Goal: Task Accomplishment & Management: Use online tool/utility

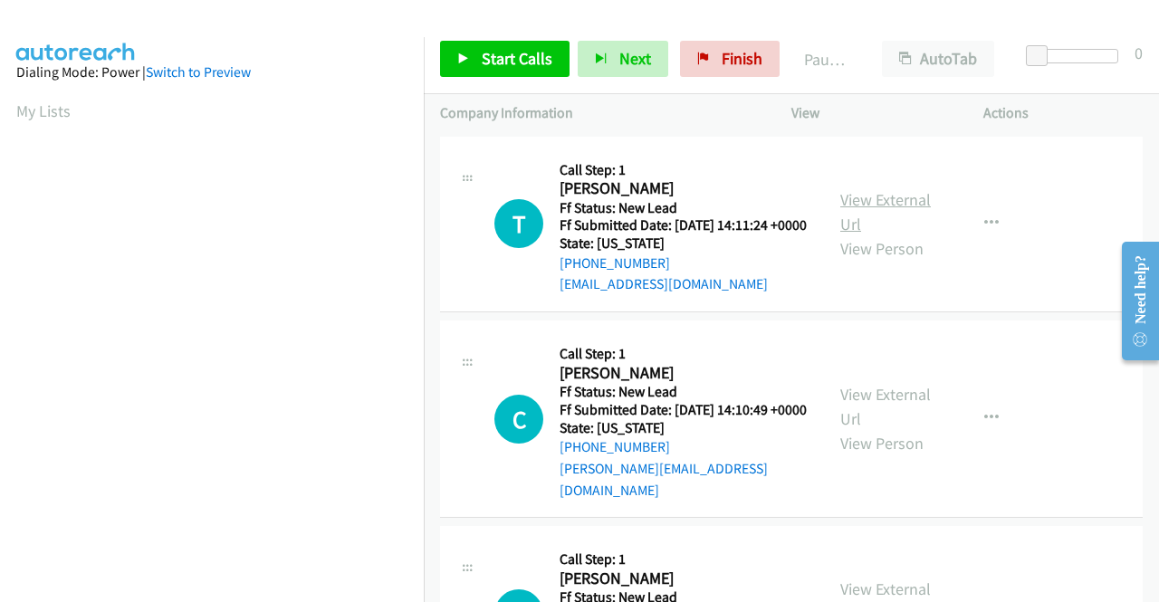
click at [888, 214] on link "View External Url" at bounding box center [885, 211] width 91 height 45
click at [895, 408] on link "View External Url" at bounding box center [885, 406] width 91 height 45
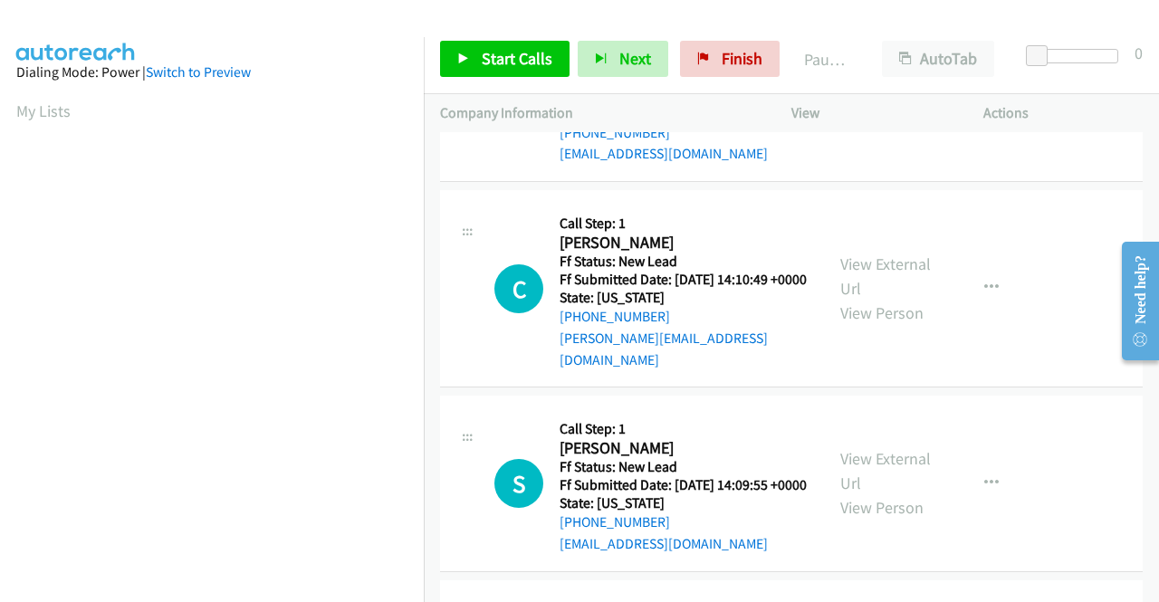
scroll to position [181, 0]
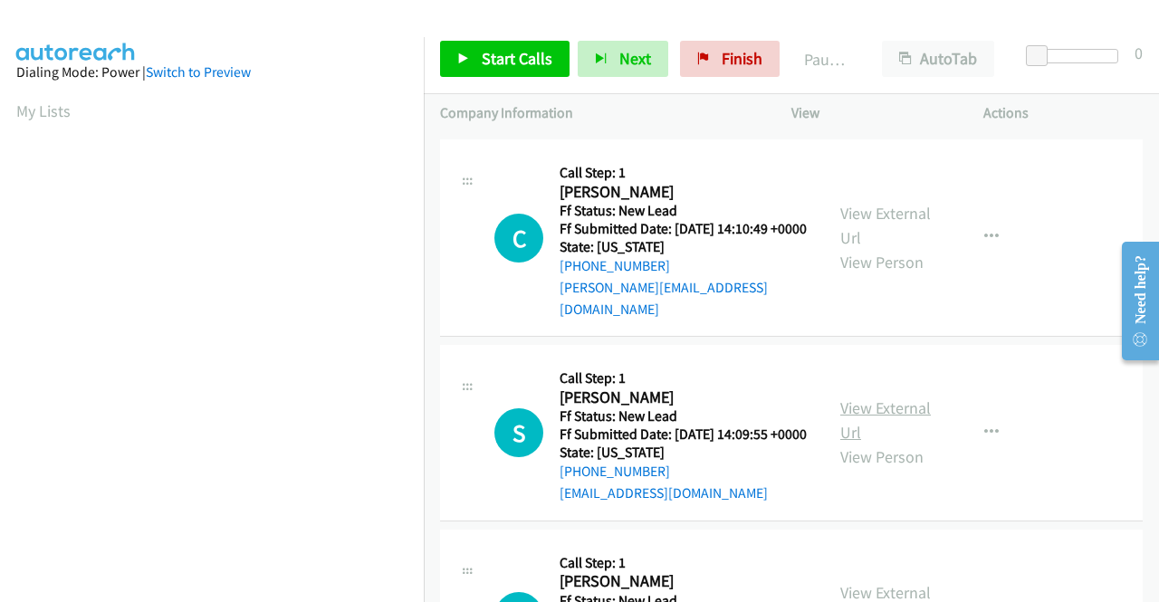
click at [882, 427] on link "View External Url" at bounding box center [885, 420] width 91 height 45
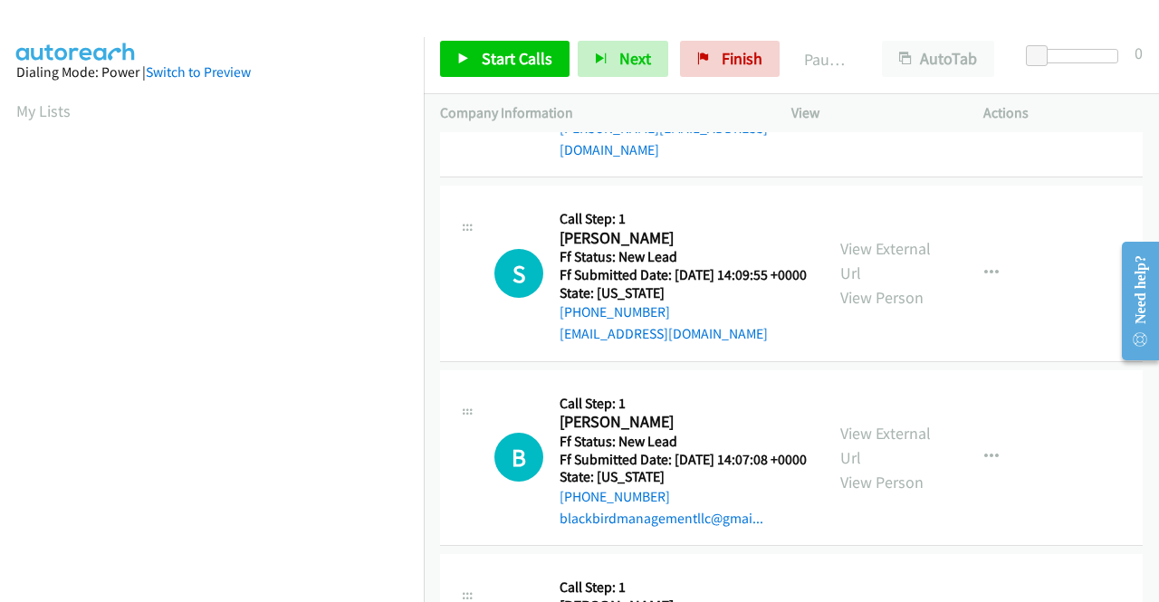
scroll to position [362, 0]
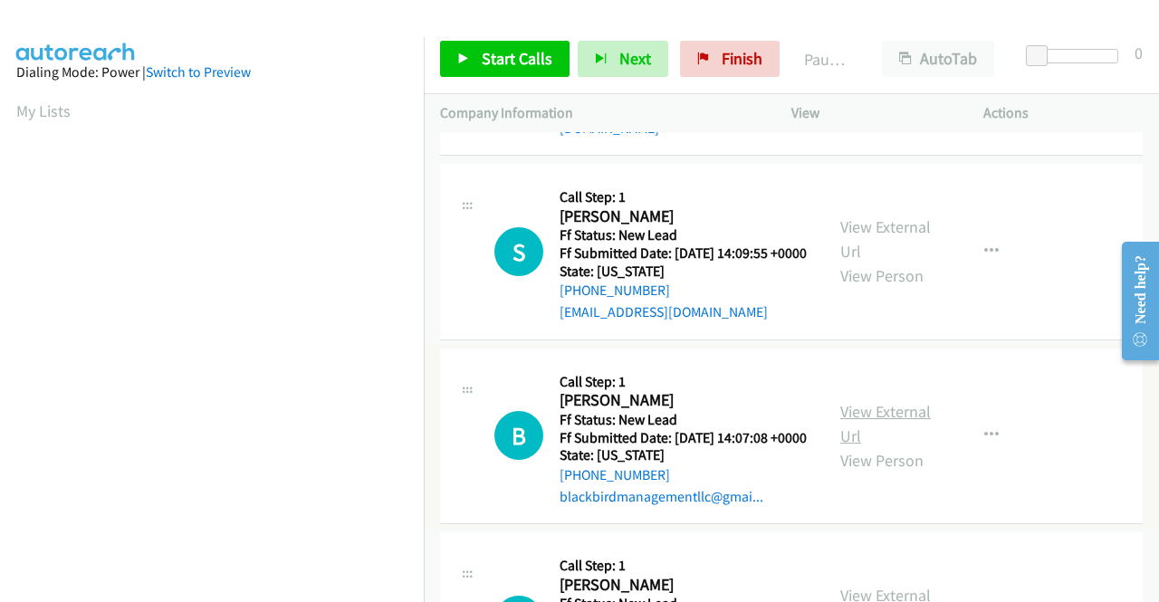
click at [895, 446] on link "View External Url" at bounding box center [885, 423] width 91 height 45
click at [879, 251] on link "View External Url" at bounding box center [885, 238] width 91 height 45
click at [870, 433] on div "View External Url View Person View External Url Email Schedule/Manage Callback …" at bounding box center [928, 436] width 208 height 143
click at [880, 446] on link "View External Url" at bounding box center [885, 423] width 91 height 45
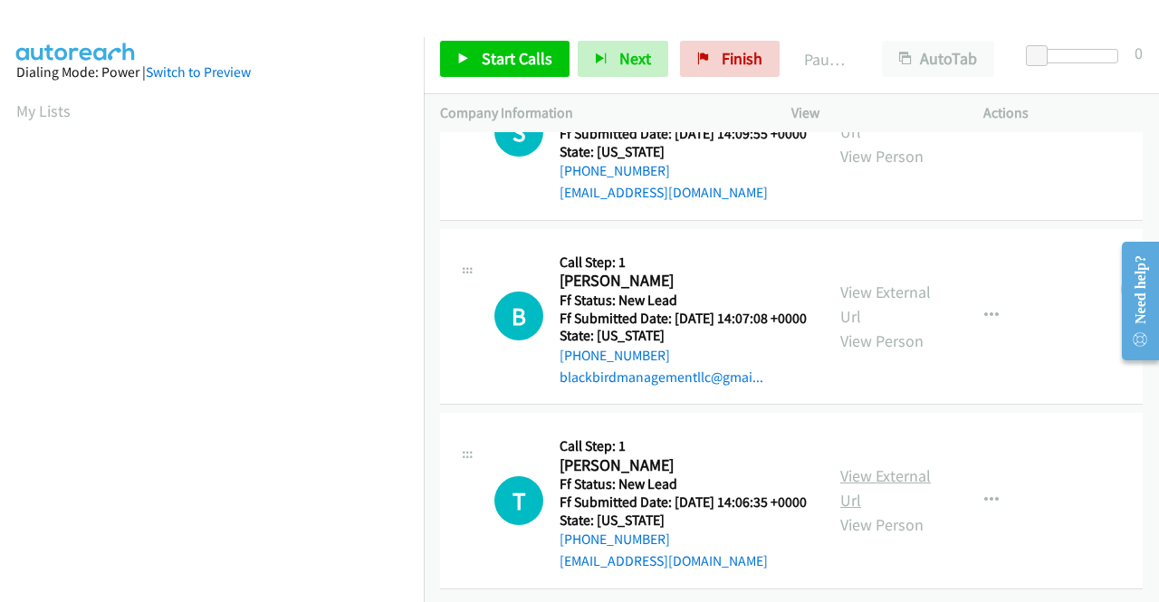
click at [873, 466] on link "View External Url" at bounding box center [885, 488] width 91 height 45
drag, startPoint x: 491, startPoint y: 57, endPoint x: 506, endPoint y: 55, distance: 15.5
click at [491, 57] on span "Start Calls" at bounding box center [517, 58] width 71 height 21
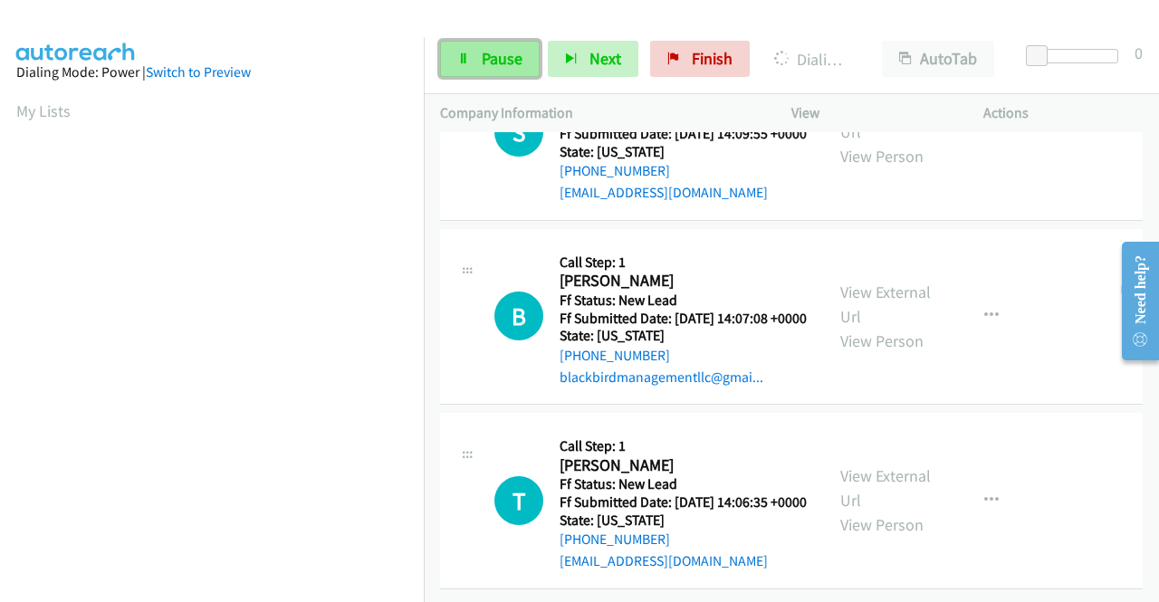
click at [467, 65] on link "Pause" at bounding box center [490, 59] width 100 height 36
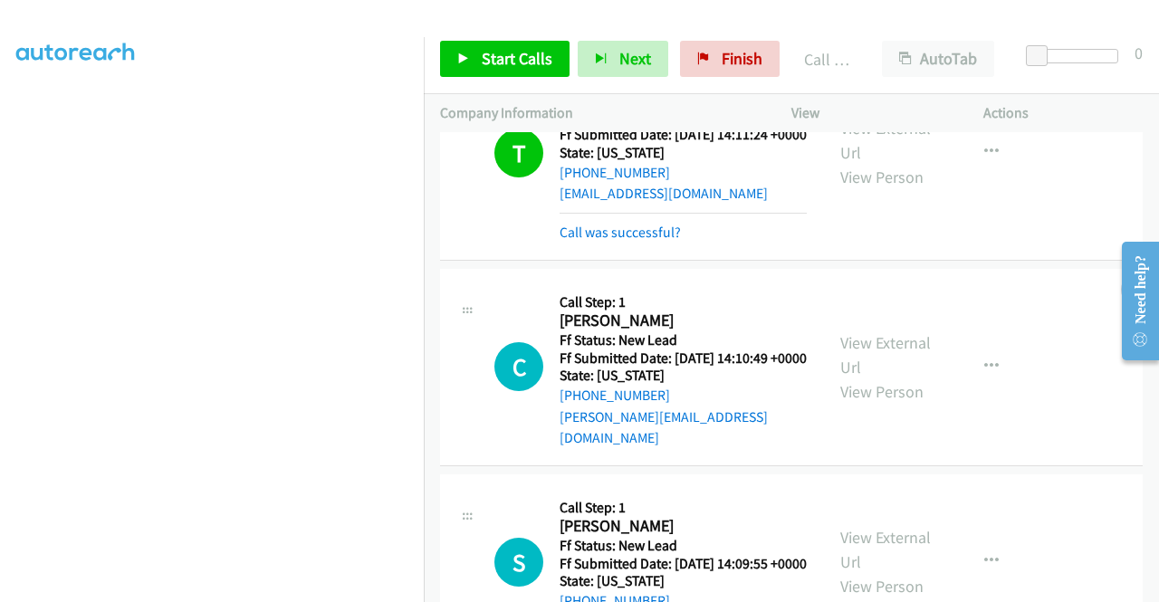
scroll to position [362, 0]
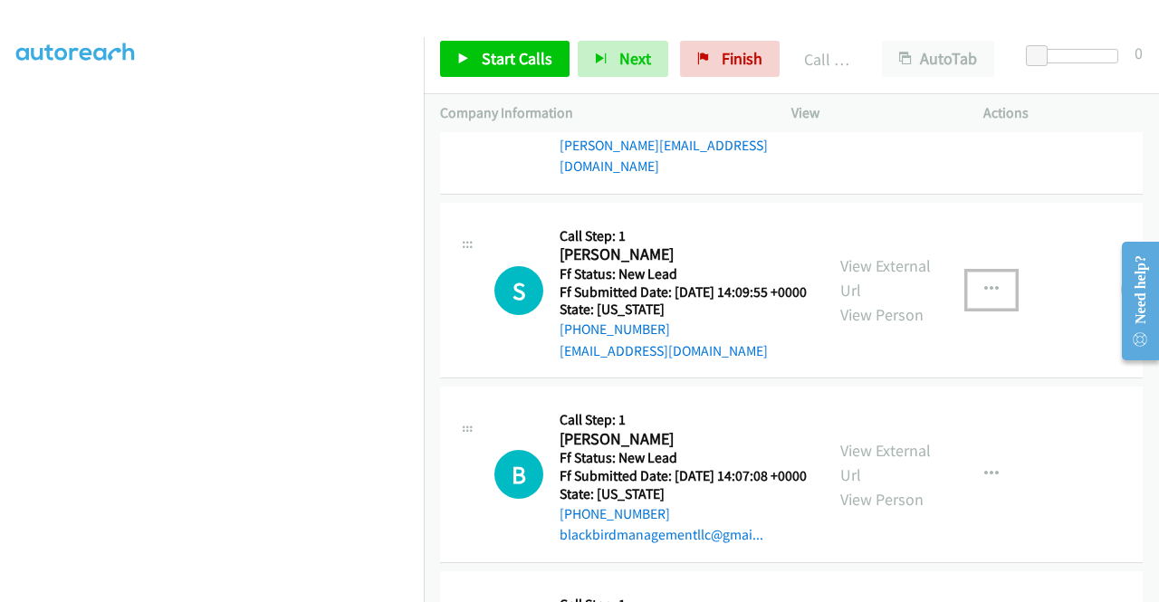
click at [984, 297] on icon "button" at bounding box center [991, 290] width 14 height 14
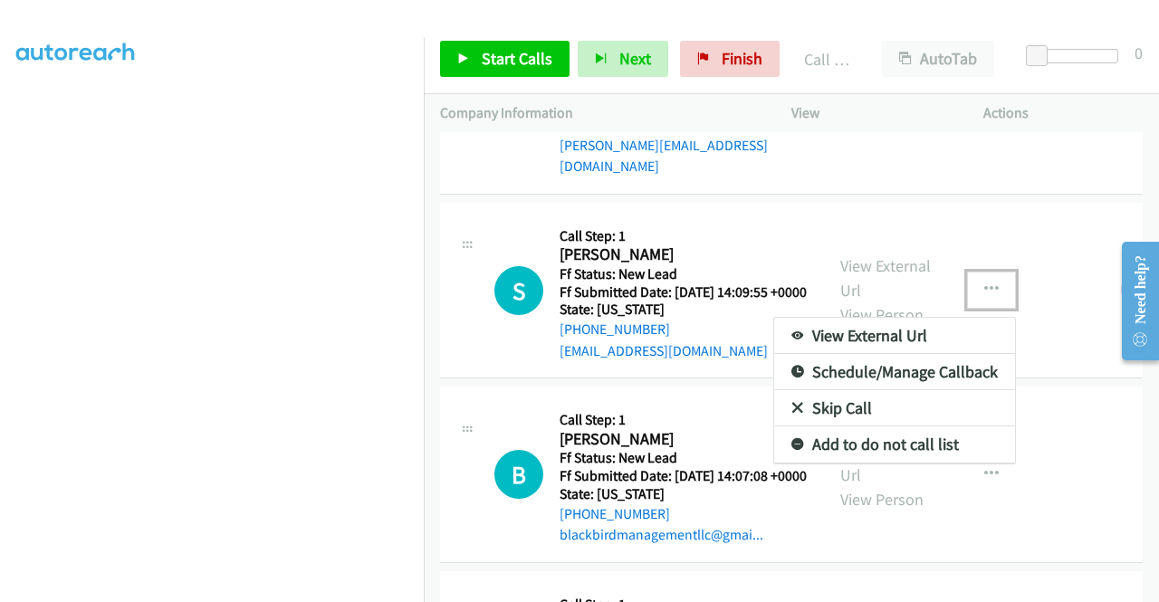
click at [859, 425] on link "Skip Call" at bounding box center [894, 408] width 241 height 36
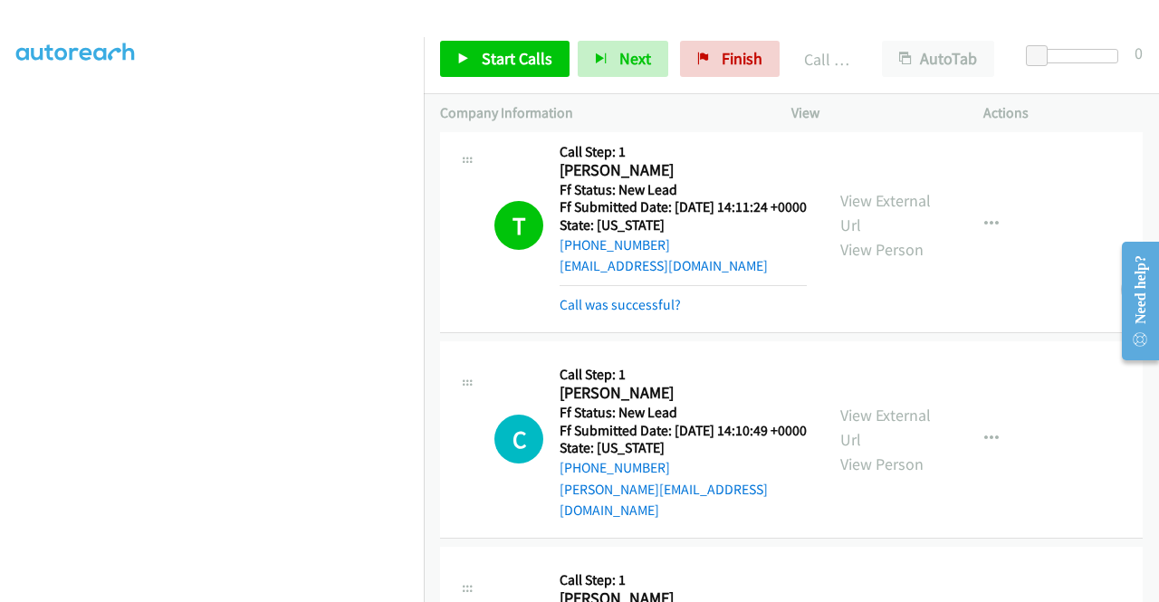
scroll to position [0, 0]
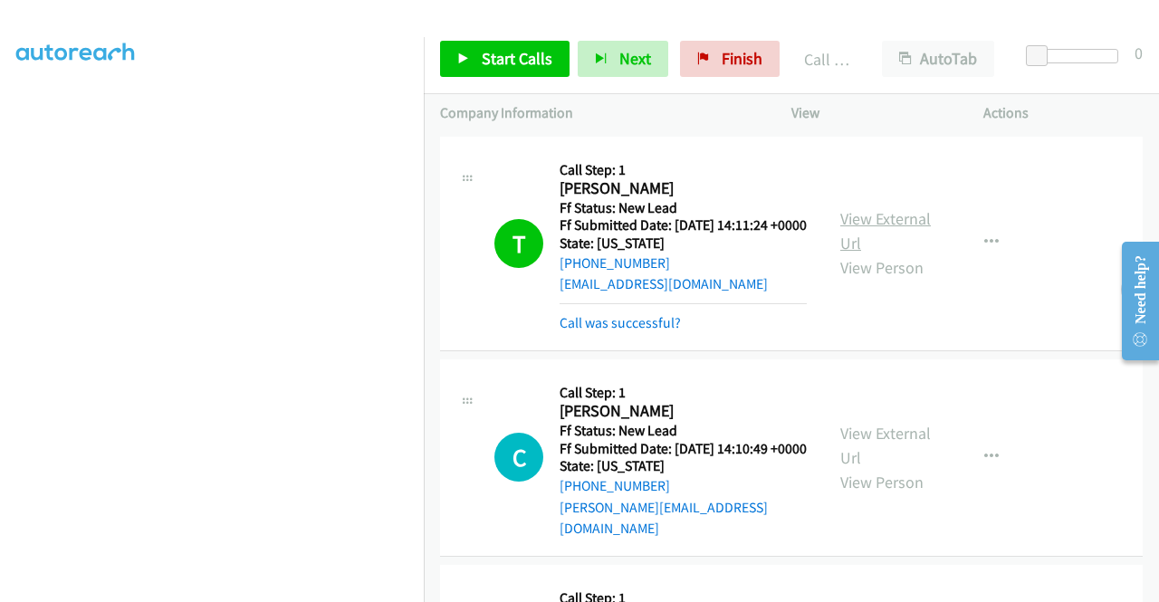
click at [869, 225] on link "View External Url" at bounding box center [885, 230] width 91 height 45
click at [901, 454] on link "View External Url" at bounding box center [885, 445] width 91 height 45
click at [984, 465] on icon "button" at bounding box center [991, 457] width 14 height 14
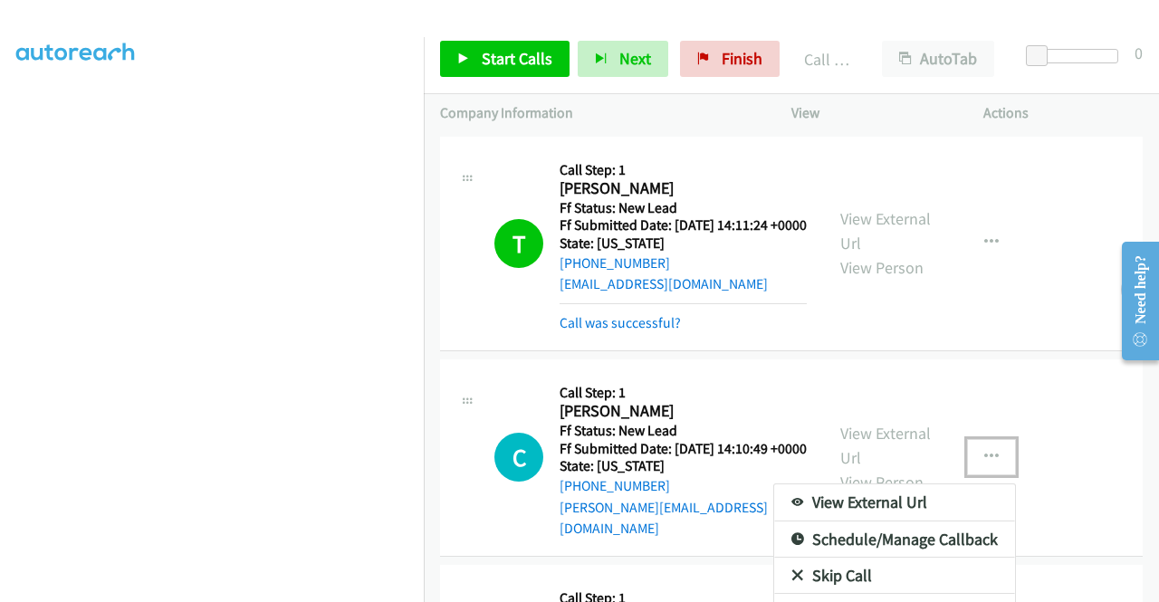
scroll to position [91, 0]
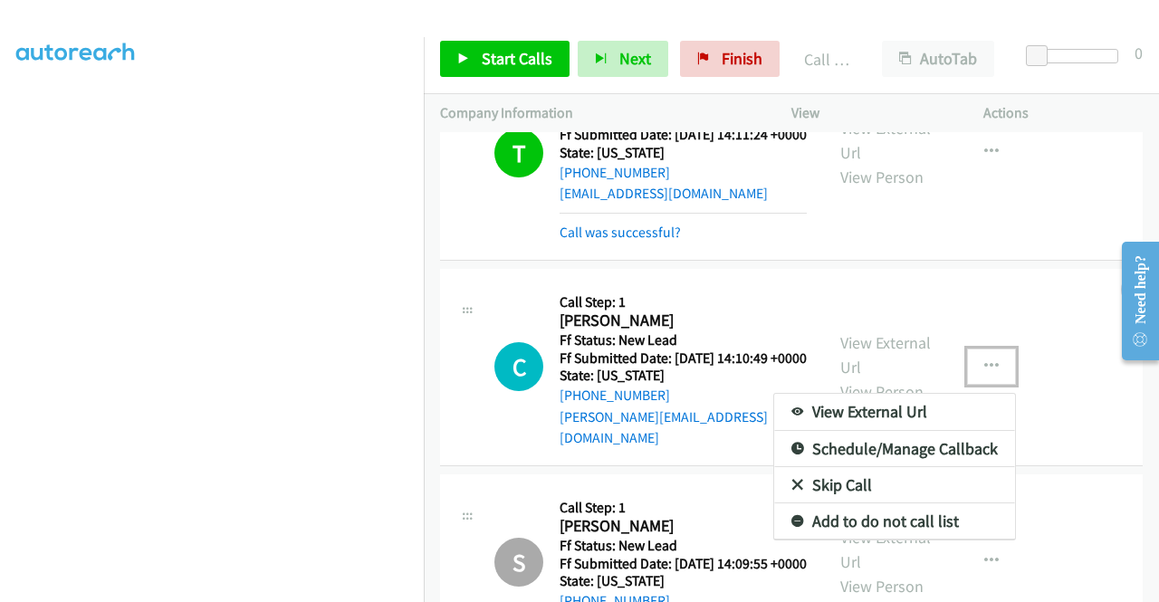
click at [819, 504] on link "Skip Call" at bounding box center [894, 485] width 241 height 36
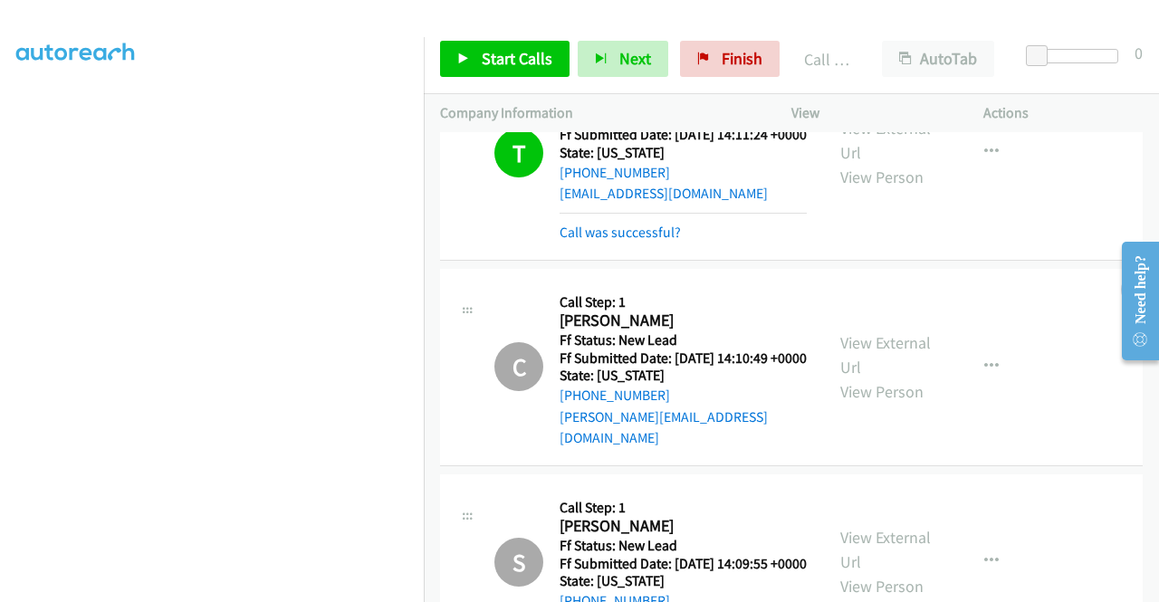
scroll to position [413, 0]
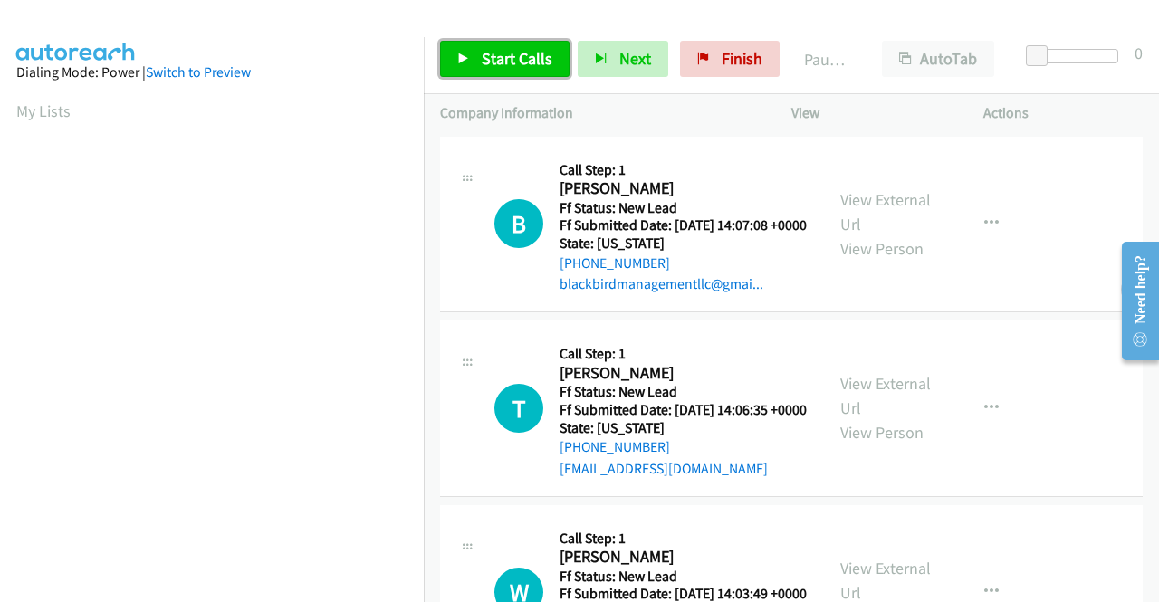
click at [494, 56] on span "Start Calls" at bounding box center [517, 58] width 71 height 21
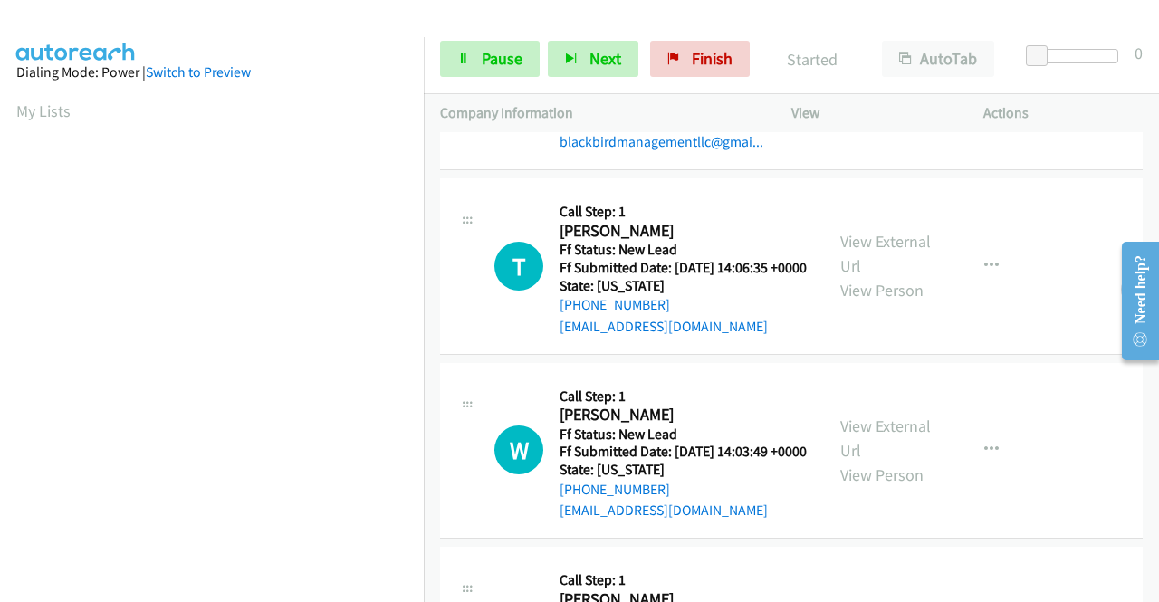
scroll to position [272, 0]
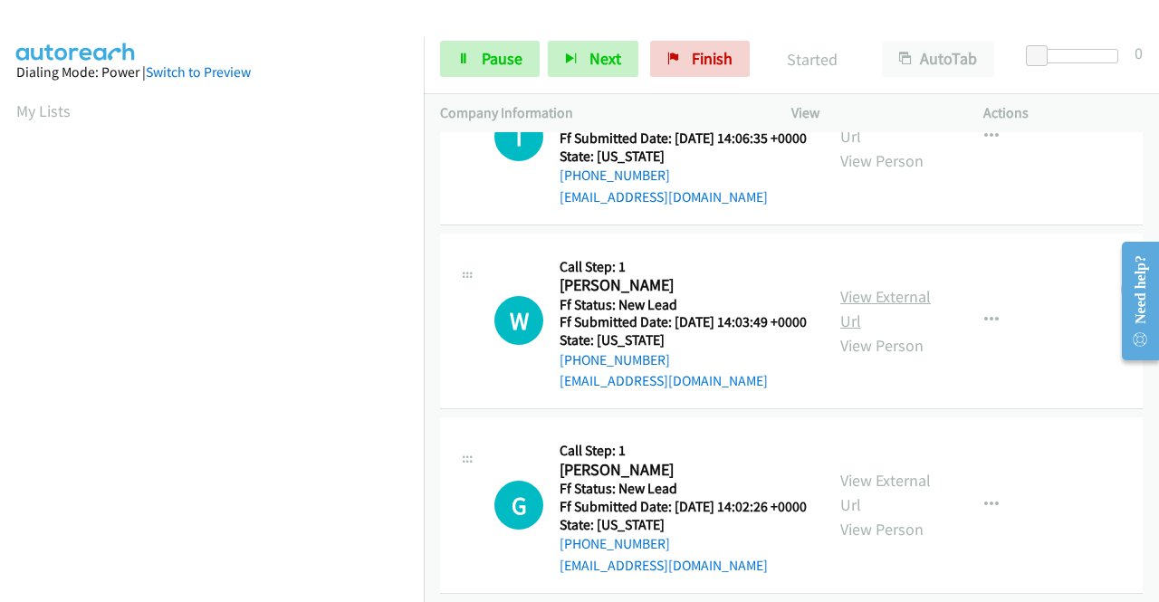
click at [902, 331] on link "View External Url" at bounding box center [885, 308] width 91 height 45
click at [906, 515] on link "View External Url" at bounding box center [885, 492] width 91 height 45
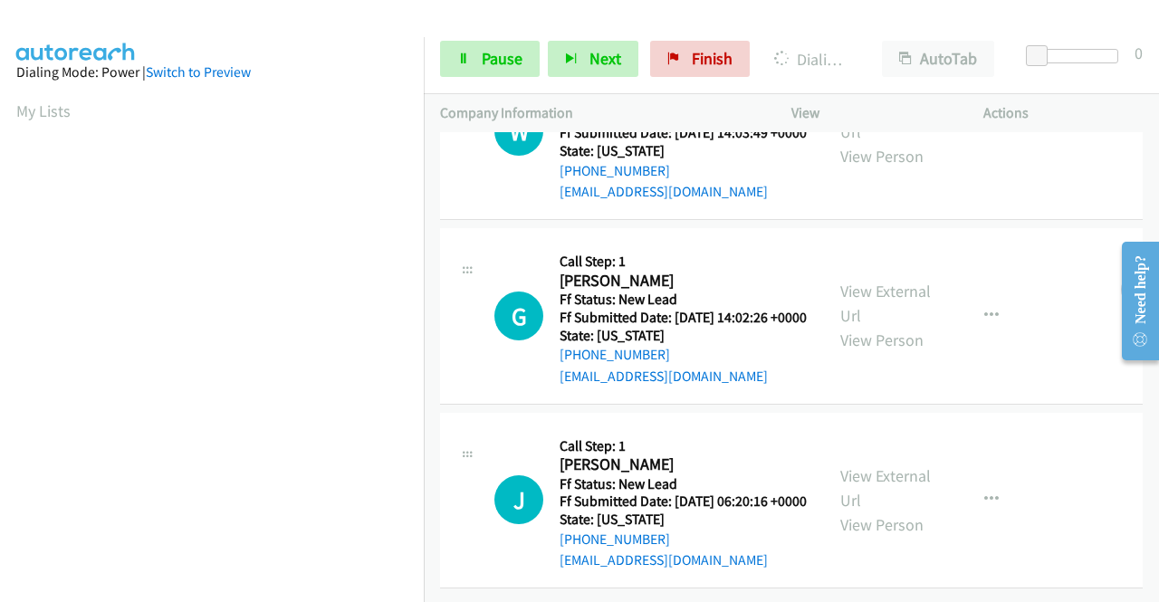
scroll to position [562, 0]
click at [898, 466] on link "View External Url" at bounding box center [885, 488] width 91 height 45
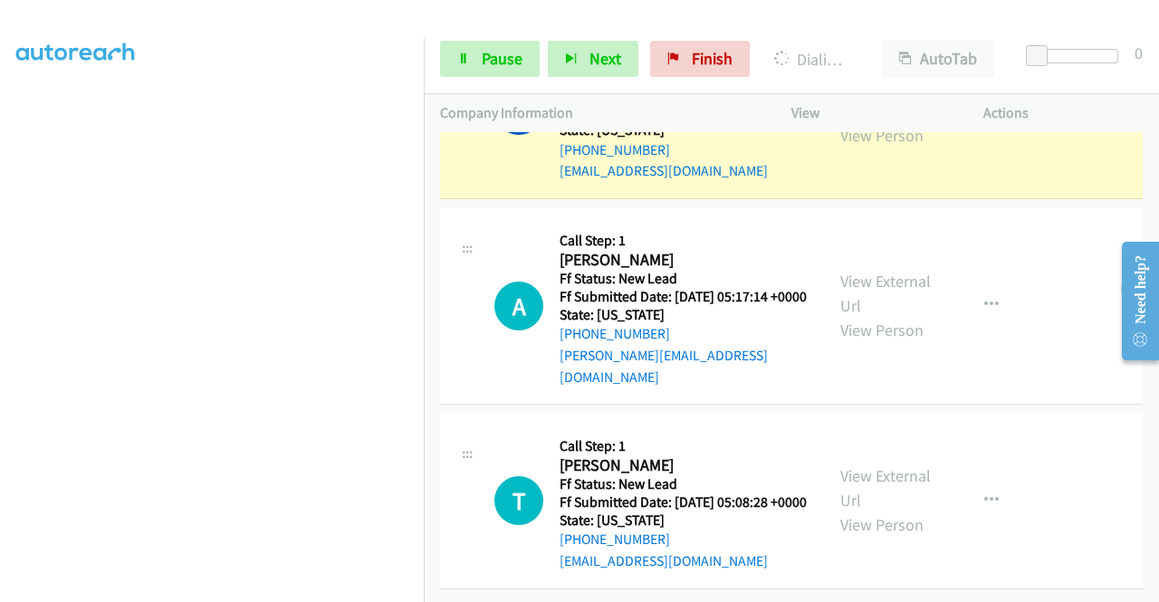
scroll to position [1320, 0]
click at [882, 271] on link "View External Url" at bounding box center [885, 293] width 91 height 45
click at [907, 466] on link "View External Url" at bounding box center [885, 488] width 91 height 45
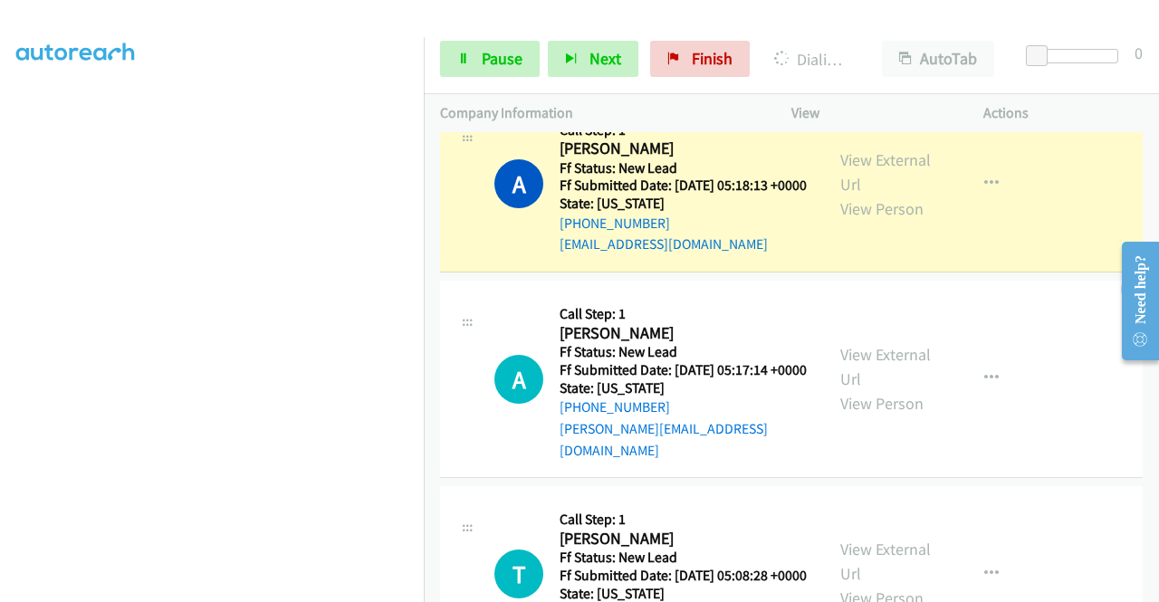
scroll to position [1049, 0]
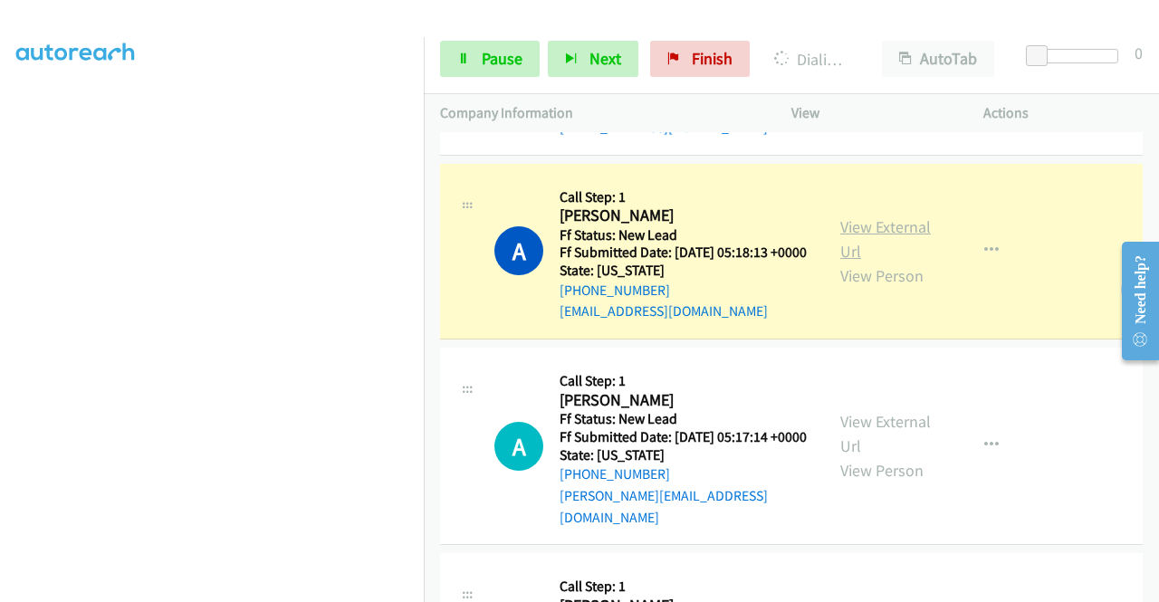
click at [893, 262] on link "View External Url" at bounding box center [885, 238] width 91 height 45
click at [479, 53] on link "Pause" at bounding box center [490, 59] width 100 height 36
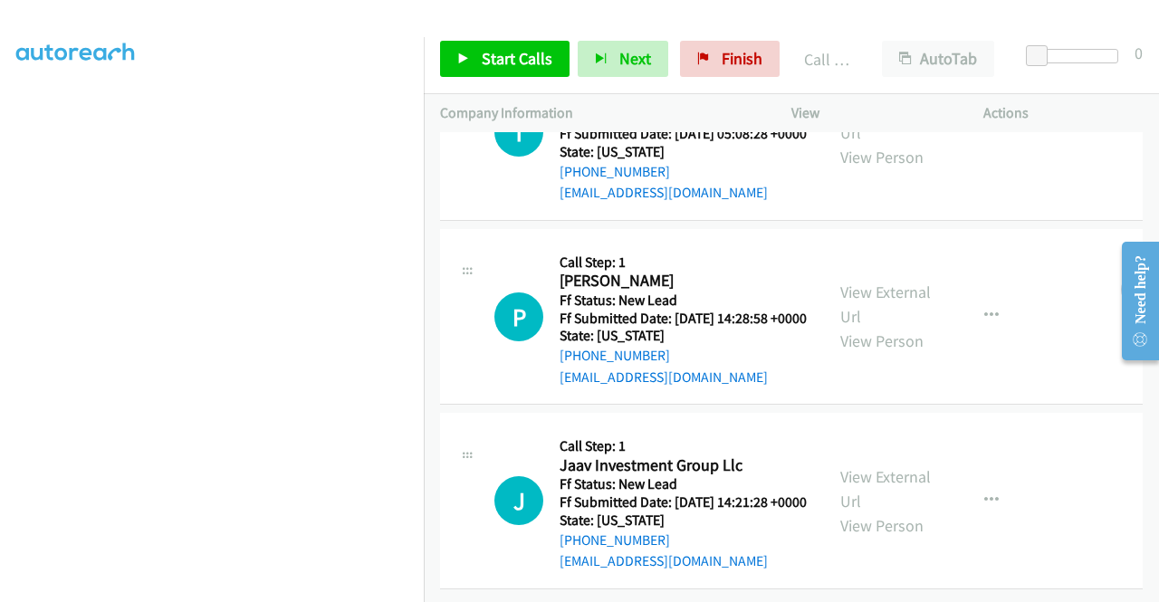
scroll to position [1516, 0]
click at [505, 59] on span "Start Calls" at bounding box center [517, 58] width 71 height 21
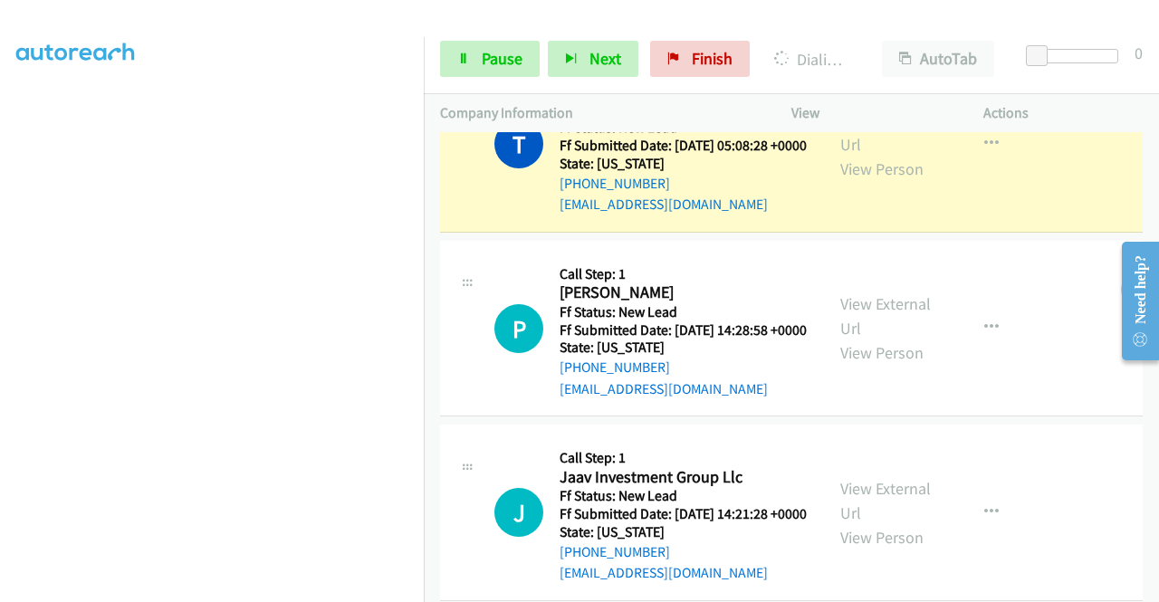
scroll to position [1607, 0]
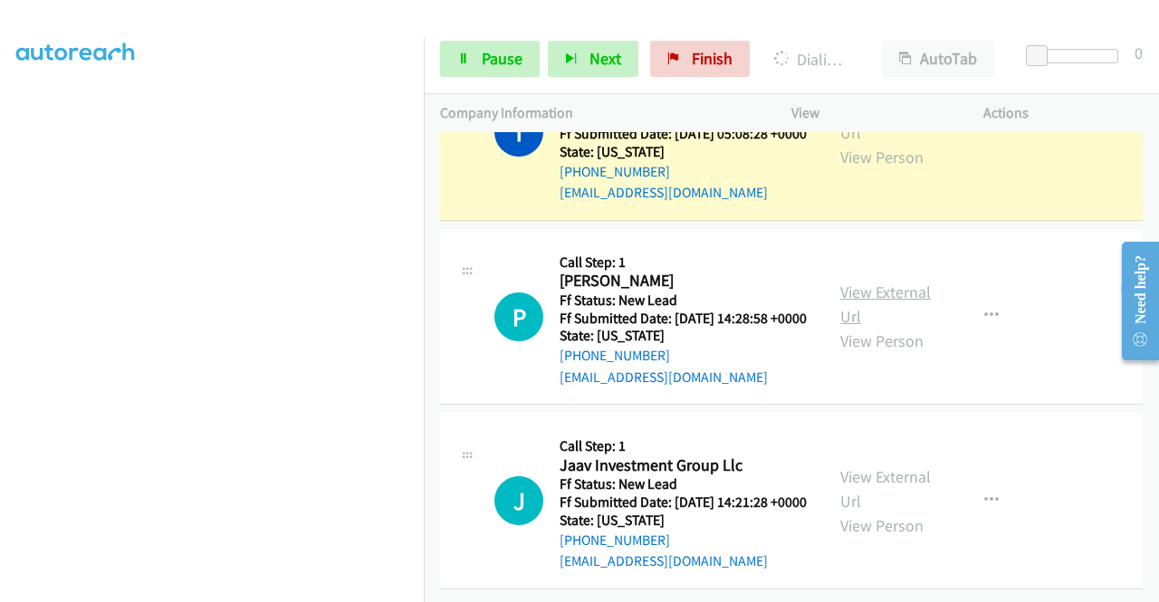
click at [874, 282] on link "View External Url" at bounding box center [885, 304] width 91 height 45
click at [906, 466] on link "View External Url" at bounding box center [885, 488] width 91 height 45
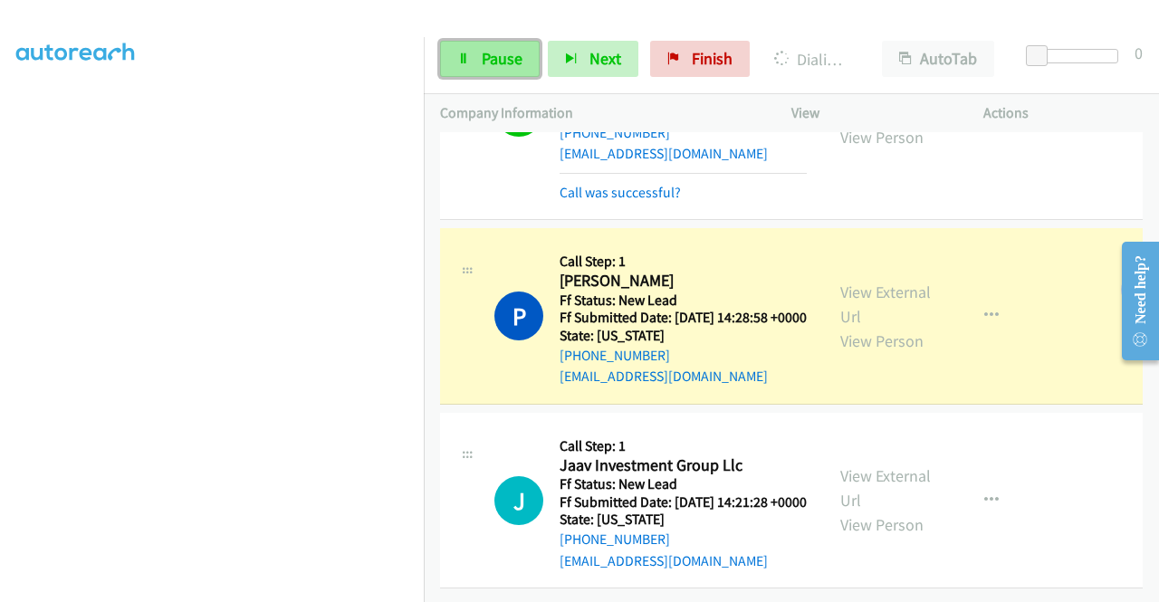
click at [482, 59] on span "Pause" at bounding box center [502, 58] width 41 height 21
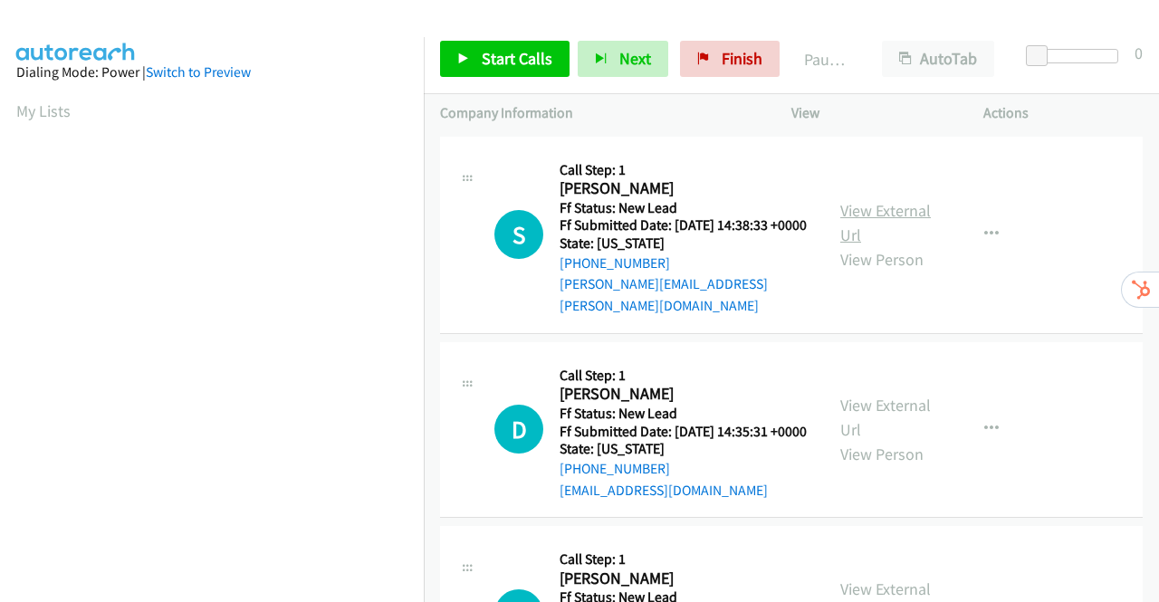
click at [882, 213] on link "View External Url" at bounding box center [885, 222] width 91 height 45
click at [875, 410] on link "View External Url" at bounding box center [885, 417] width 91 height 45
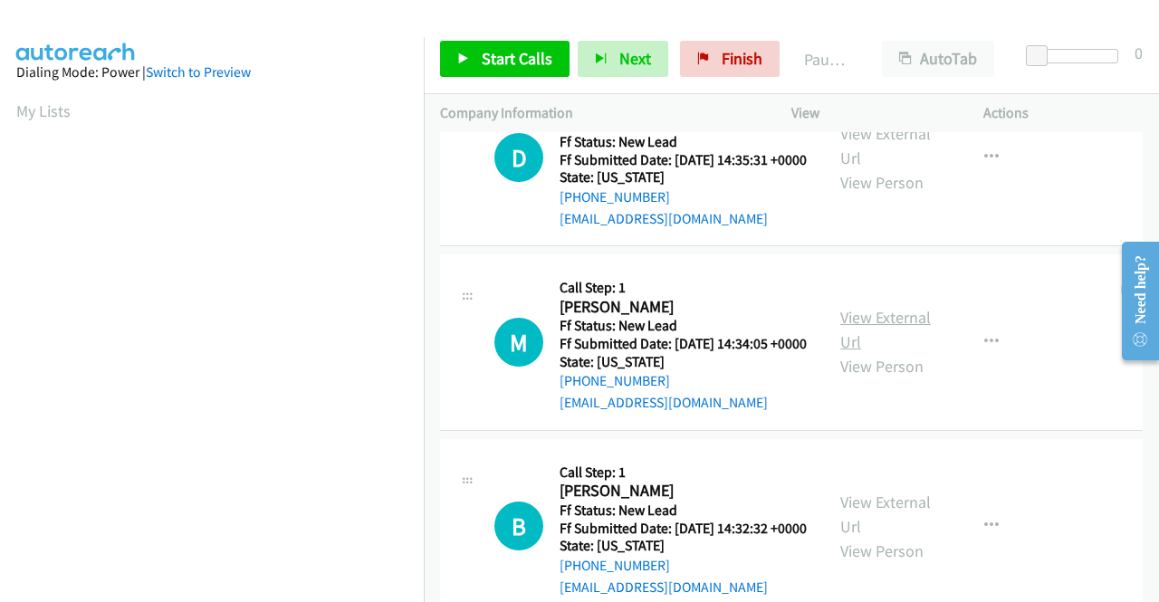
scroll to position [272, 0]
click at [881, 343] on link "View External Url" at bounding box center [885, 329] width 91 height 45
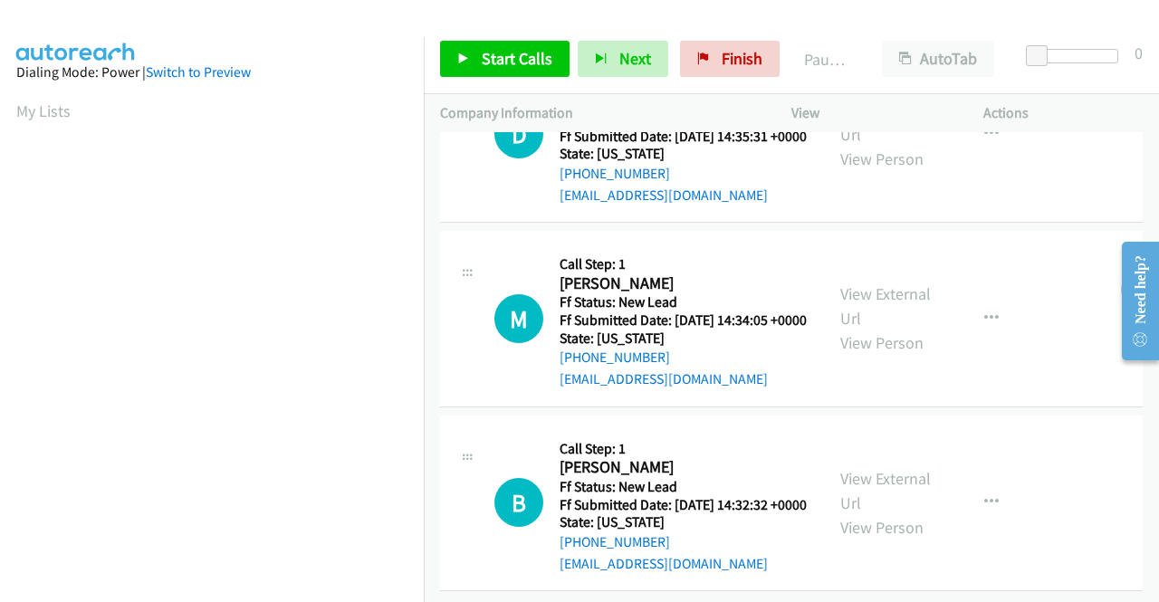
scroll to position [360, 0]
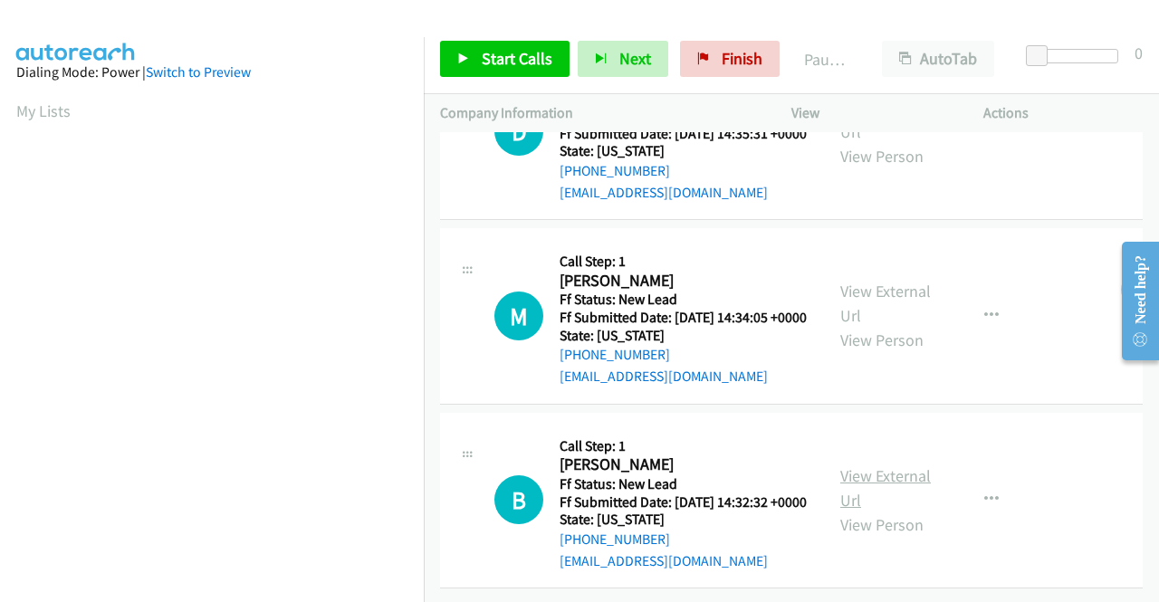
click at [886, 466] on link "View External Url" at bounding box center [885, 488] width 91 height 45
click at [513, 63] on span "Start Calls" at bounding box center [517, 58] width 71 height 21
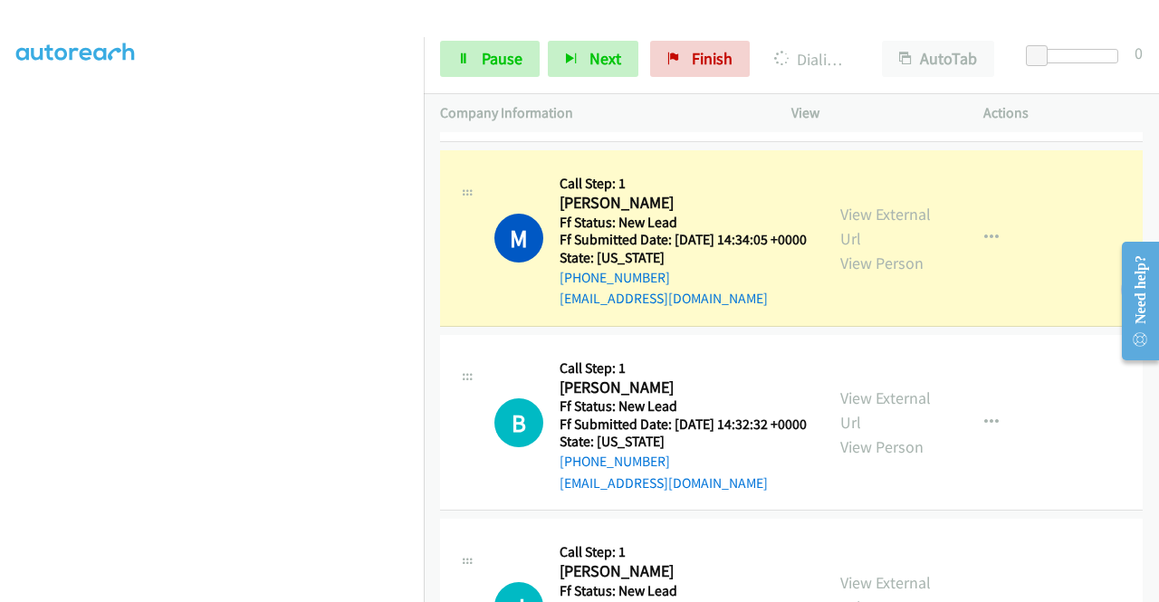
scroll to position [0, 0]
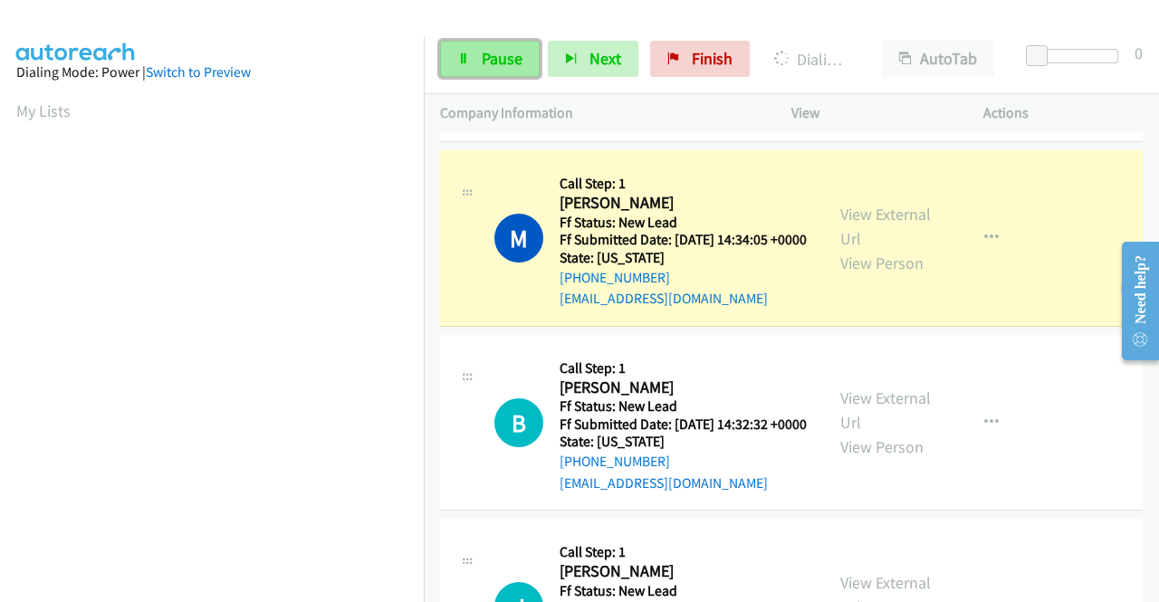
click at [498, 58] on span "Pause" at bounding box center [502, 58] width 41 height 21
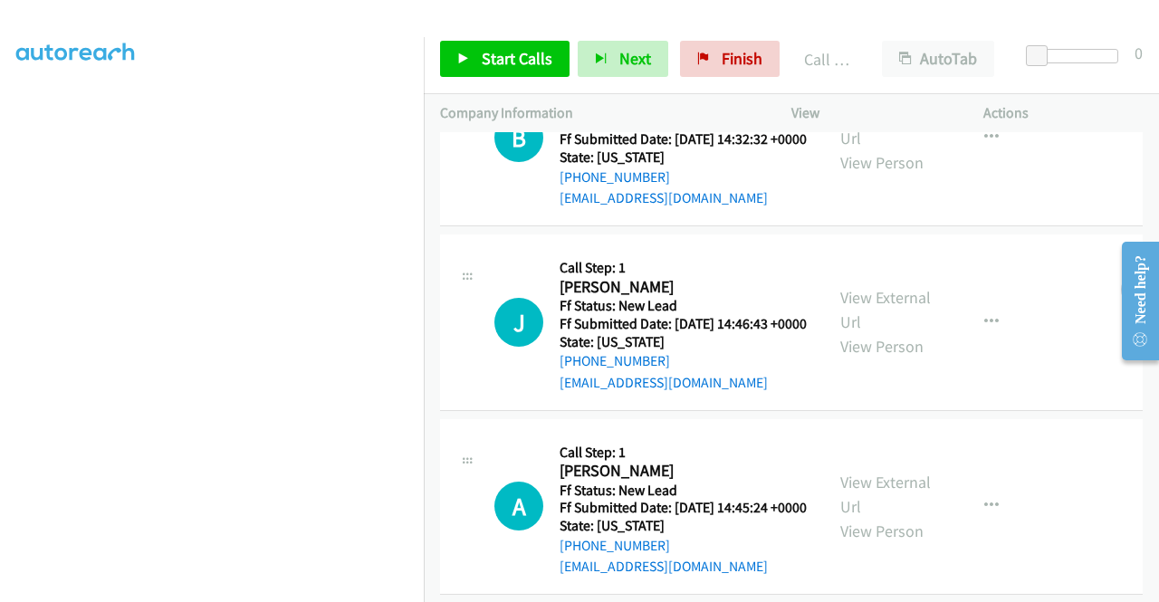
scroll to position [906, 0]
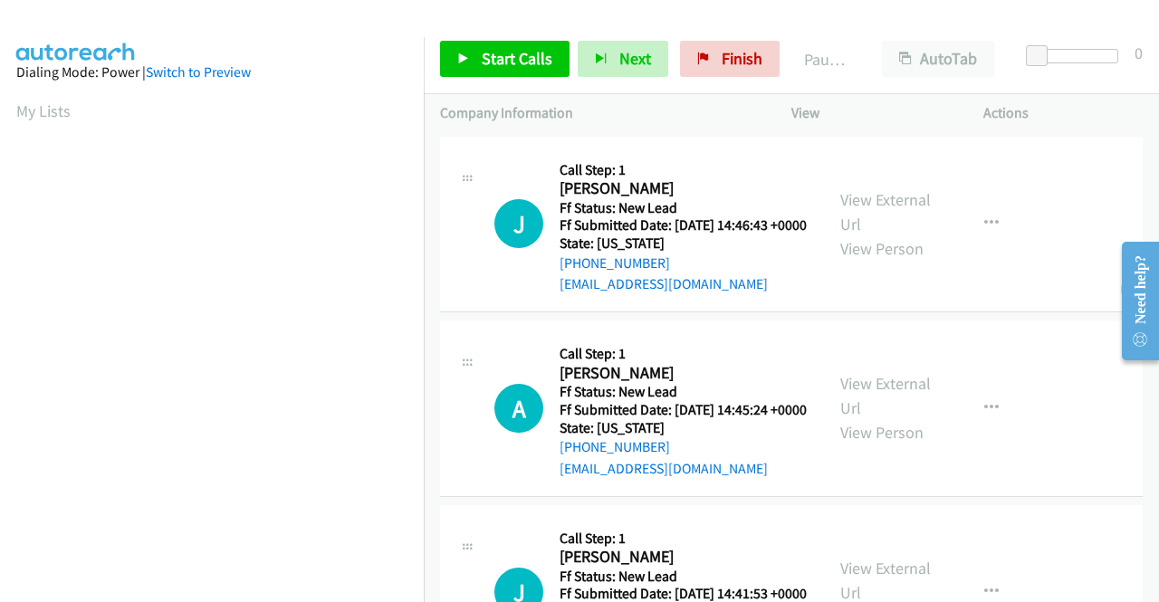
scroll to position [102, 0]
click at [859, 207] on link "View External Url" at bounding box center [885, 211] width 91 height 45
click at [863, 416] on link "View External Url" at bounding box center [885, 395] width 91 height 45
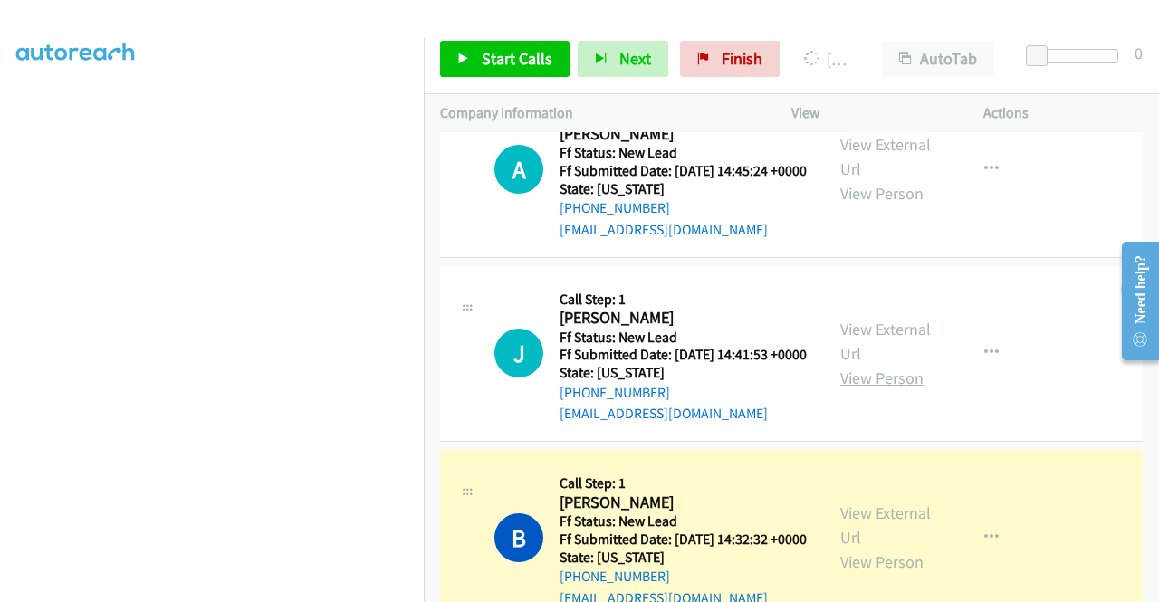
scroll to position [272, 0]
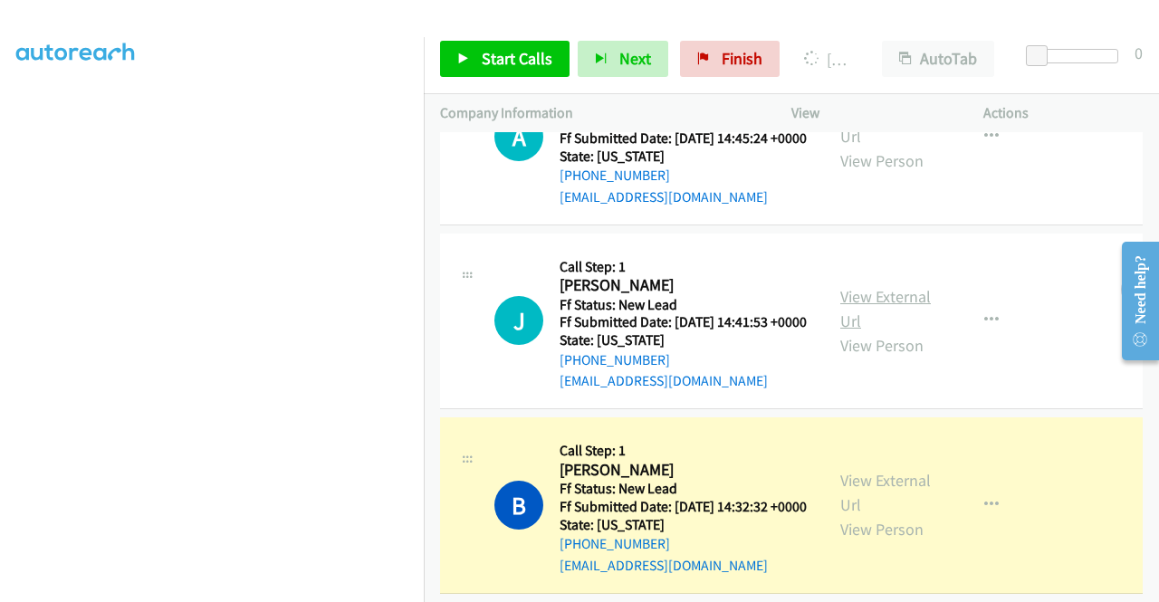
click at [898, 331] on link "View External Url" at bounding box center [885, 308] width 91 height 45
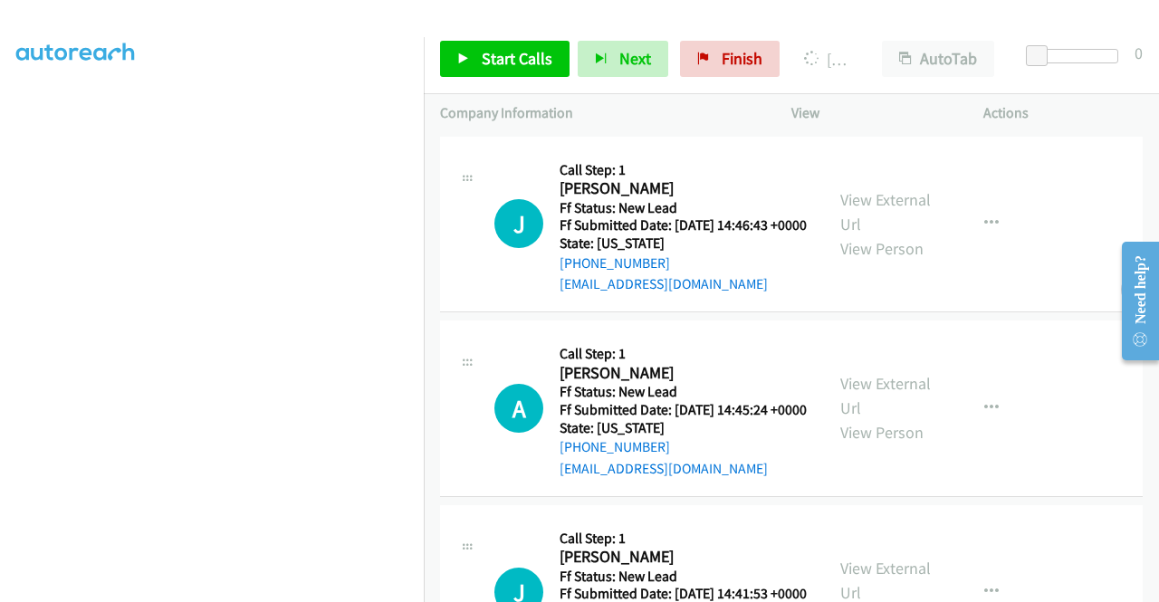
scroll to position [413, 0]
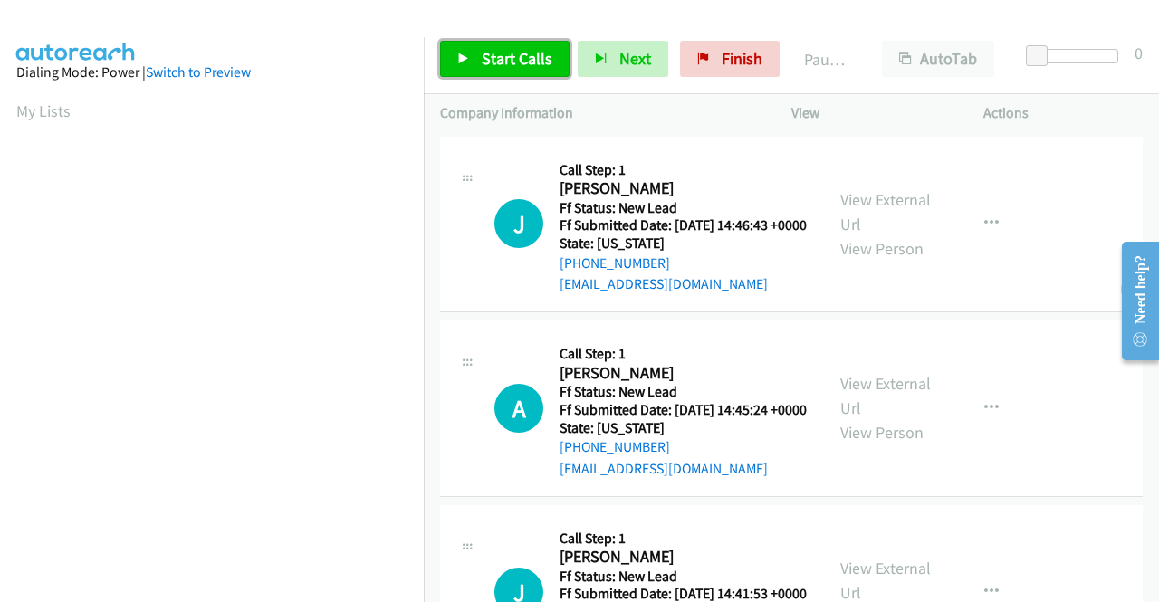
click at [506, 57] on span "Start Calls" at bounding box center [517, 58] width 71 height 21
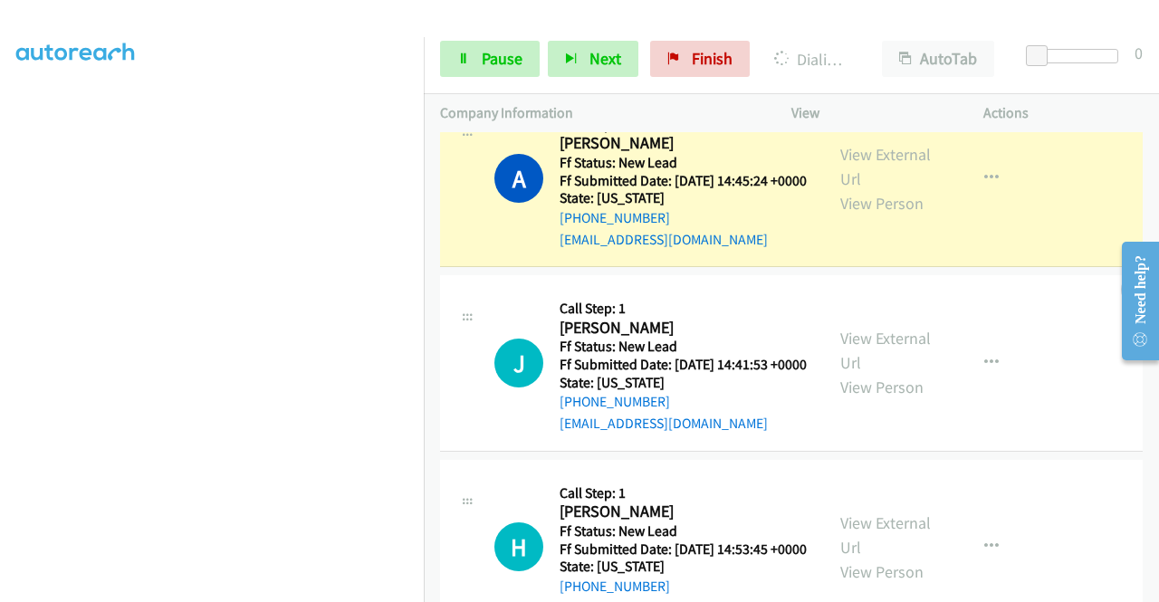
scroll to position [181, 0]
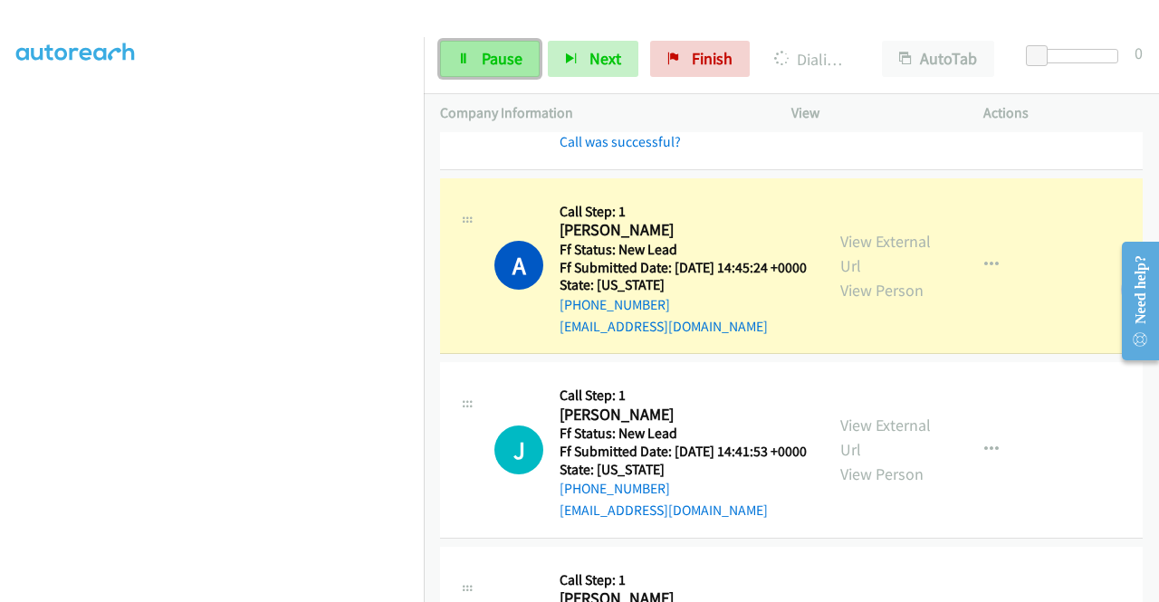
click at [491, 62] on span "Pause" at bounding box center [502, 58] width 41 height 21
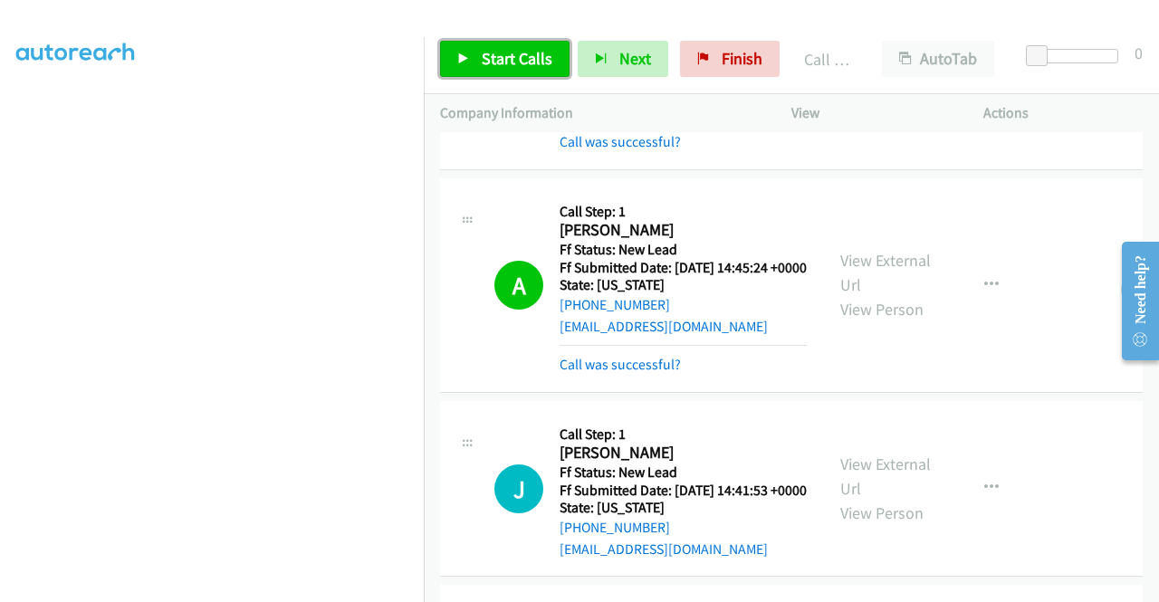
click at [485, 50] on span "Start Calls" at bounding box center [517, 58] width 71 height 21
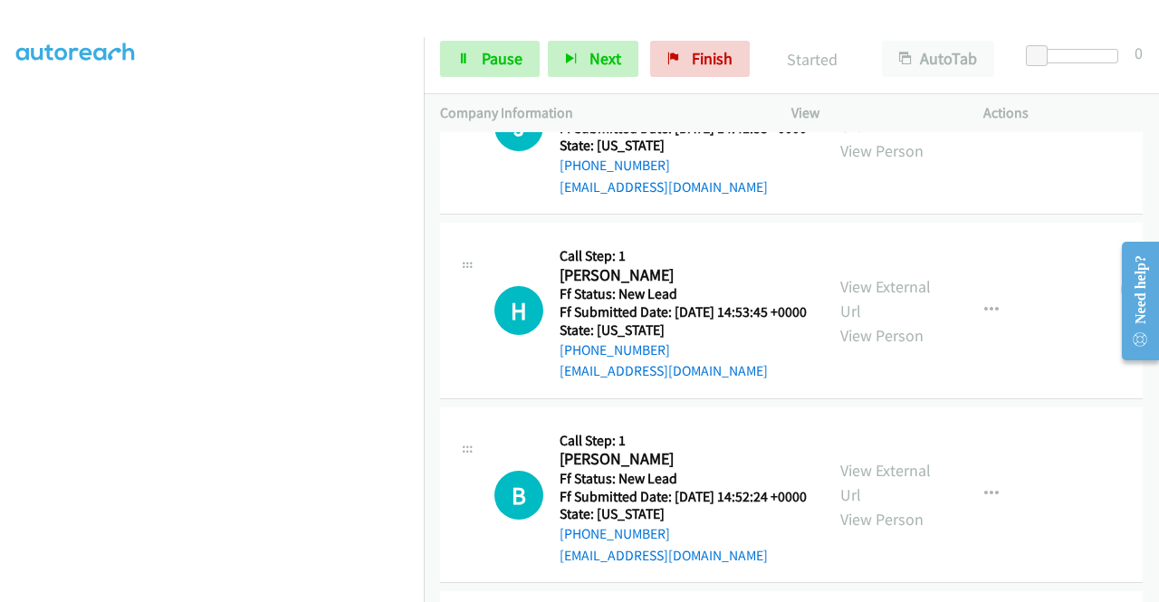
scroll to position [453, 0]
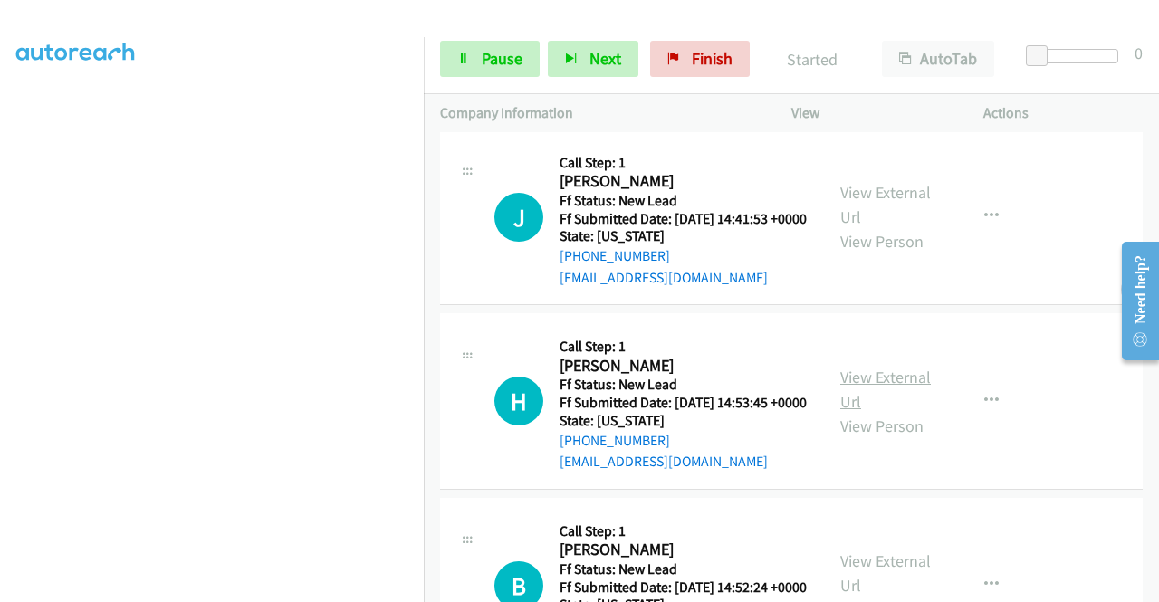
click at [868, 412] on link "View External Url" at bounding box center [885, 389] width 91 height 45
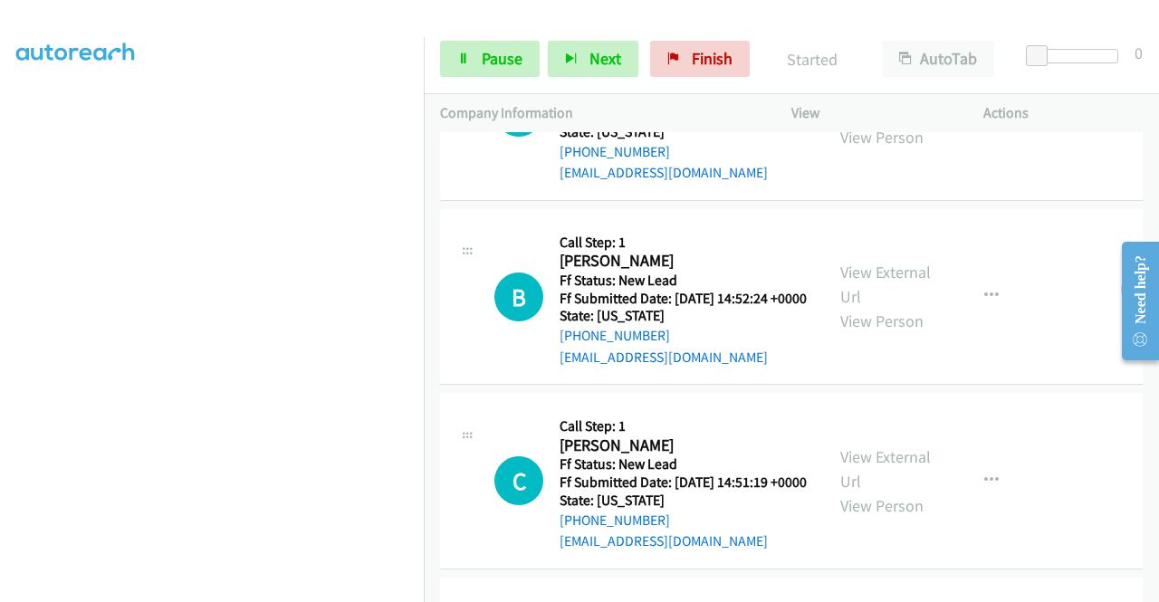
scroll to position [815, 0]
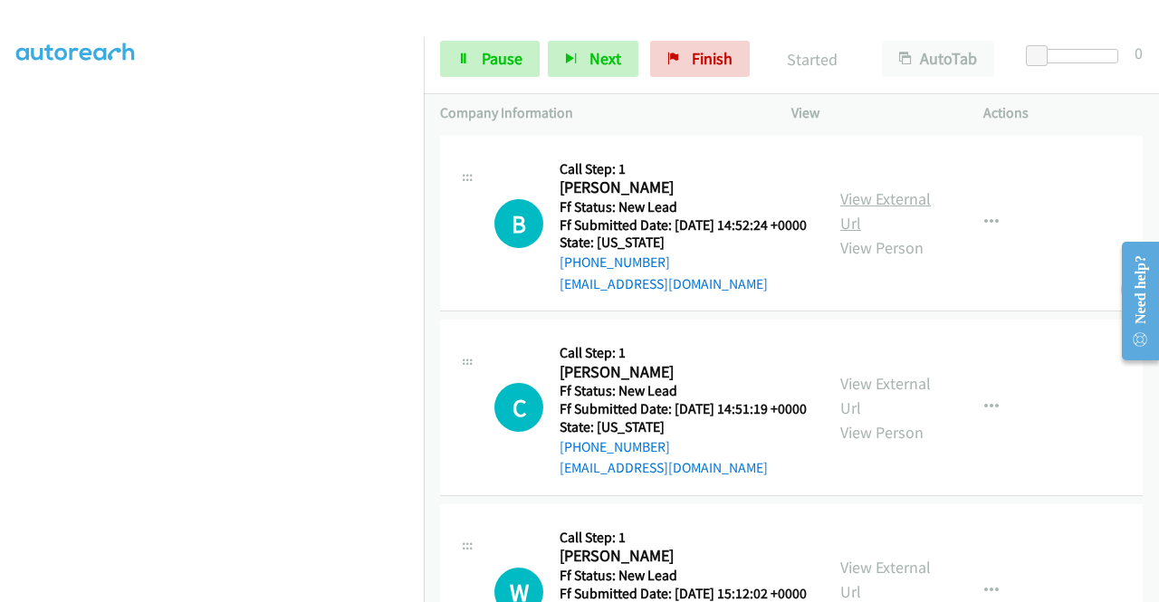
click at [892, 234] on link "View External Url" at bounding box center [885, 210] width 91 height 45
click at [886, 445] on div "View External Url View Person" at bounding box center [887, 407] width 94 height 73
click at [884, 418] on link "View External Url" at bounding box center [885, 395] width 91 height 45
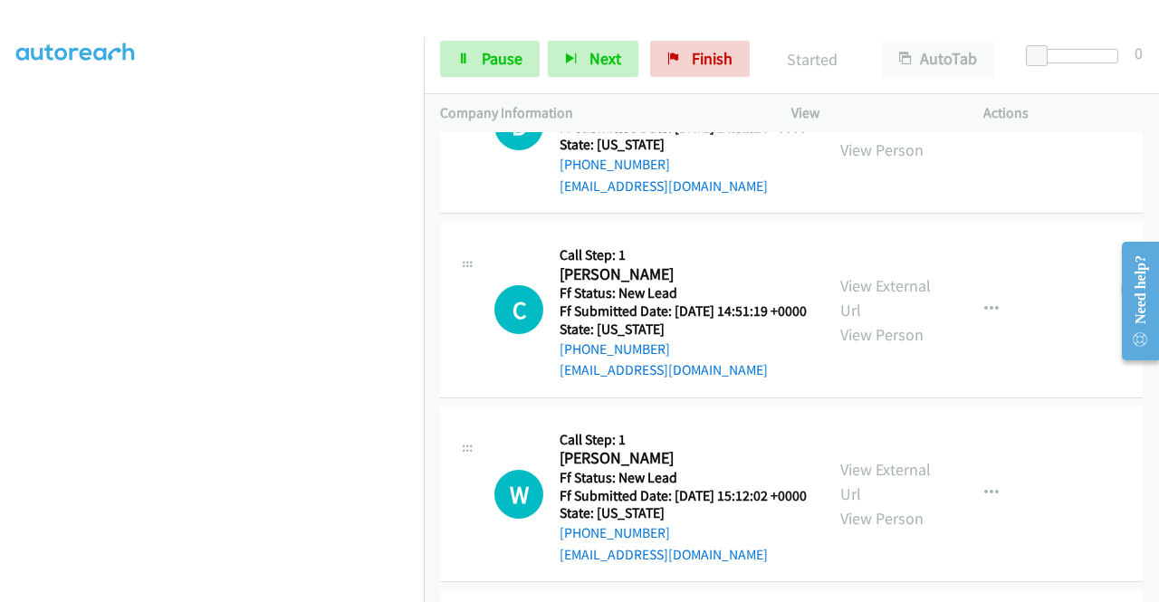
scroll to position [996, 0]
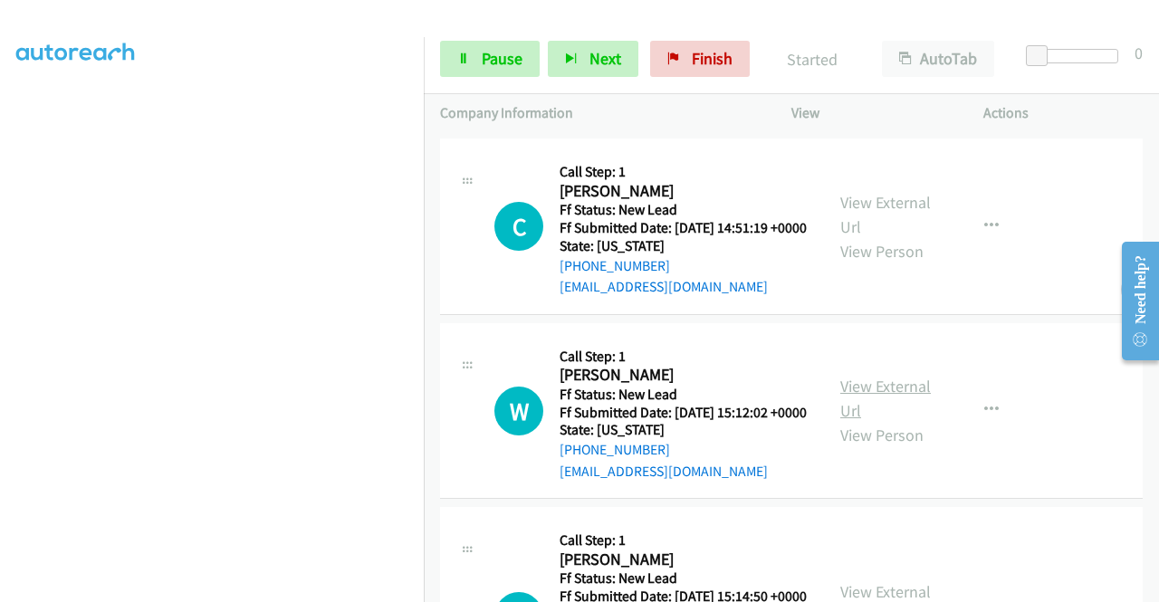
click at [882, 421] on link "View External Url" at bounding box center [885, 398] width 91 height 45
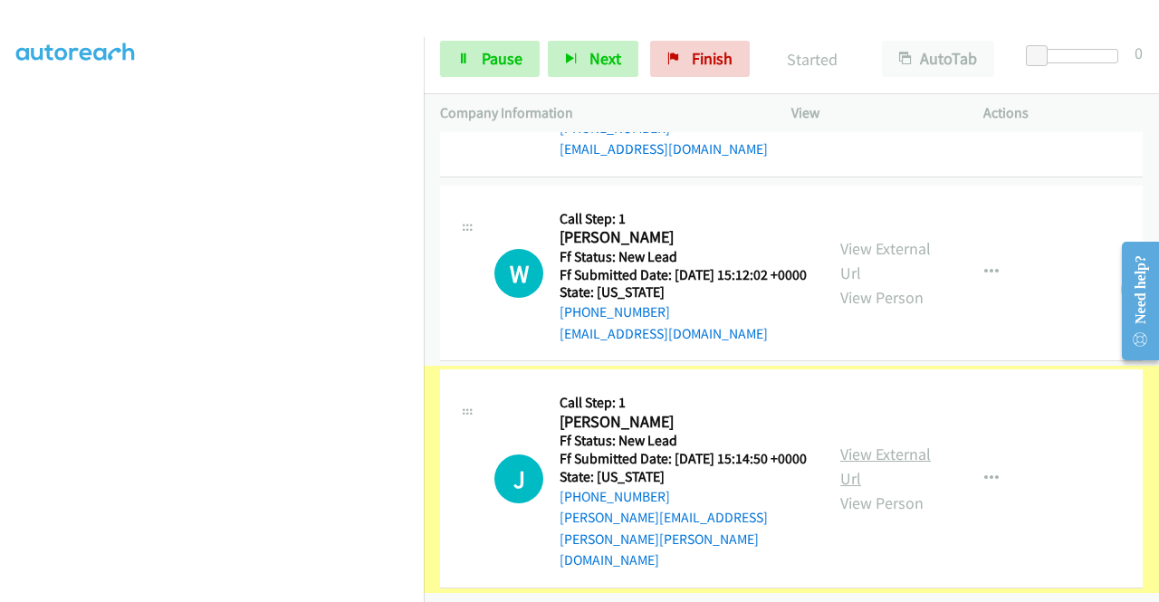
scroll to position [1243, 0]
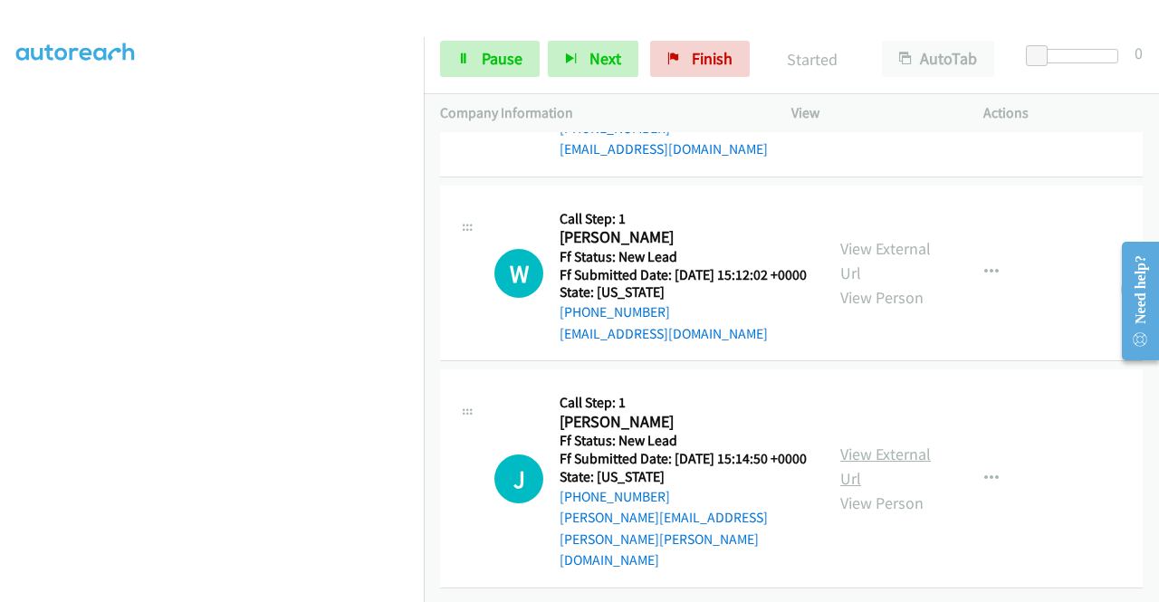
click at [888, 453] on link "View External Url" at bounding box center [885, 466] width 91 height 45
click at [485, 53] on span "Pause" at bounding box center [502, 58] width 41 height 21
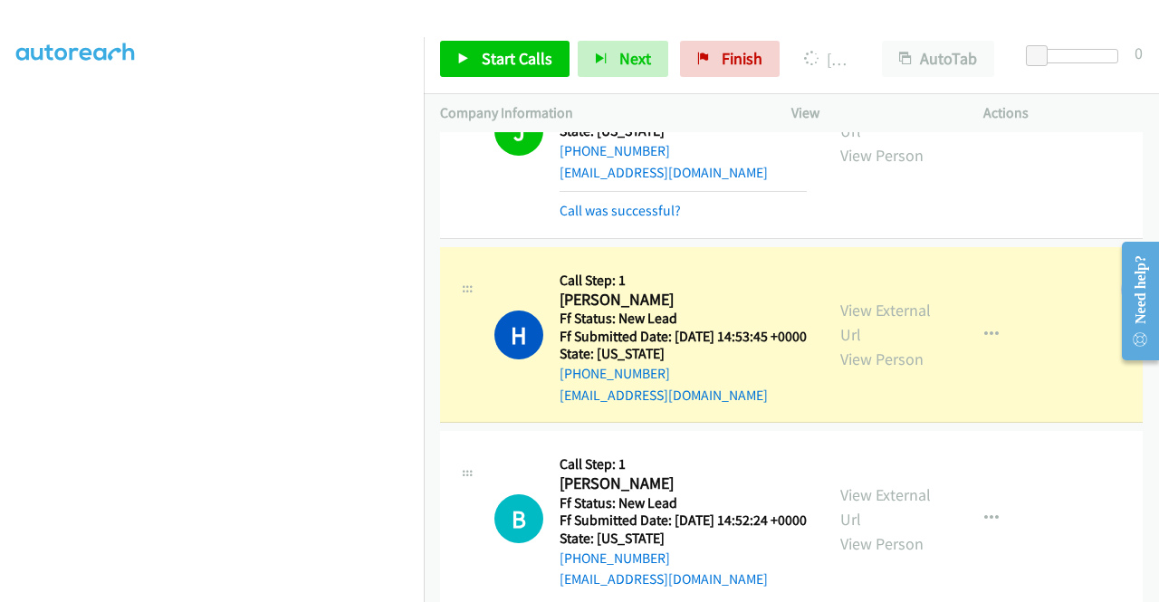
scroll to position [557, 0]
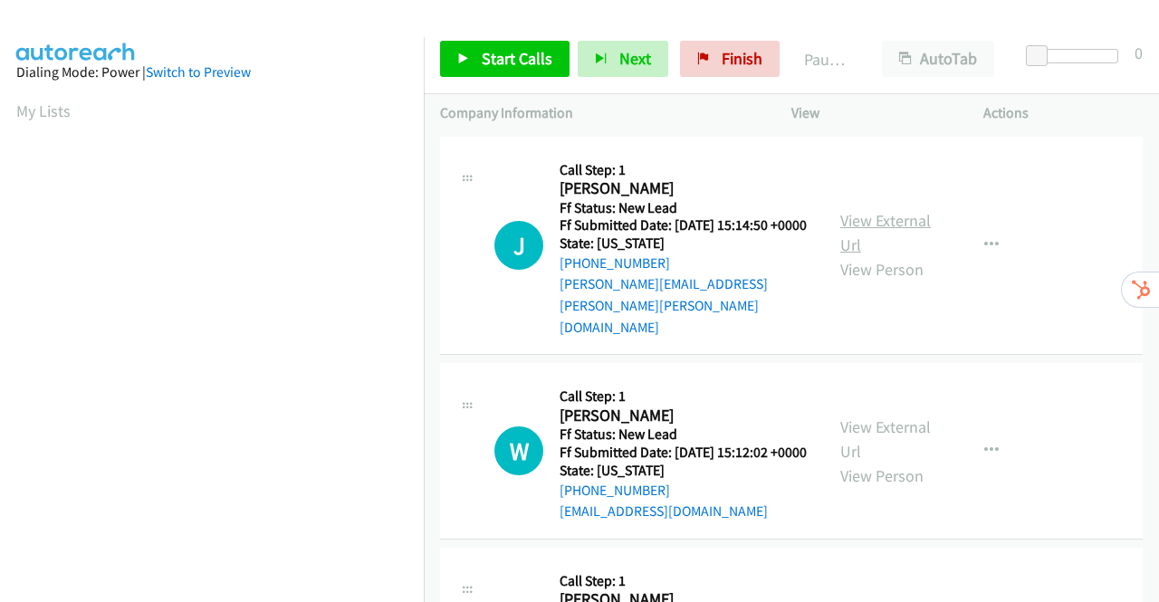
click at [907, 210] on link "View External Url" at bounding box center [885, 232] width 91 height 45
click at [879, 211] on link "View External Url" at bounding box center [885, 232] width 91 height 45
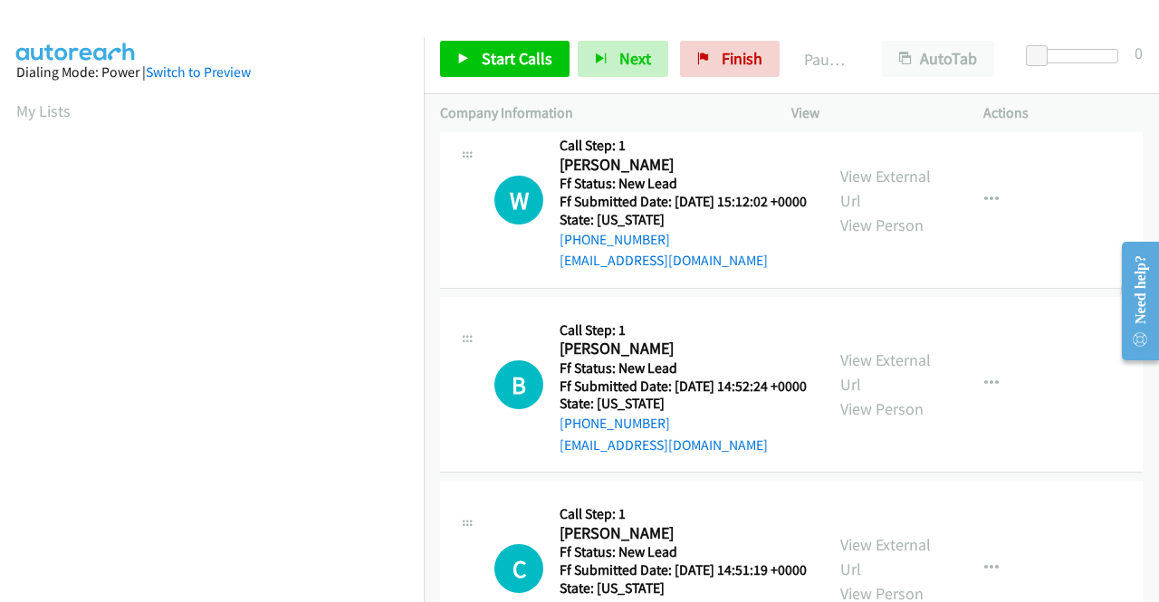
scroll to position [272, 0]
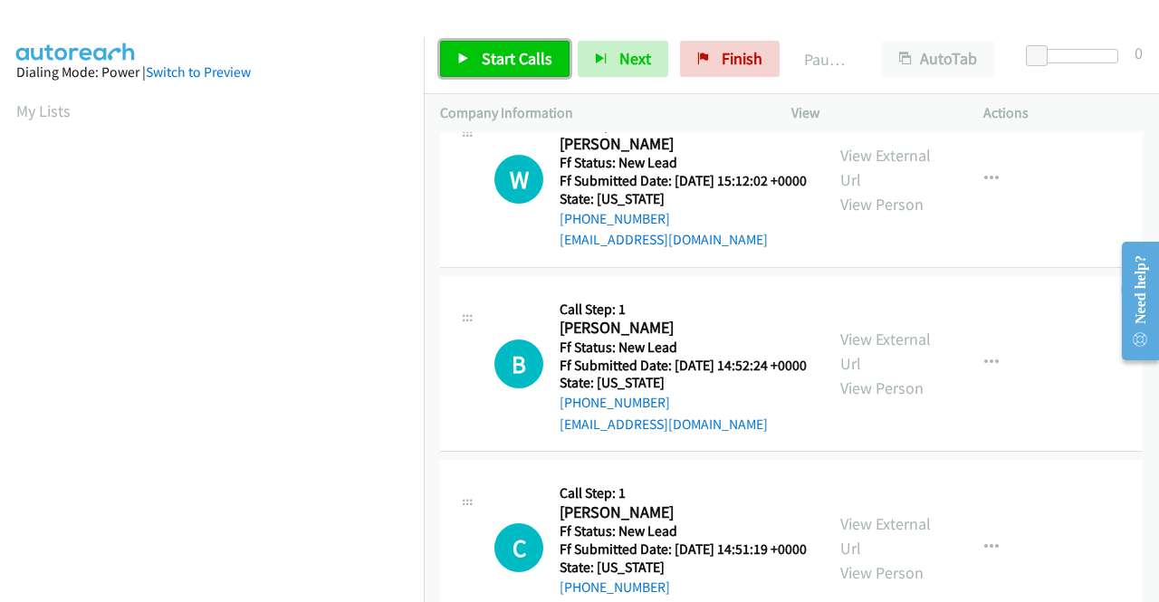
drag, startPoint x: 469, startPoint y: 59, endPoint x: 489, endPoint y: 55, distance: 20.3
click at [469, 60] on link "Start Calls" at bounding box center [505, 59] width 130 height 36
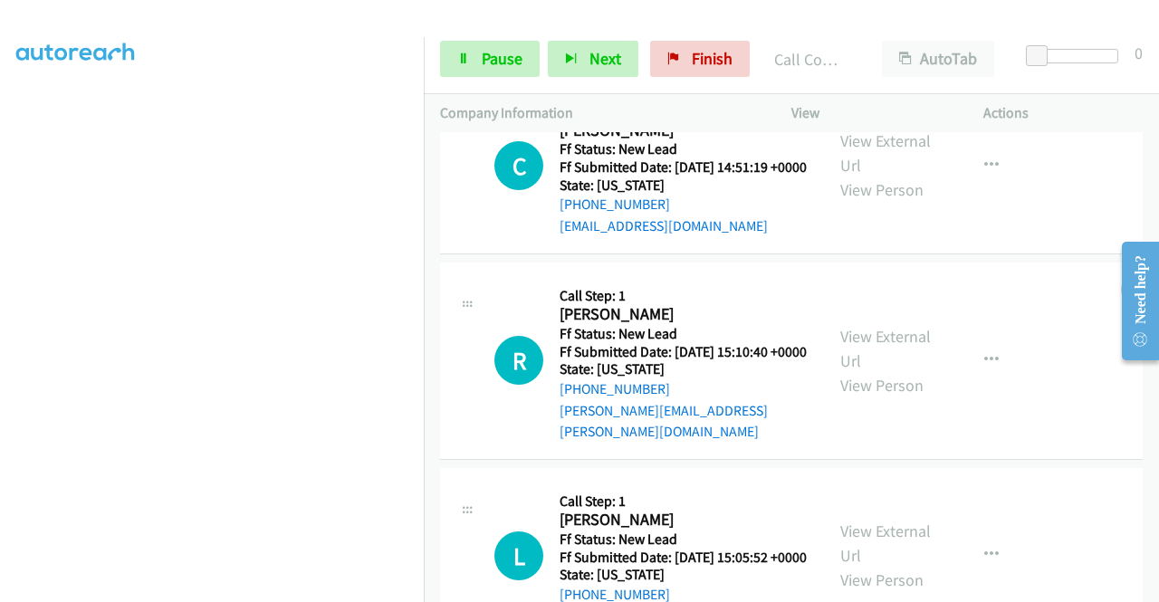
scroll to position [808, 0]
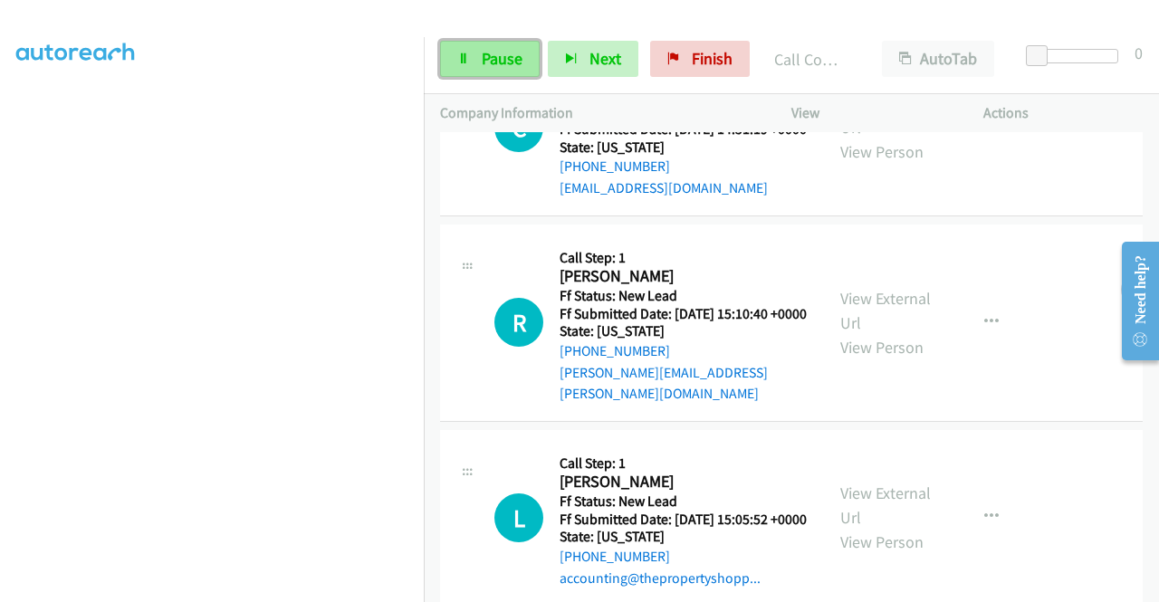
click at [499, 60] on span "Pause" at bounding box center [502, 58] width 41 height 21
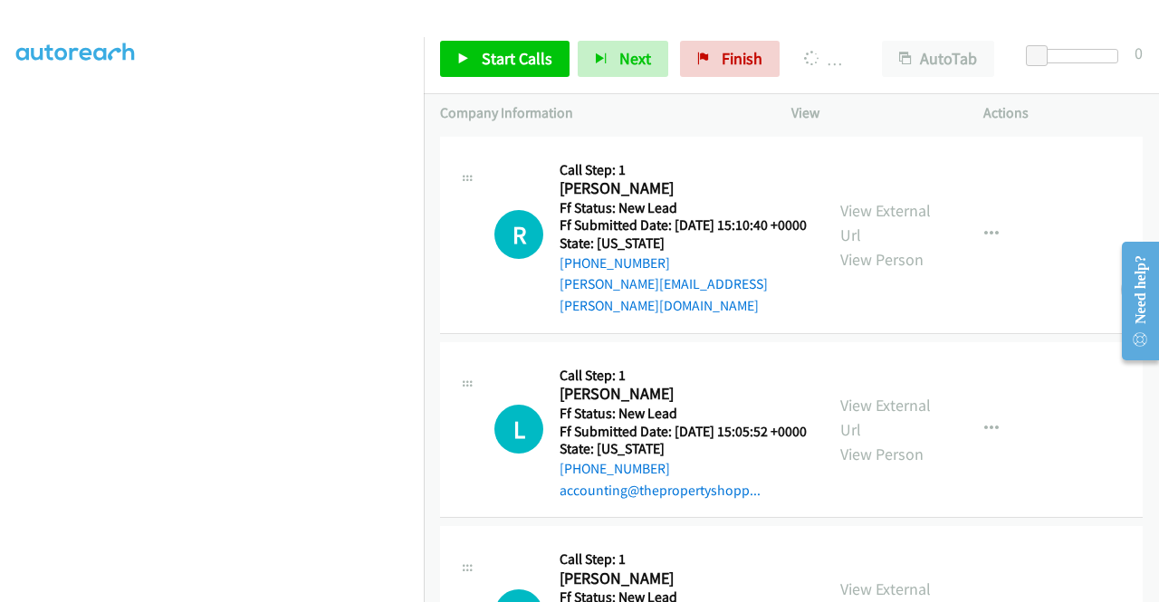
scroll to position [16, 0]
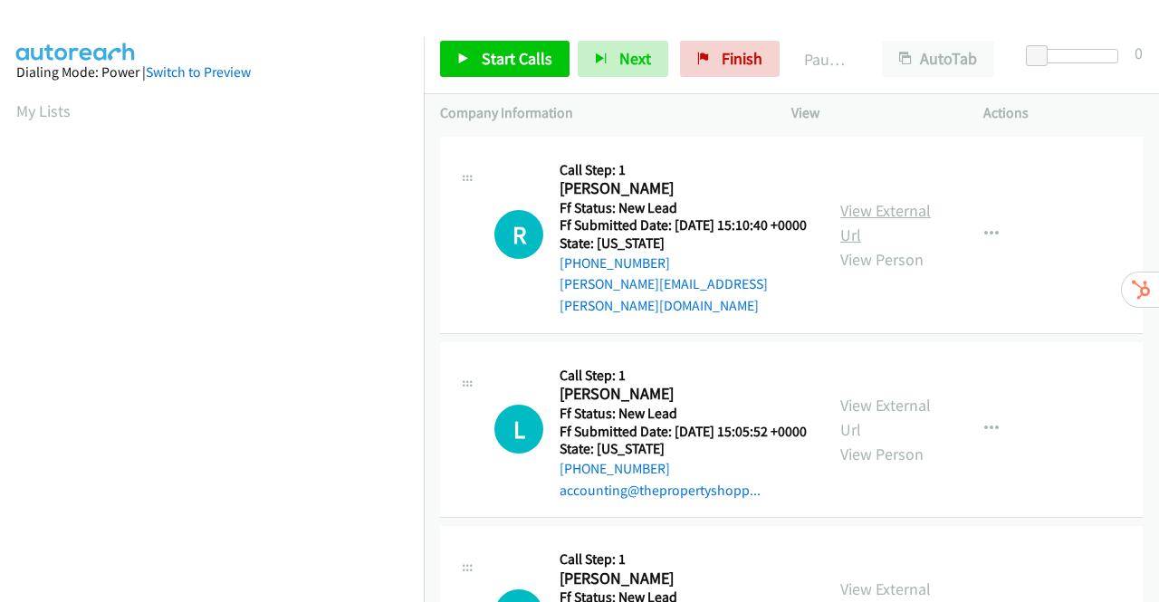
click at [891, 209] on link "View External Url" at bounding box center [885, 222] width 91 height 45
click at [873, 412] on link "View External Url" at bounding box center [885, 417] width 91 height 45
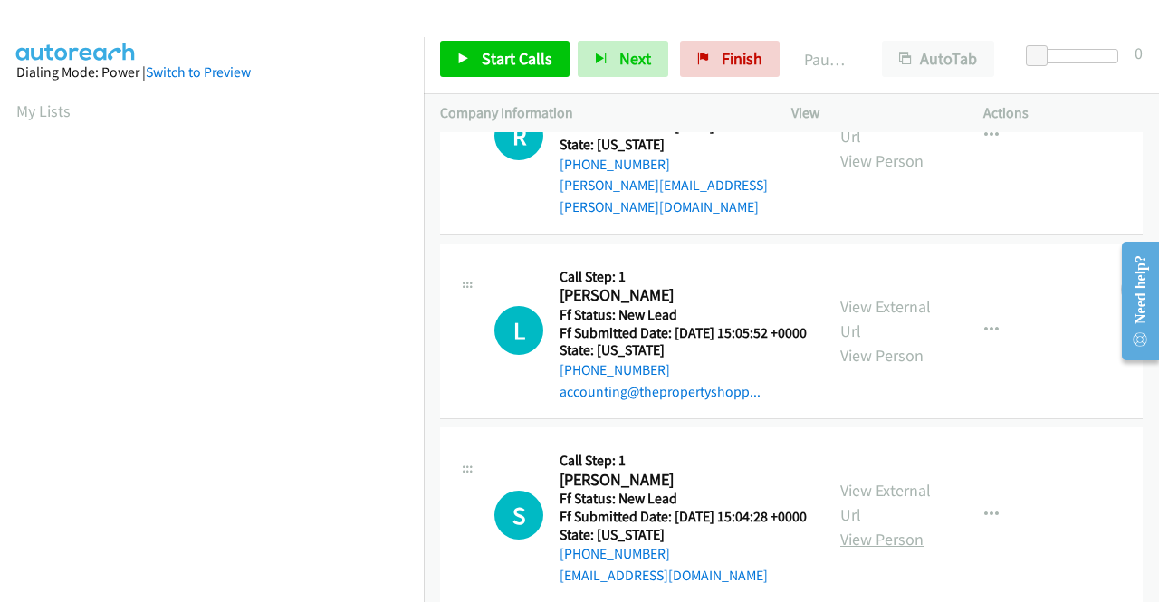
scroll to position [158, 0]
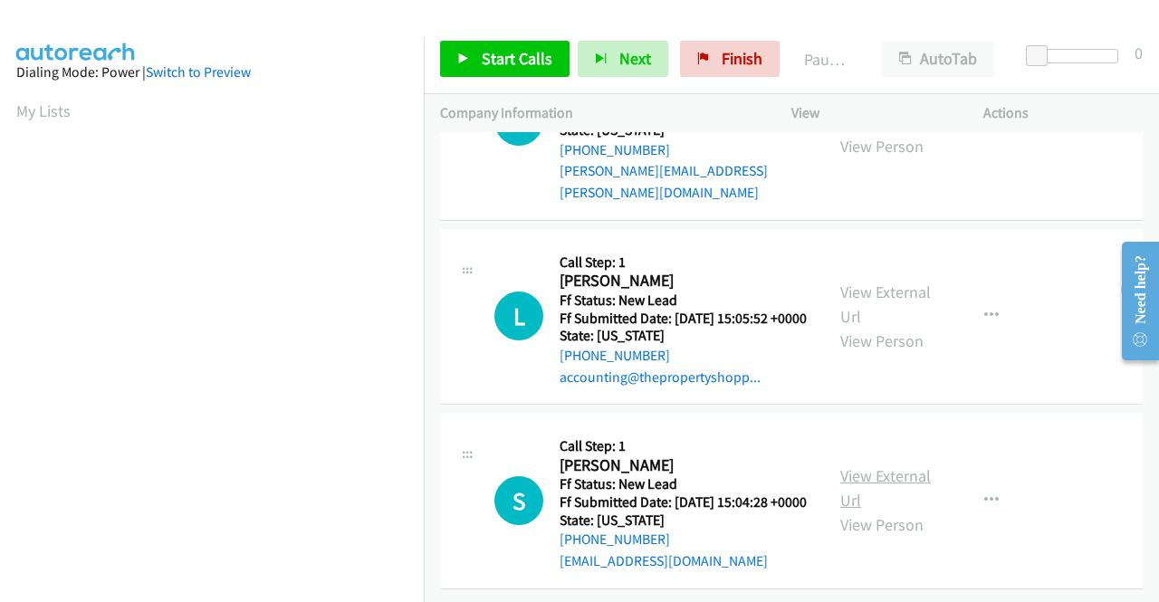
click at [891, 466] on link "View External Url" at bounding box center [885, 488] width 91 height 45
click at [489, 55] on span "Start Calls" at bounding box center [517, 58] width 71 height 21
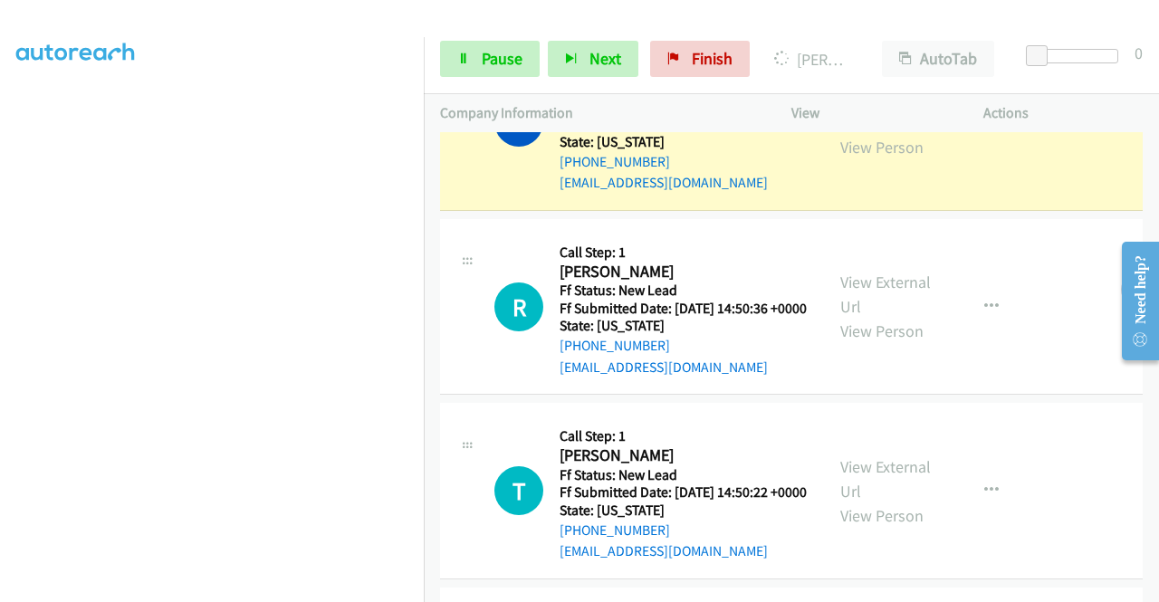
scroll to position [478, 0]
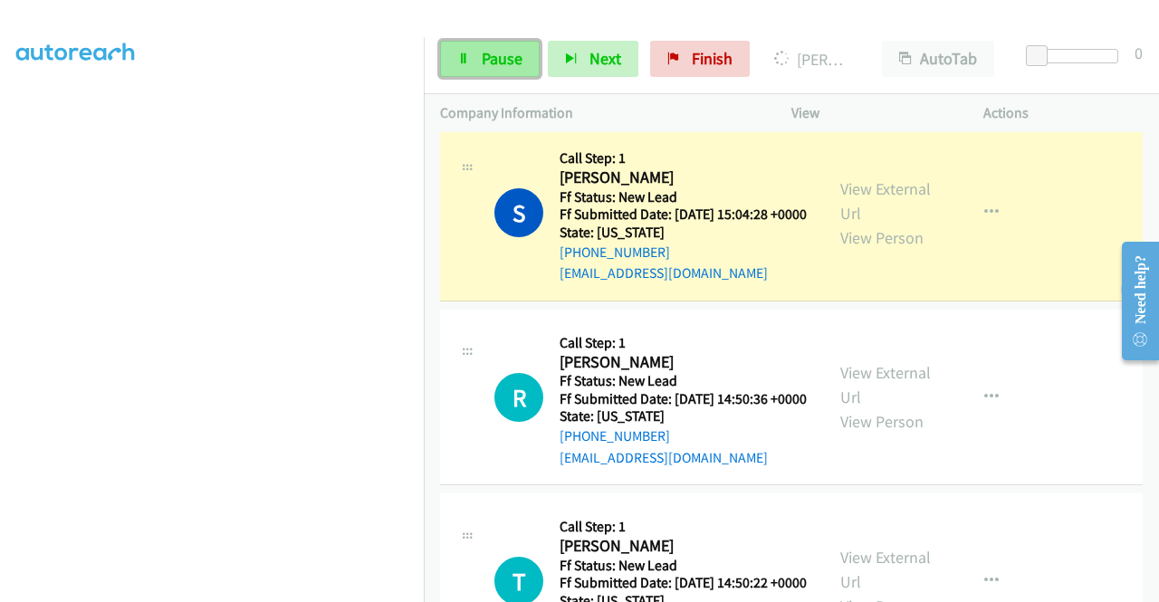
click at [494, 62] on span "Pause" at bounding box center [502, 58] width 41 height 21
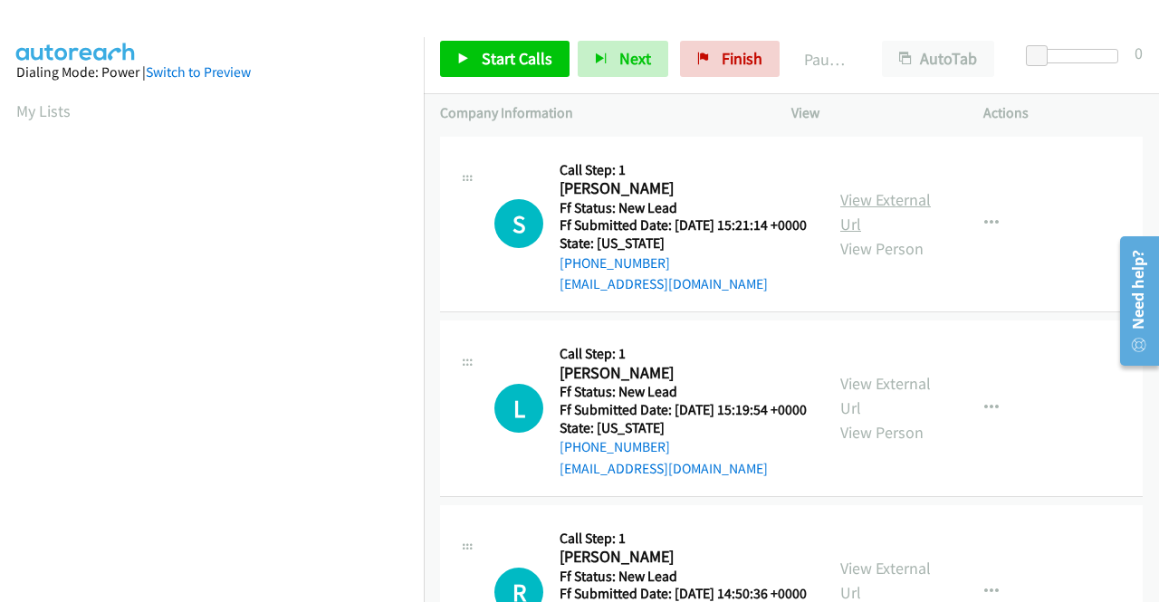
click at [907, 202] on link "View External Url" at bounding box center [885, 211] width 91 height 45
click at [888, 412] on link "View External Url" at bounding box center [885, 395] width 91 height 45
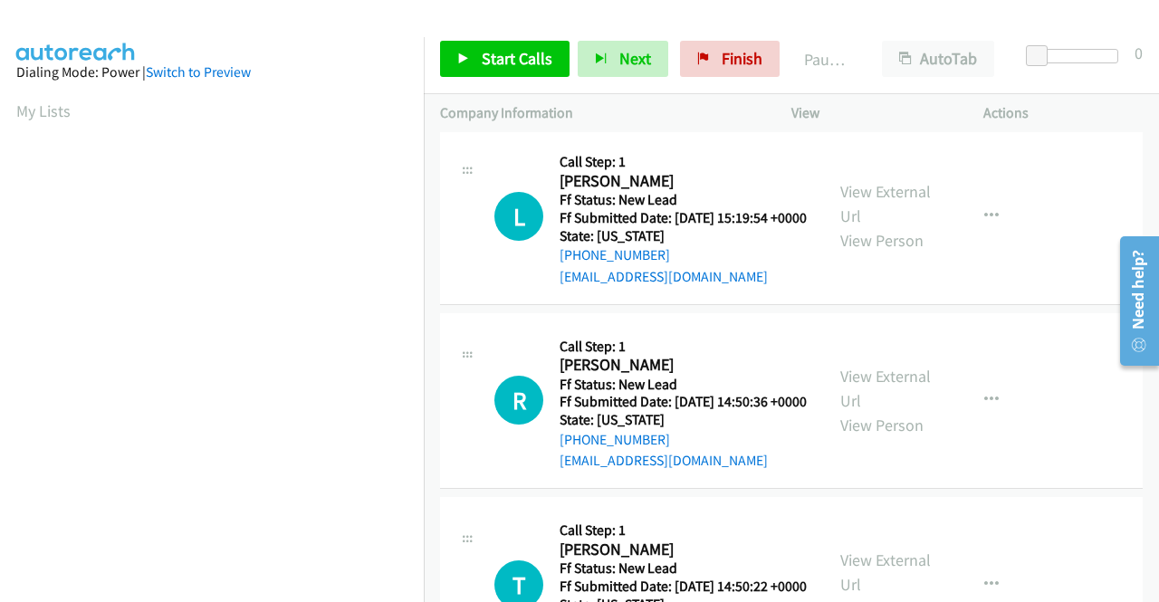
scroll to position [272, 0]
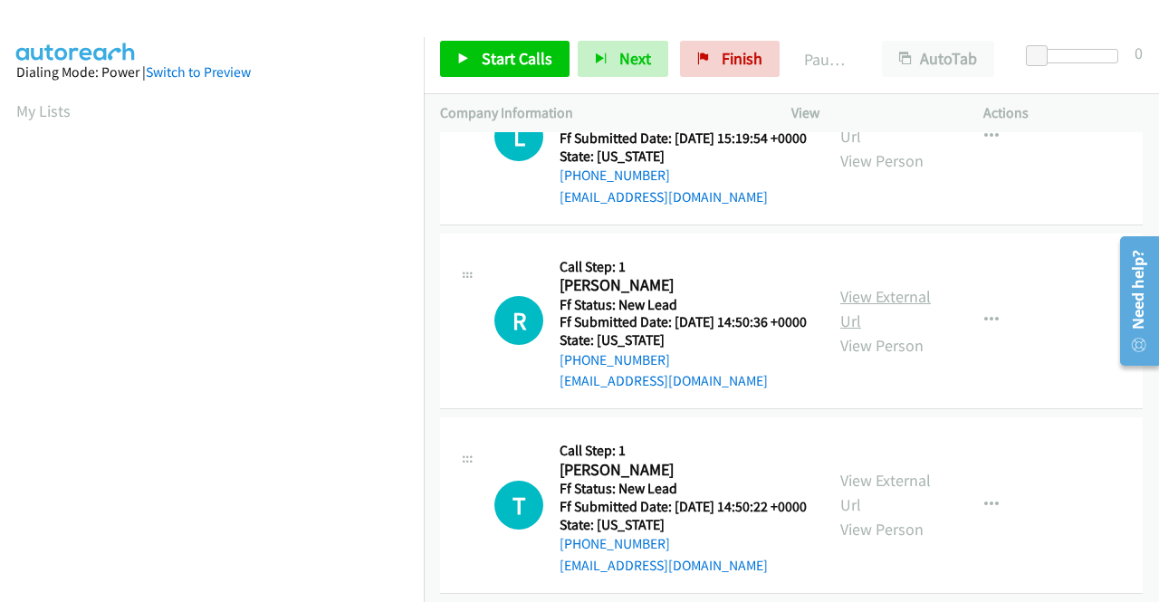
click at [884, 329] on link "View External Url" at bounding box center [885, 308] width 91 height 45
click at [892, 515] on link "View External Url" at bounding box center [885, 492] width 91 height 45
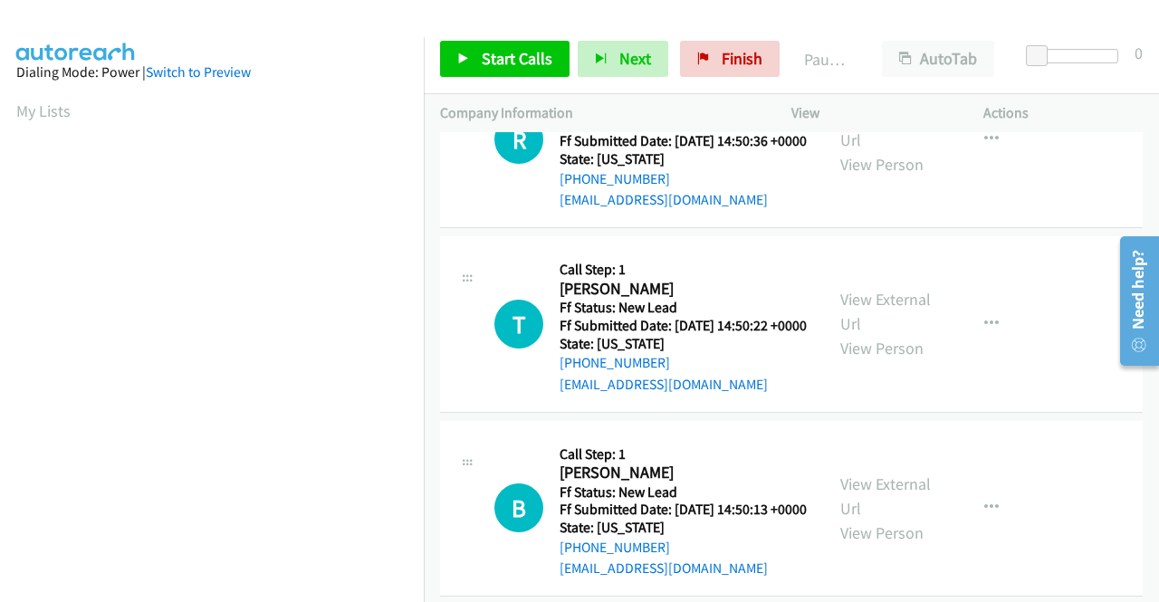
scroll to position [543, 0]
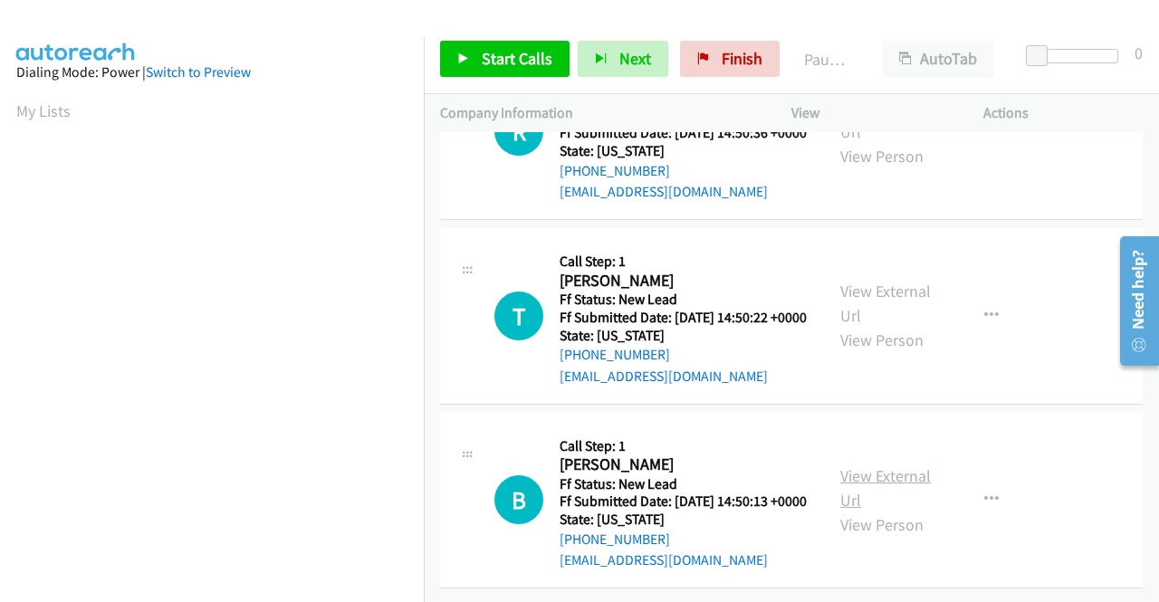
click at [875, 470] on link "View External Url" at bounding box center [885, 488] width 91 height 45
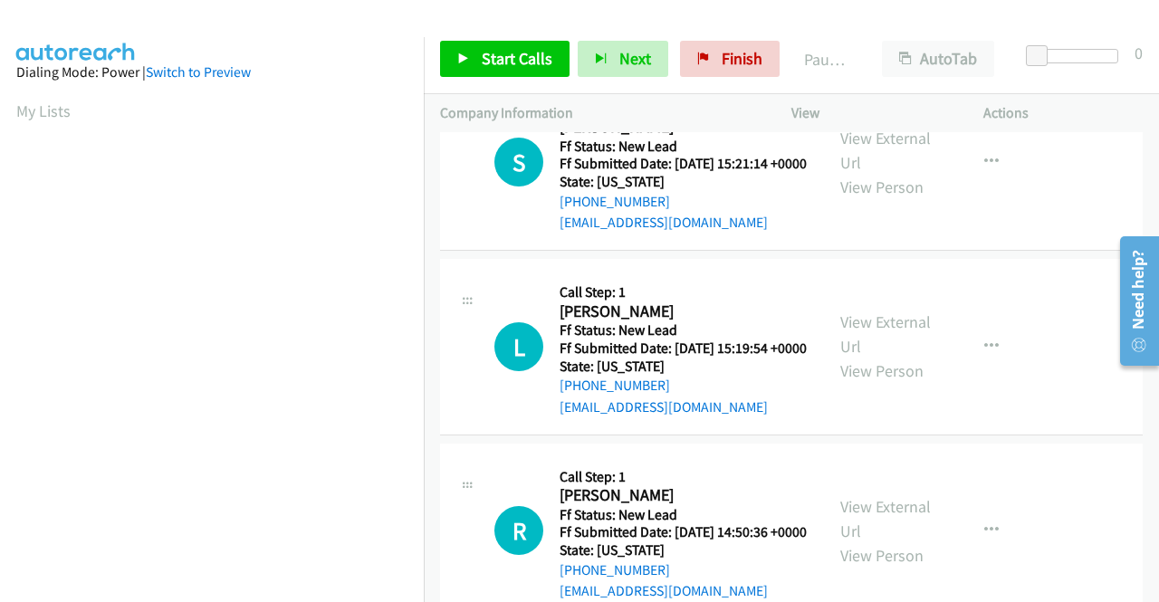
scroll to position [0, 0]
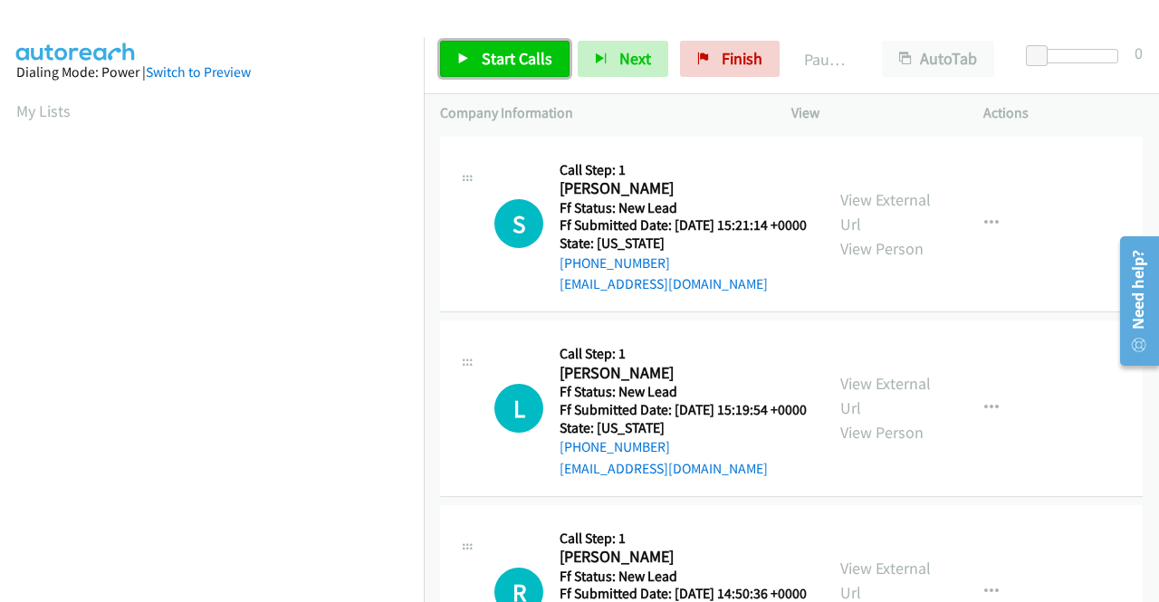
click at [504, 60] on span "Start Calls" at bounding box center [517, 58] width 71 height 21
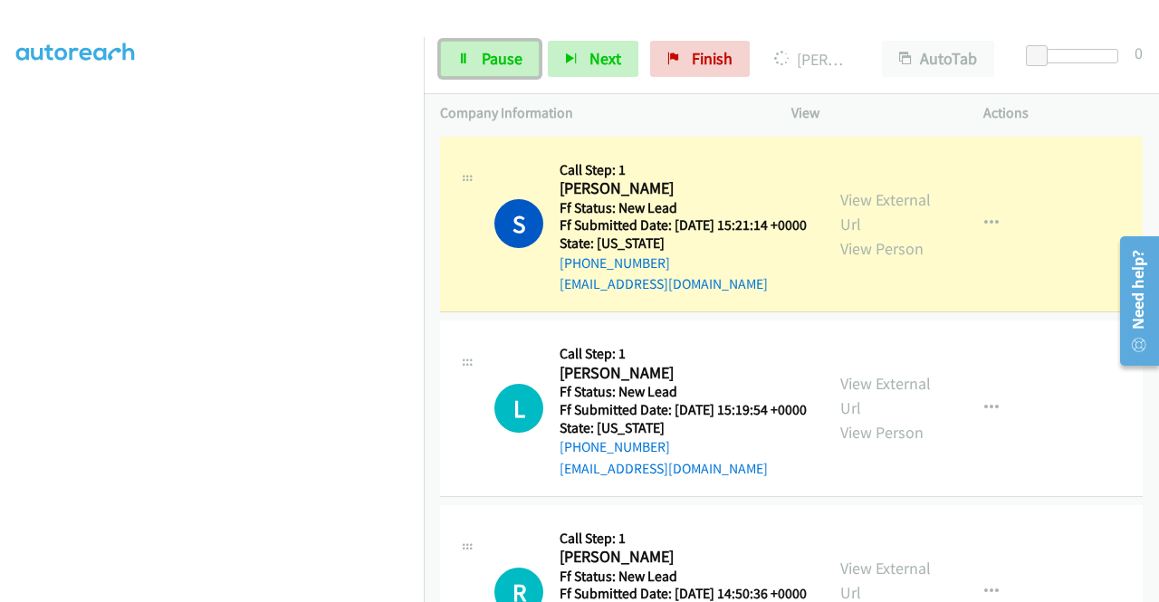
scroll to position [413, 0]
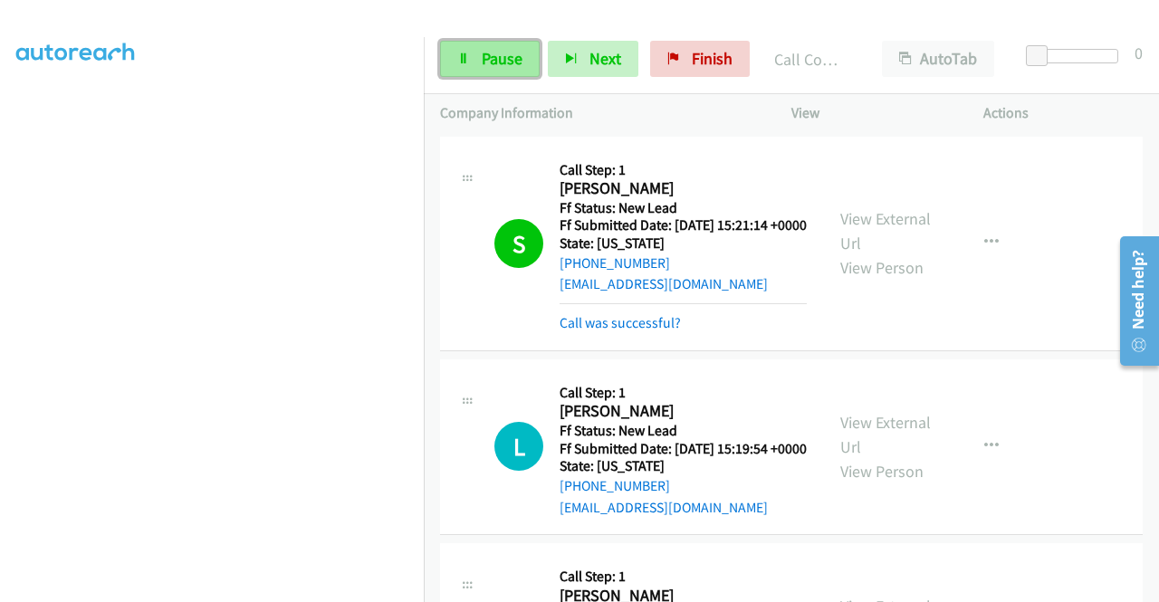
click at [514, 54] on span "Pause" at bounding box center [502, 58] width 41 height 21
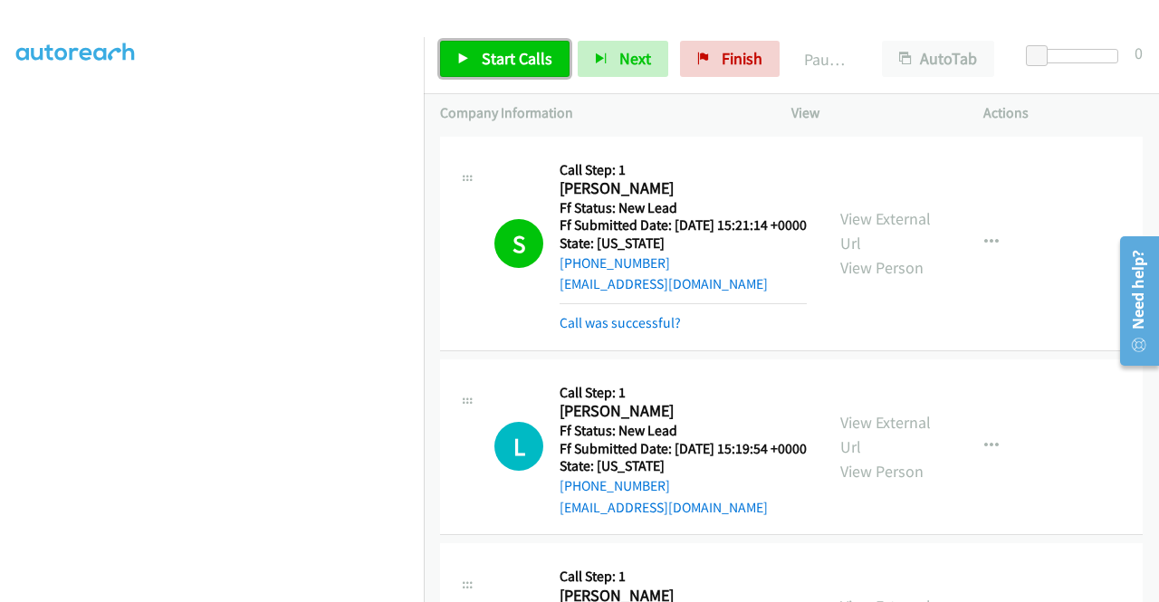
click at [480, 64] on link "Start Calls" at bounding box center [505, 59] width 130 height 36
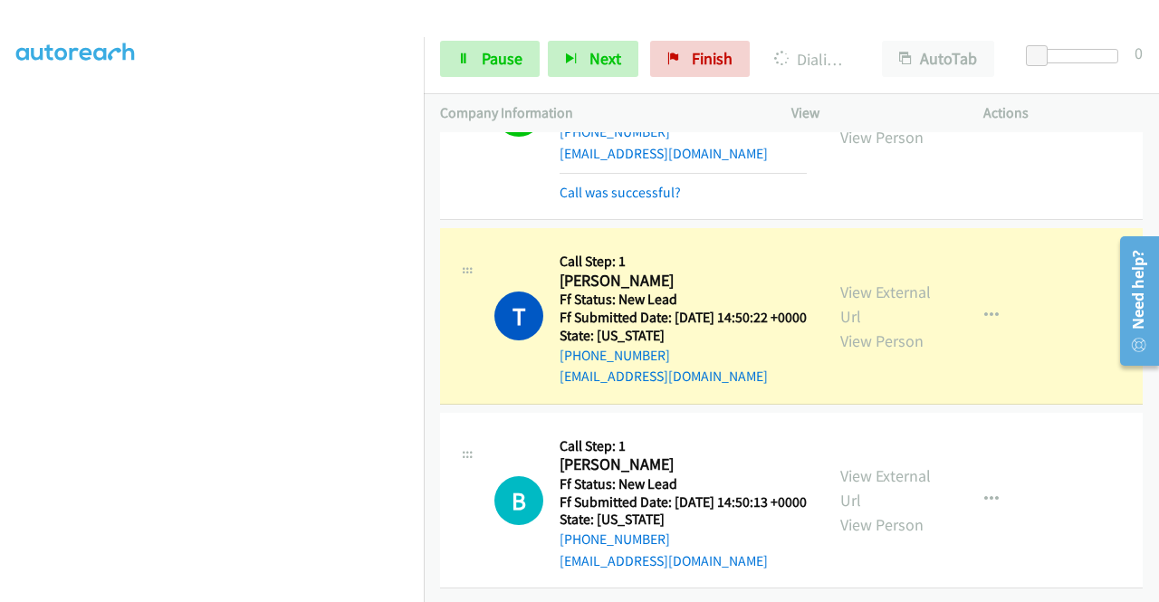
scroll to position [634, 0]
drag, startPoint x: 491, startPoint y: 59, endPoint x: 480, endPoint y: 75, distance: 19.6
click at [491, 59] on span "Pause" at bounding box center [502, 58] width 41 height 21
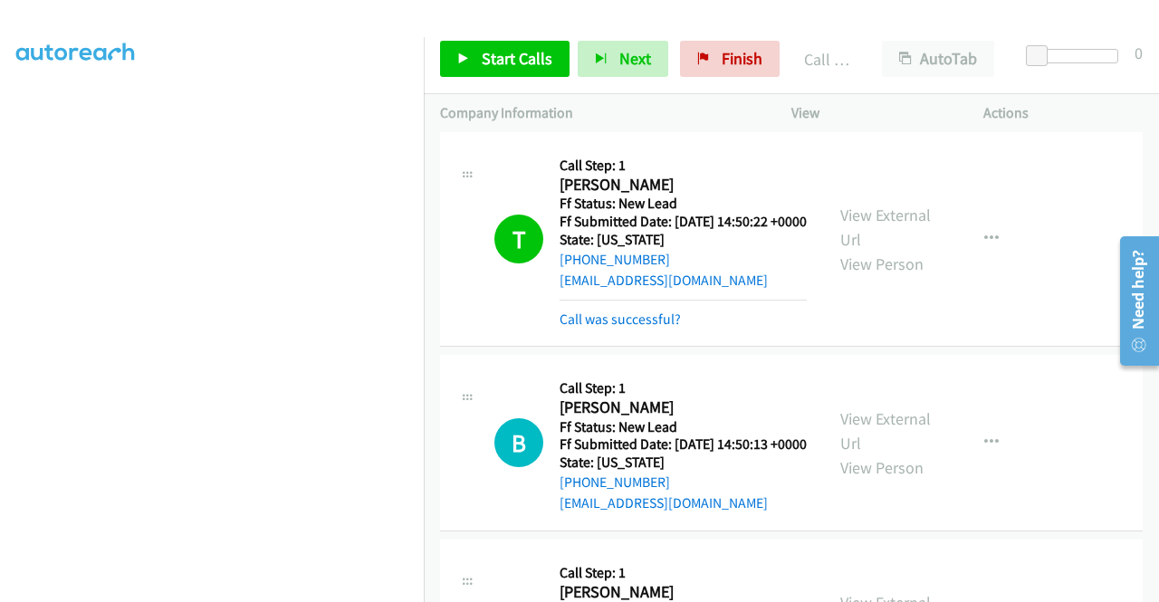
scroll to position [906, 0]
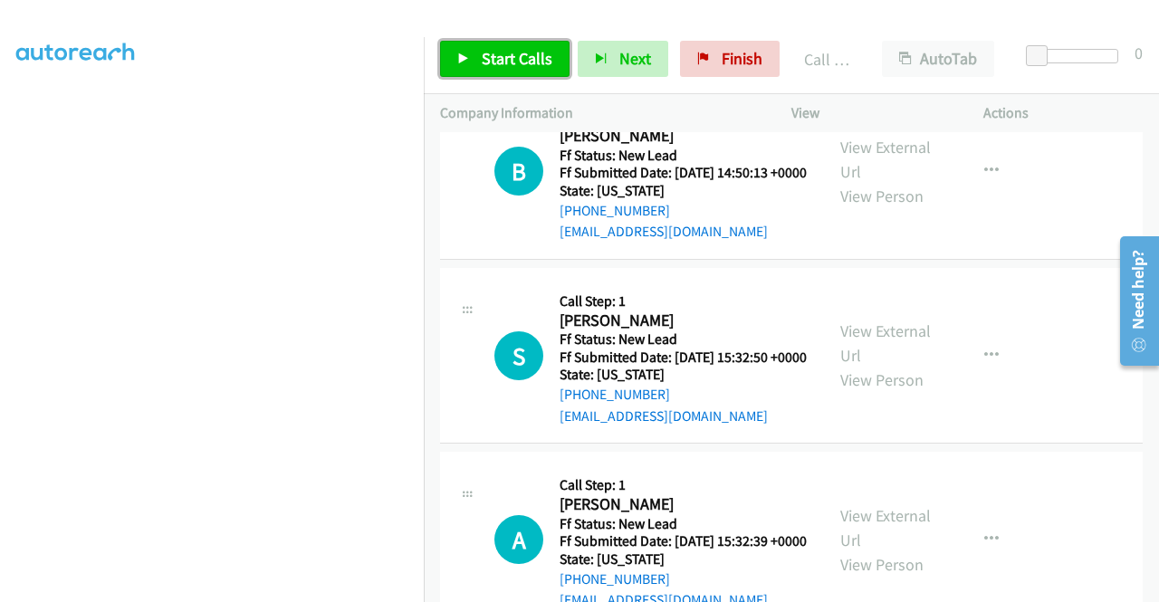
click at [484, 57] on span "Start Calls" at bounding box center [517, 58] width 71 height 21
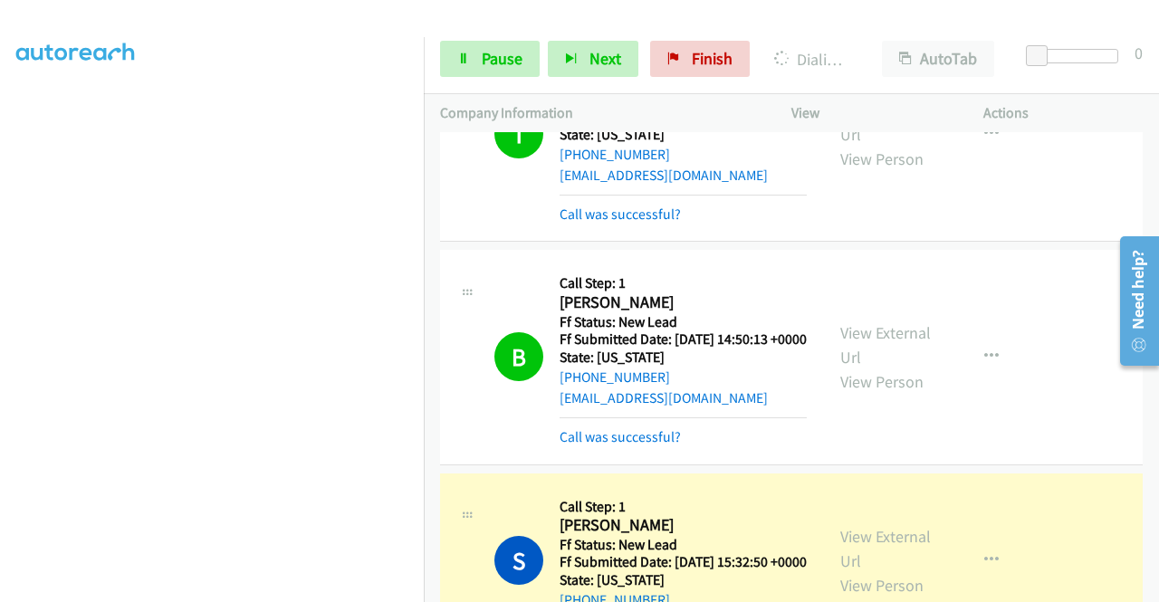
scroll to position [920, 0]
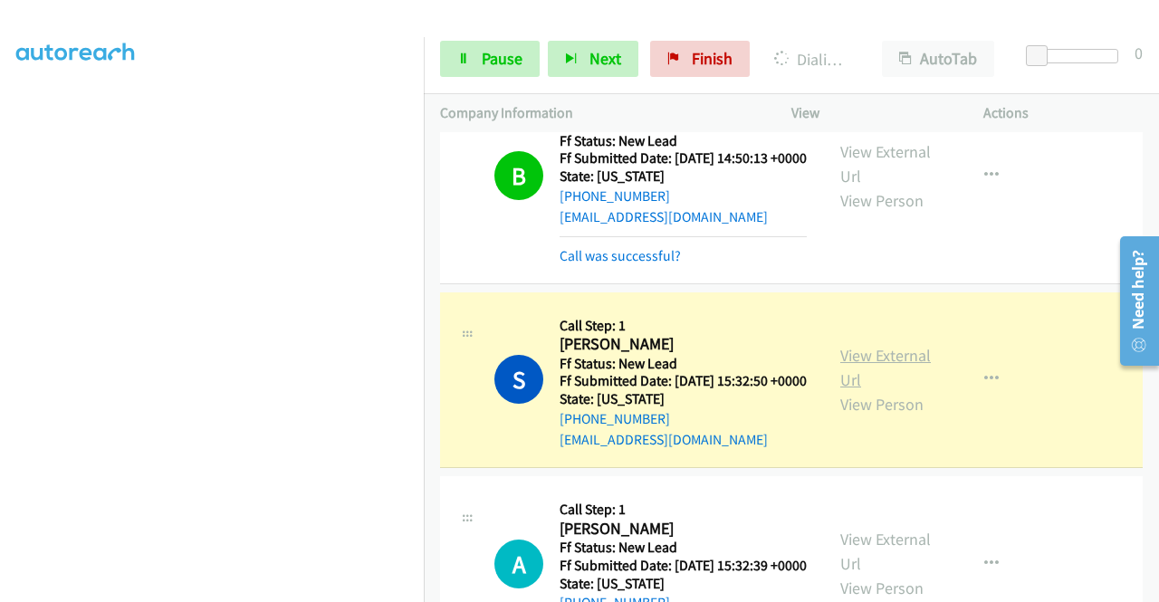
click at [882, 390] on link "View External Url" at bounding box center [885, 367] width 91 height 45
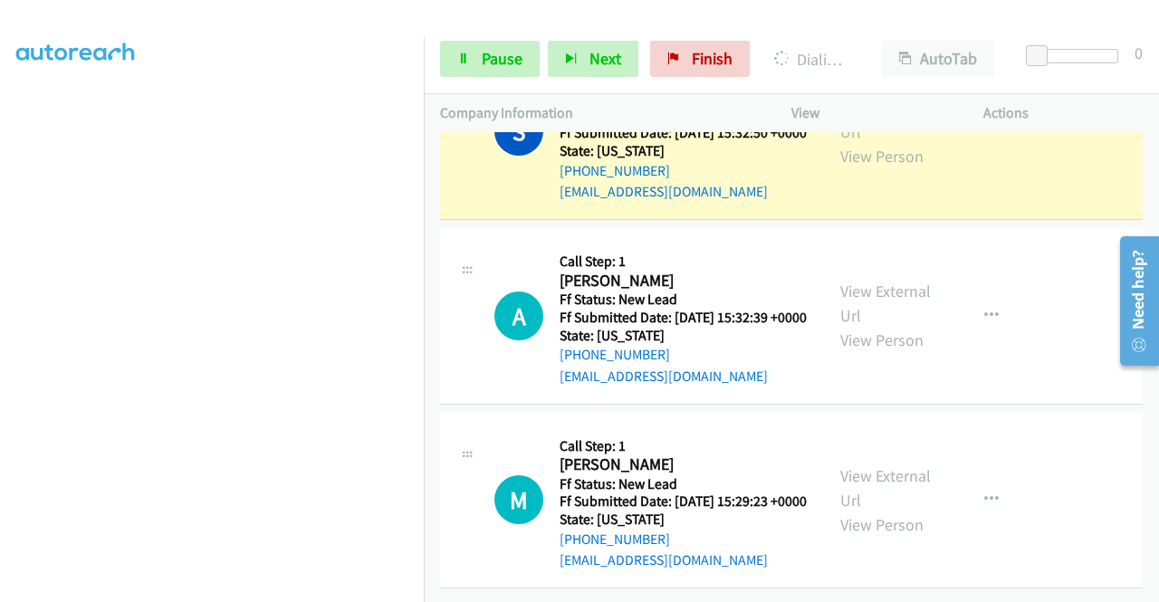
scroll to position [1230, 0]
click at [877, 326] on link "View External Url" at bounding box center [885, 303] width 91 height 45
click at [844, 511] on link "View External Url" at bounding box center [885, 488] width 91 height 45
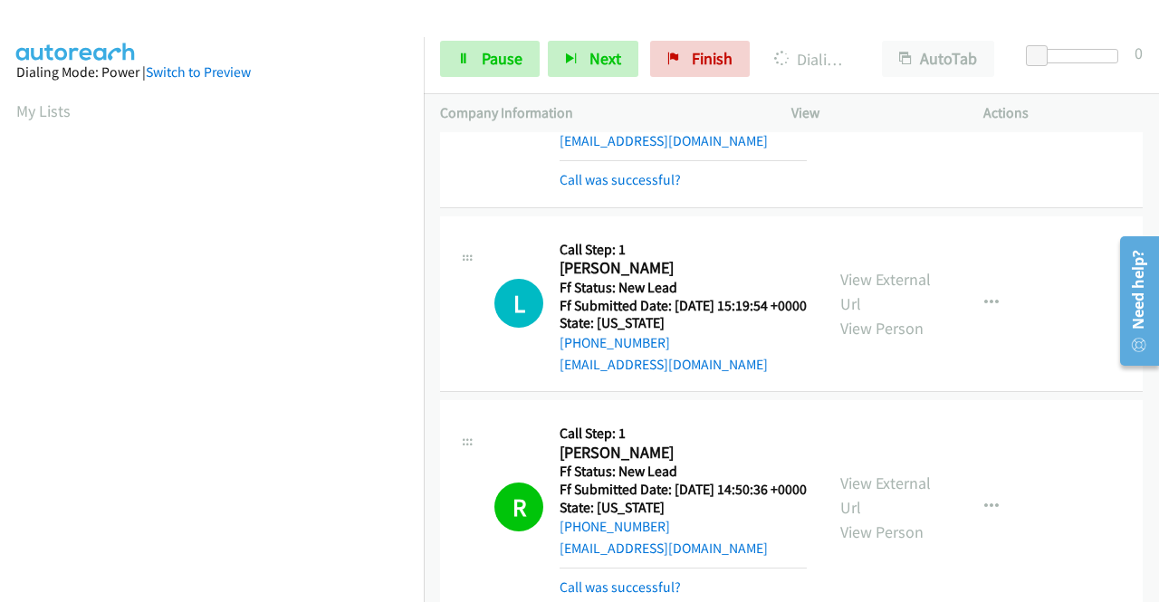
scroll to position [413, 0]
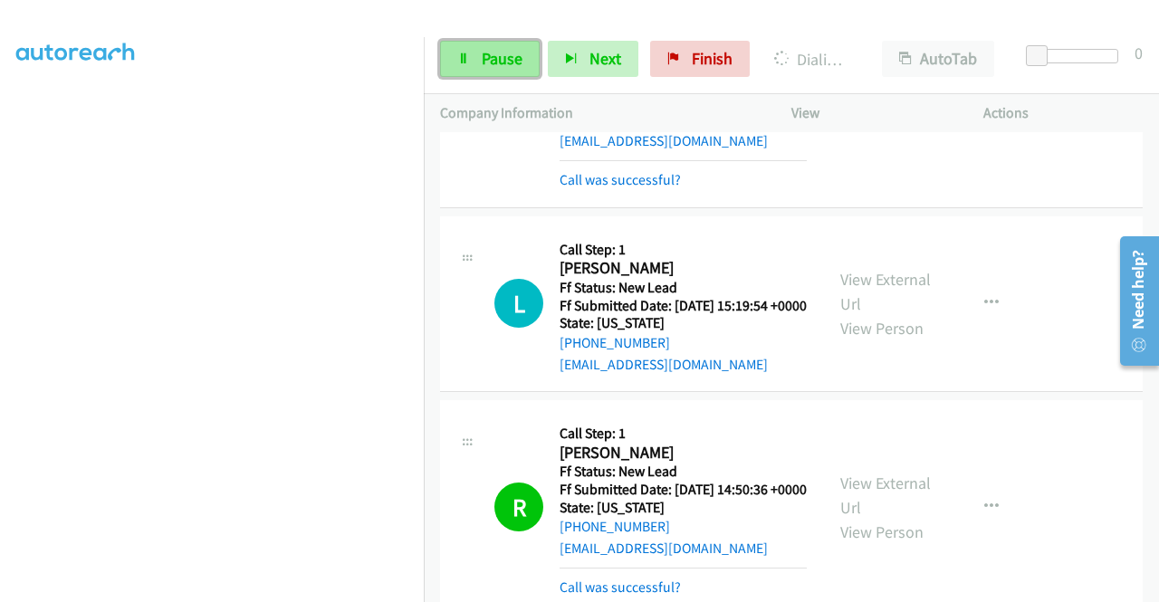
click at [502, 55] on span "Pause" at bounding box center [502, 58] width 41 height 21
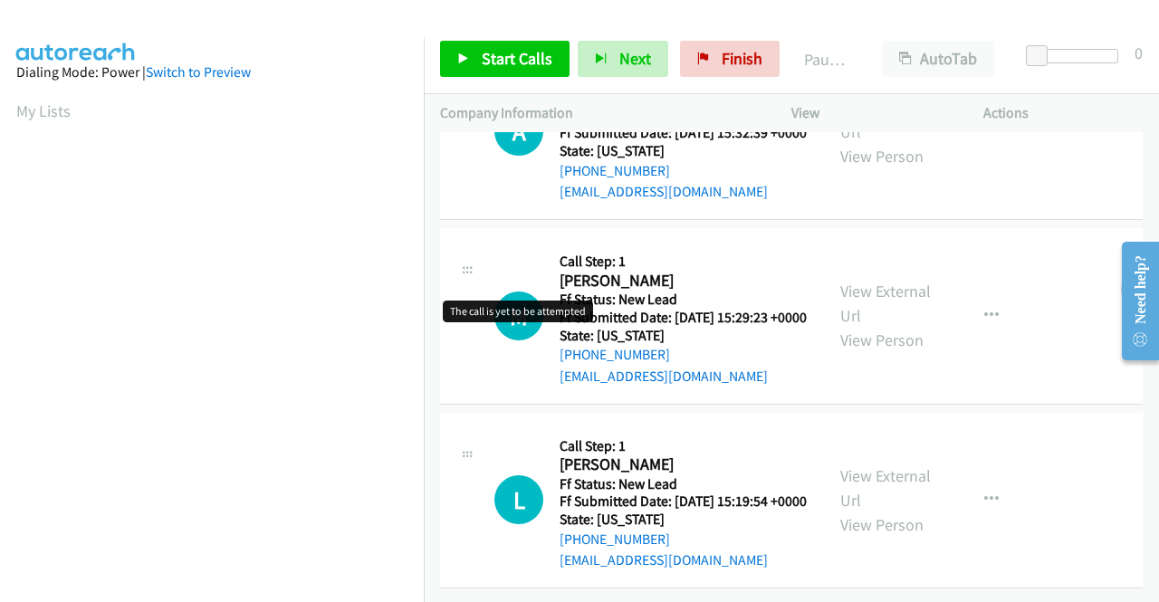
scroll to position [158, 0]
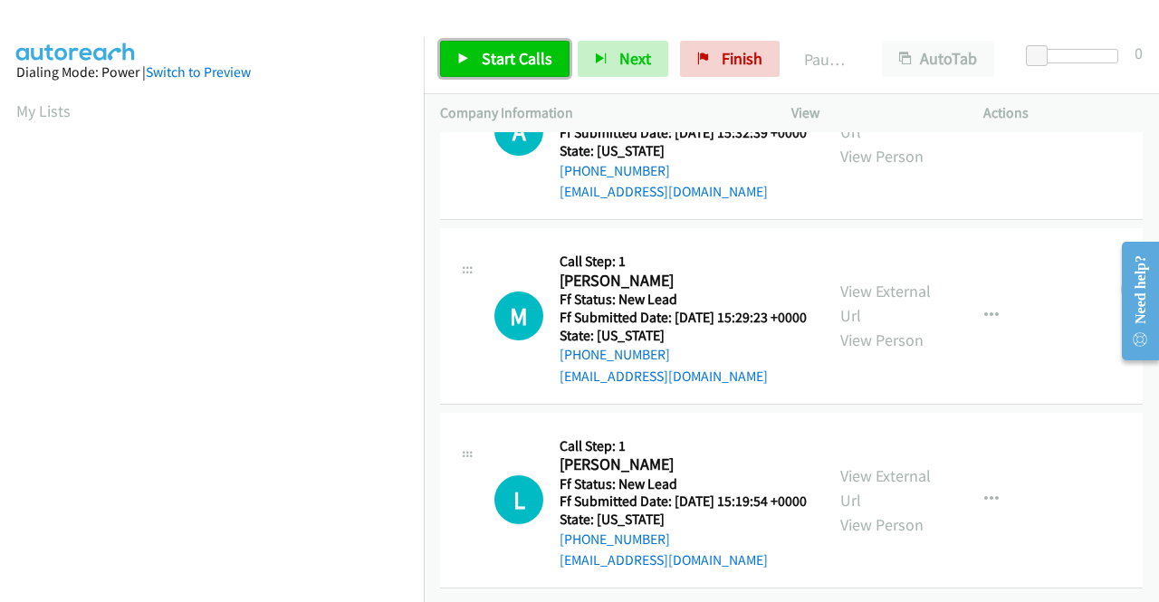
click at [498, 48] on span "Start Calls" at bounding box center [517, 58] width 71 height 21
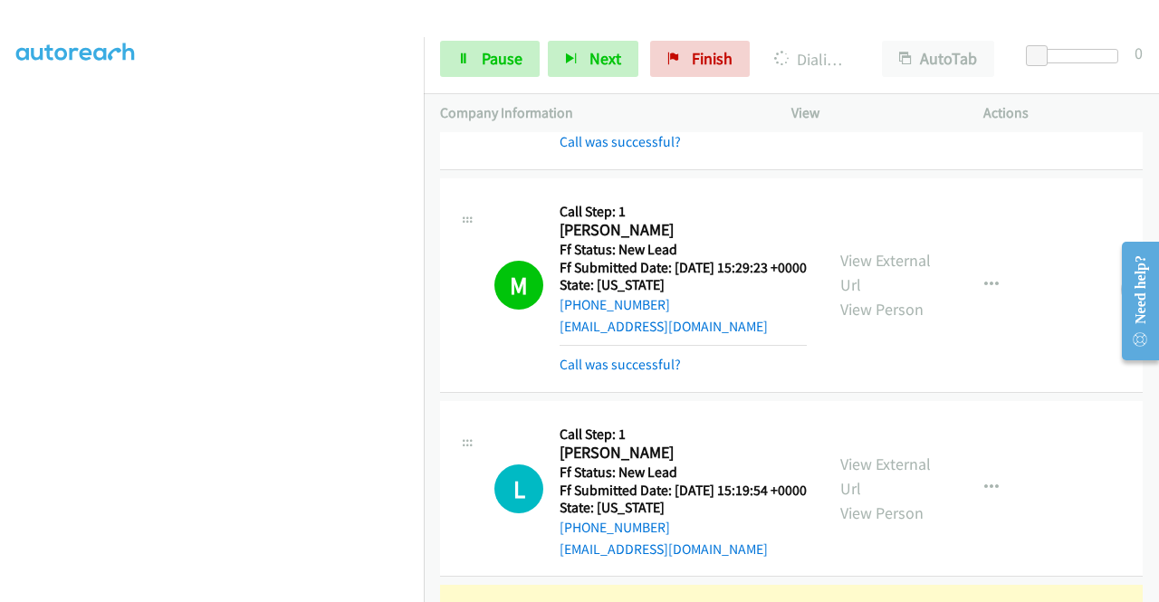
scroll to position [398, 0]
click at [485, 57] on span "Pause" at bounding box center [502, 58] width 41 height 21
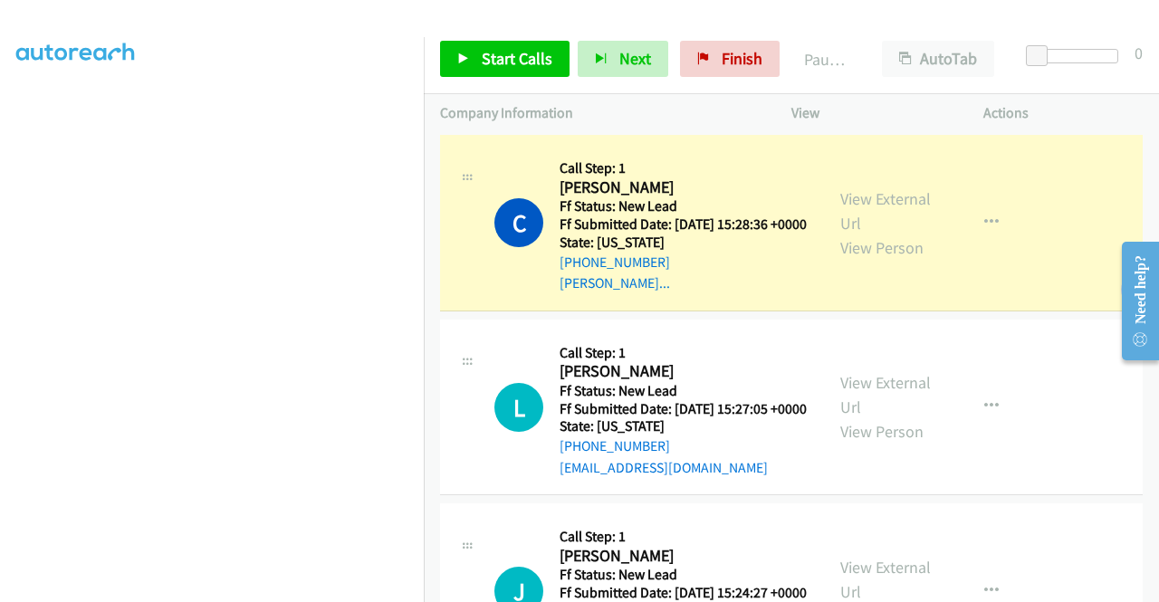
scroll to position [634, 0]
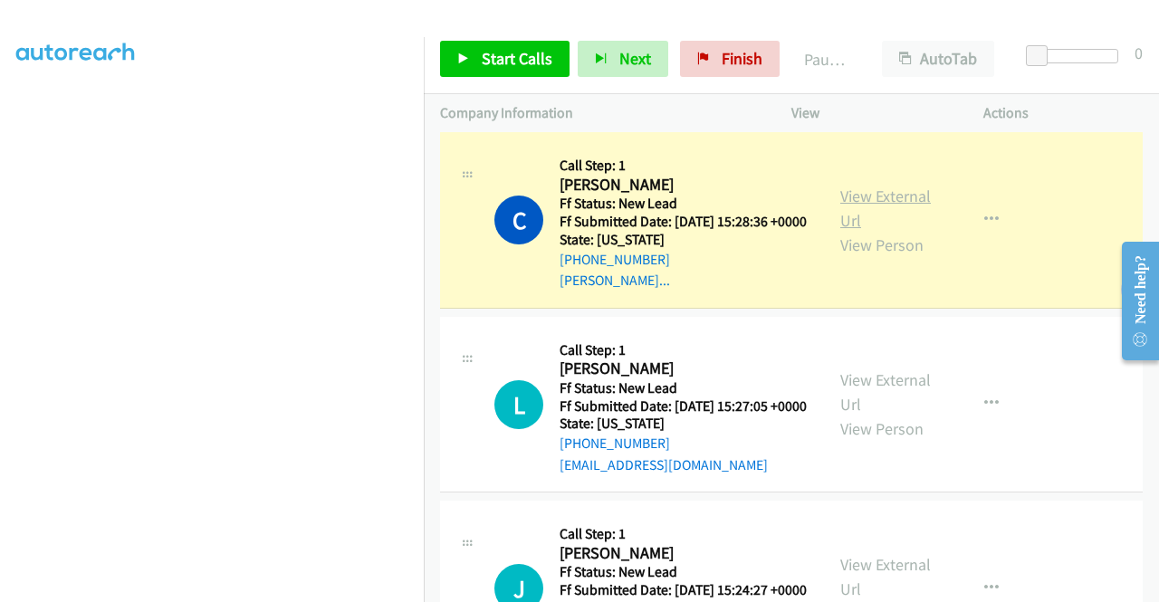
click at [911, 231] on link "View External Url" at bounding box center [885, 208] width 91 height 45
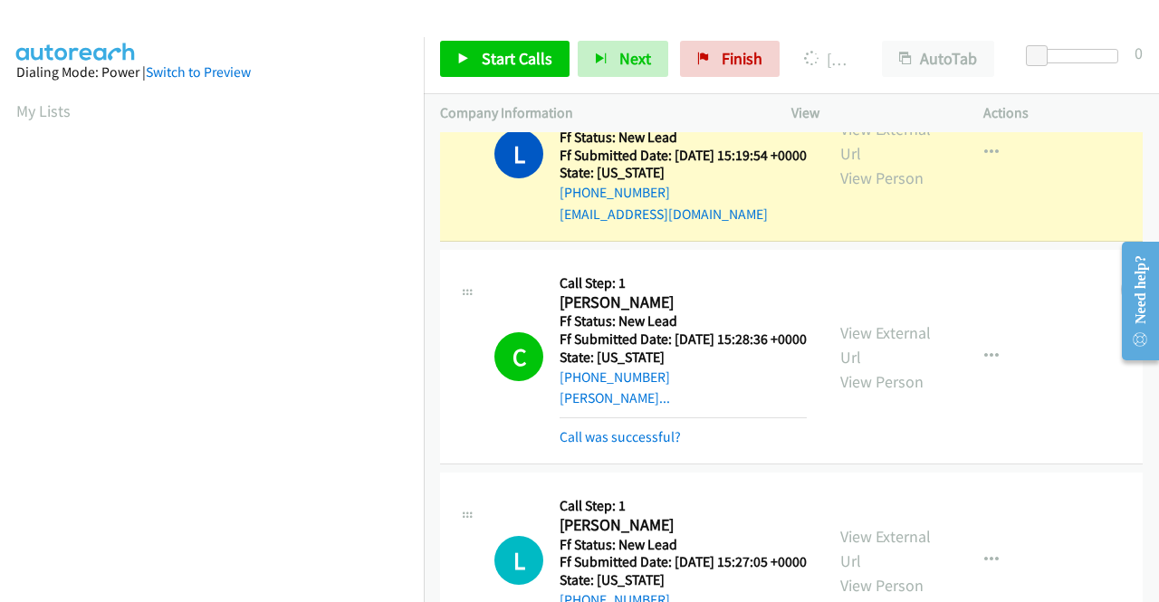
scroll to position [413, 0]
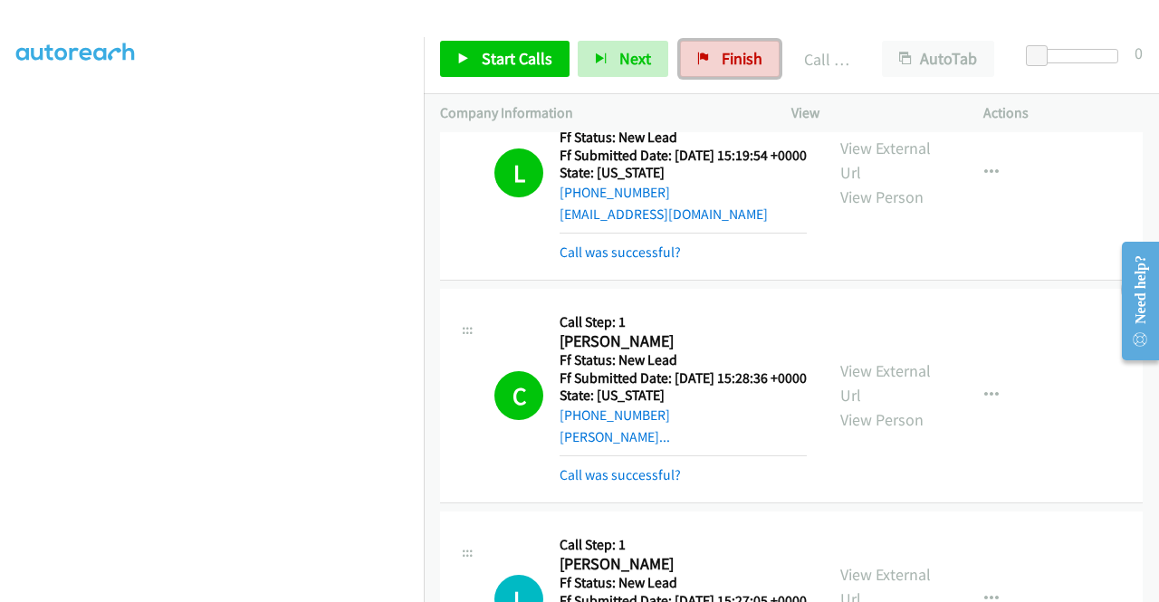
click at [722, 66] on span "Finish" at bounding box center [742, 58] width 41 height 21
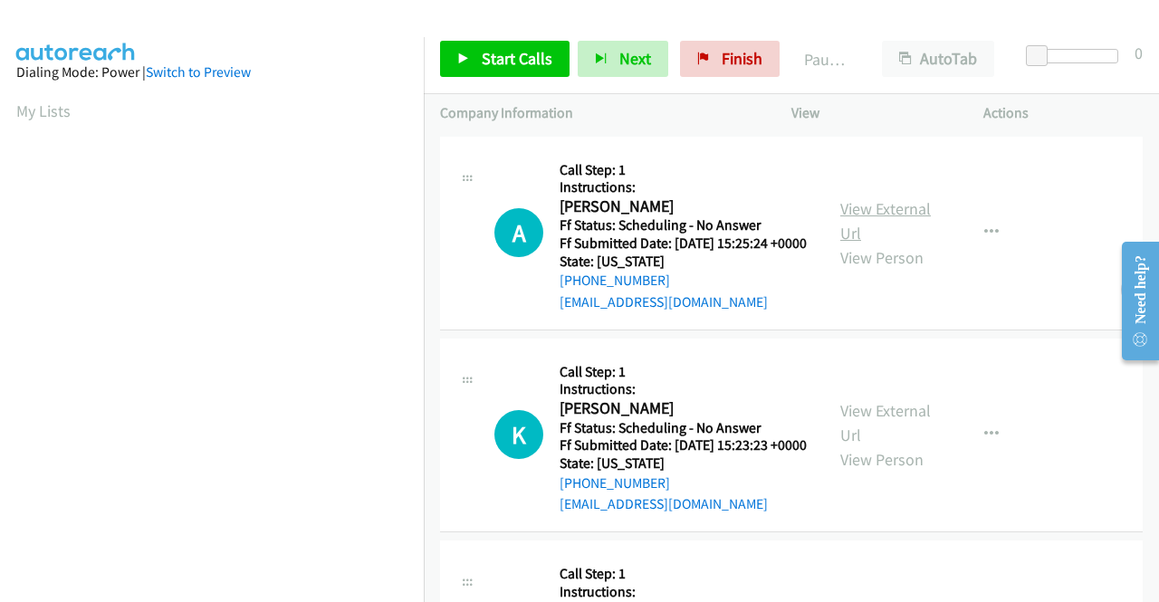
click at [885, 219] on link "View External Url" at bounding box center [885, 220] width 91 height 45
click at [879, 435] on link "View External Url" at bounding box center [885, 422] width 91 height 45
click at [509, 58] on span "Start Calls" at bounding box center [517, 58] width 71 height 21
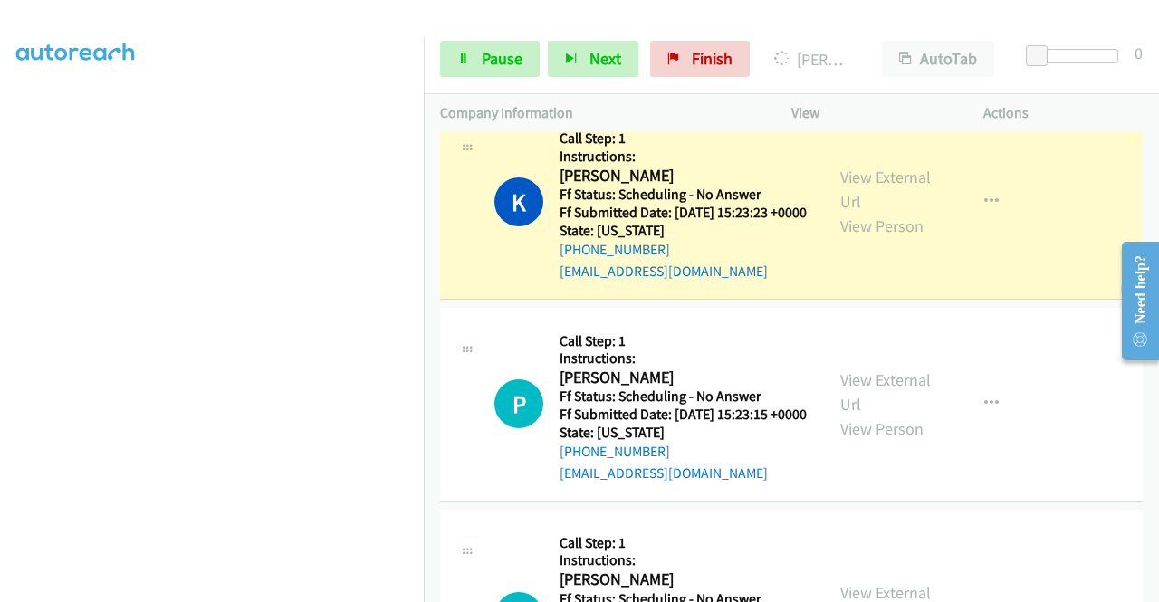
scroll to position [362, 0]
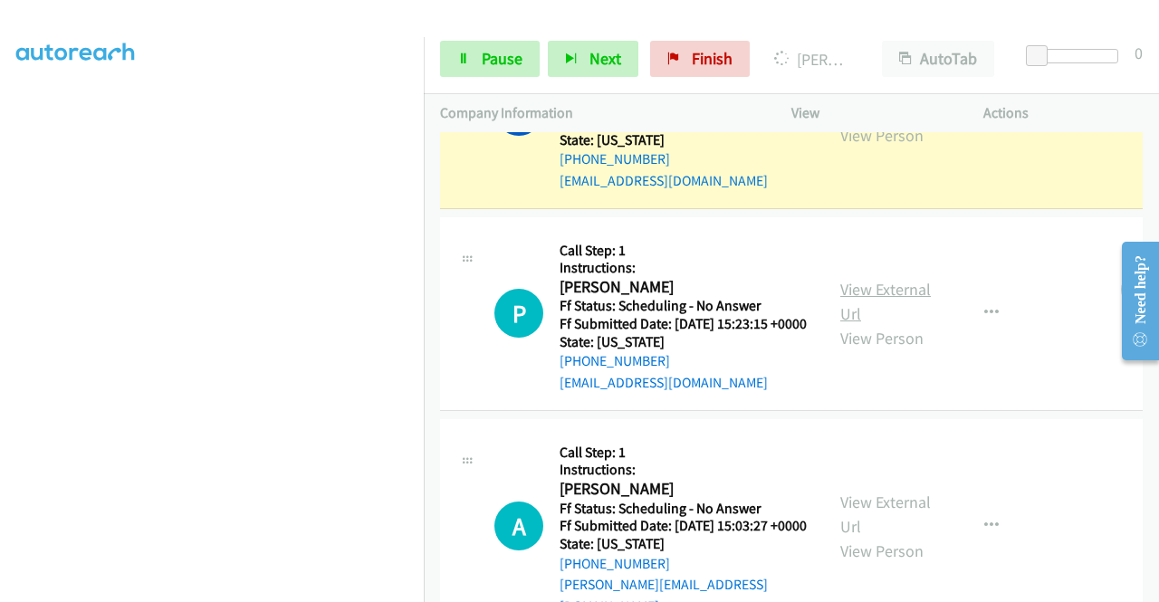
click at [906, 324] on link "View External Url" at bounding box center [885, 301] width 91 height 45
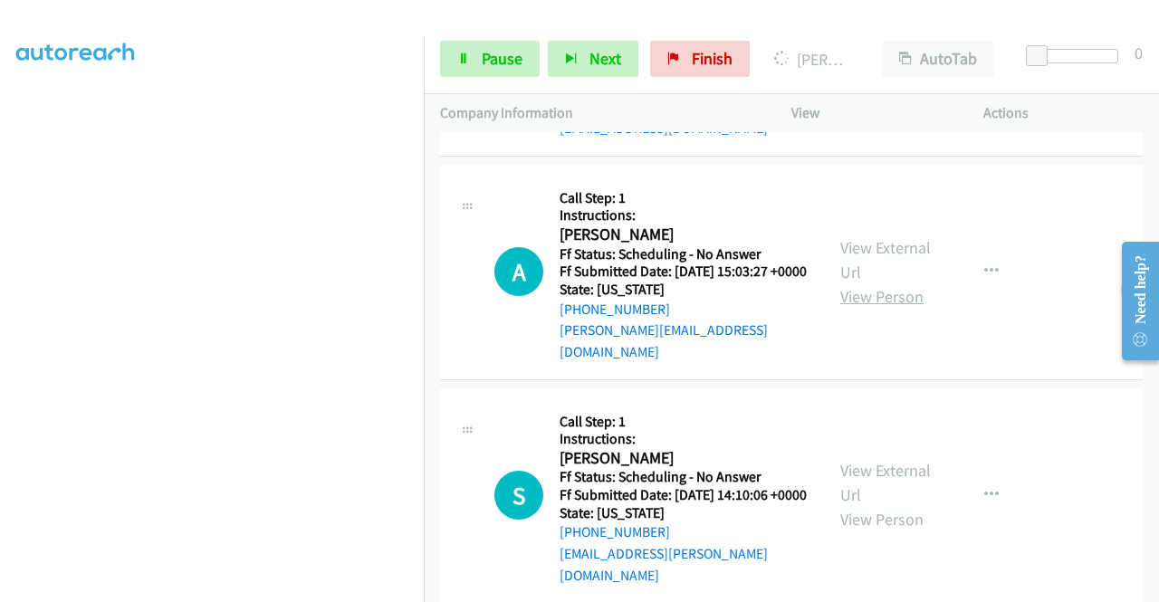
scroll to position [634, 0]
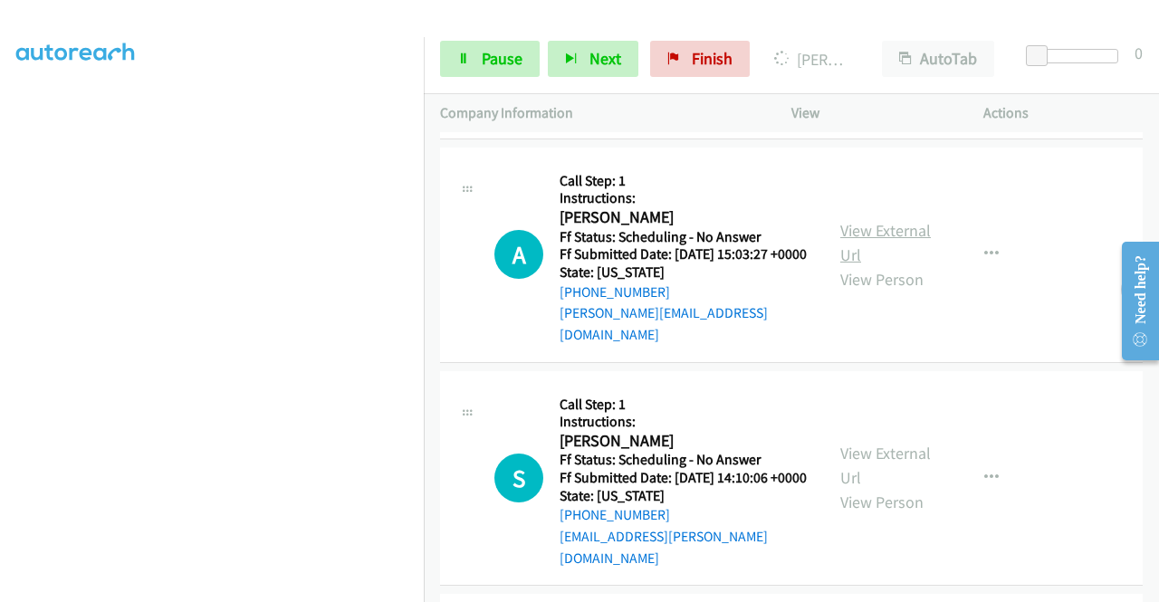
click at [884, 265] on link "View External Url" at bounding box center [885, 242] width 91 height 45
click at [220, 588] on section at bounding box center [211, 172] width 391 height 867
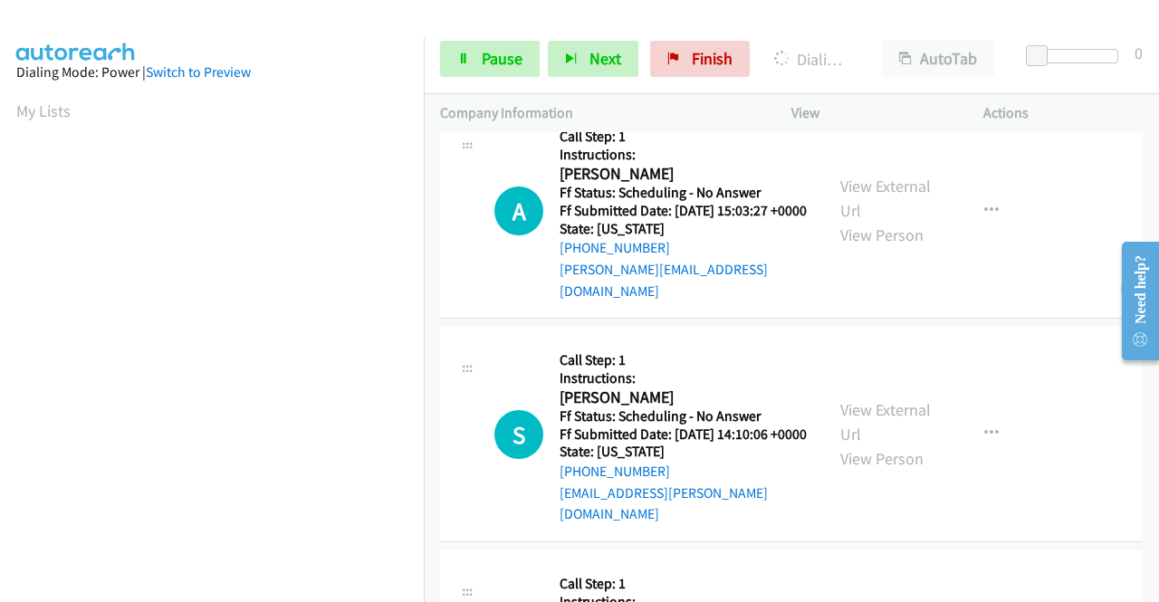
scroll to position [725, 0]
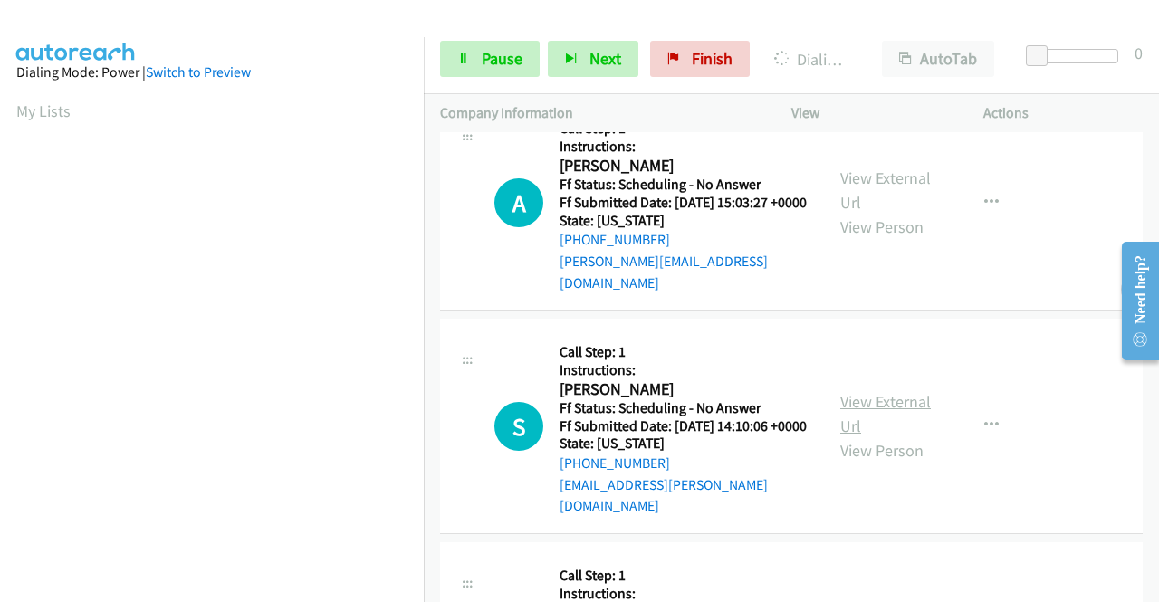
click at [884, 437] on link "View External Url" at bounding box center [885, 413] width 91 height 45
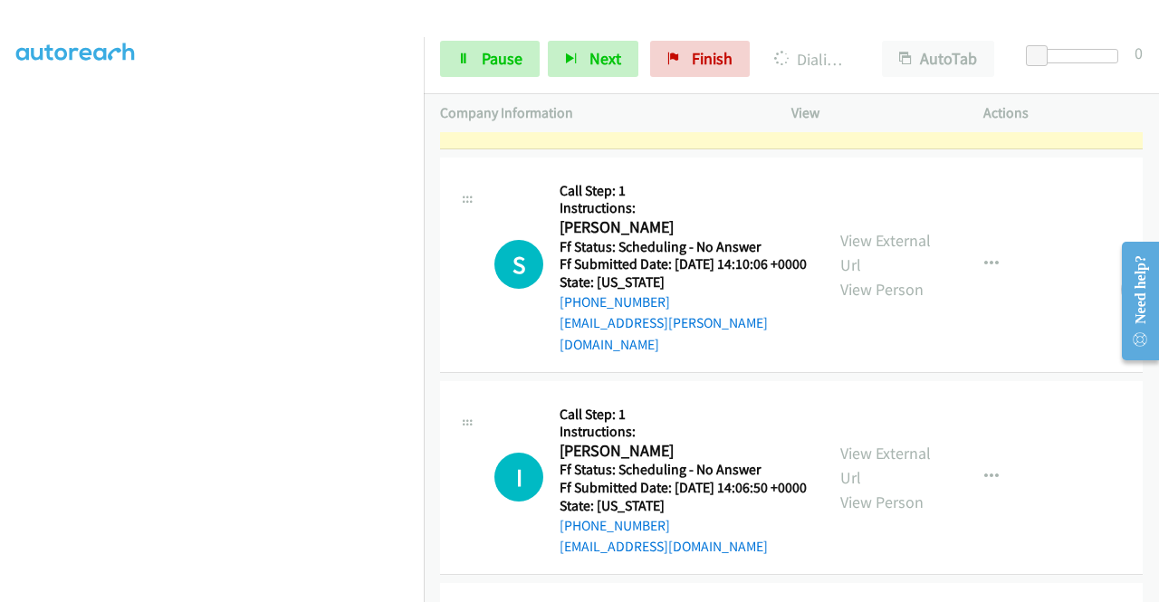
scroll to position [1015, 0]
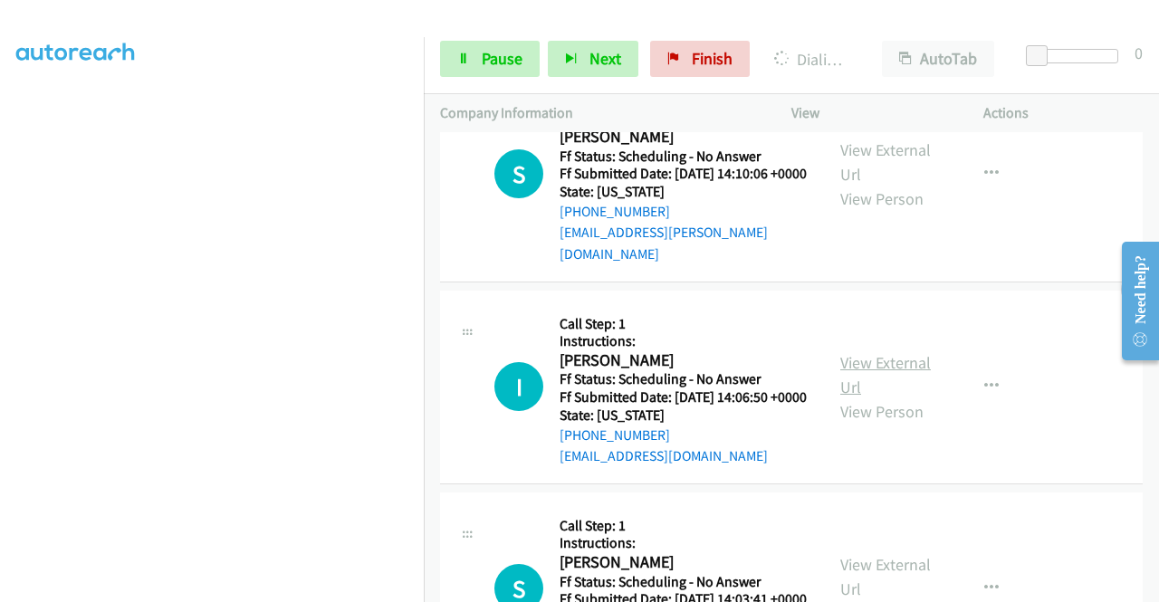
click at [873, 398] on link "View External Url" at bounding box center [885, 374] width 91 height 45
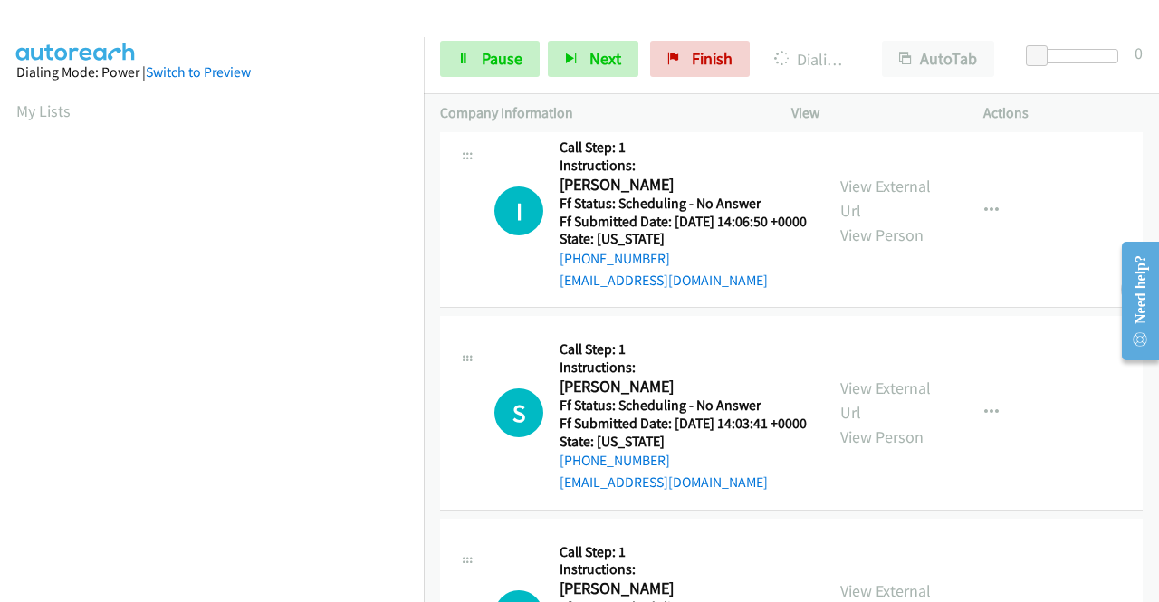
scroll to position [1326, 0]
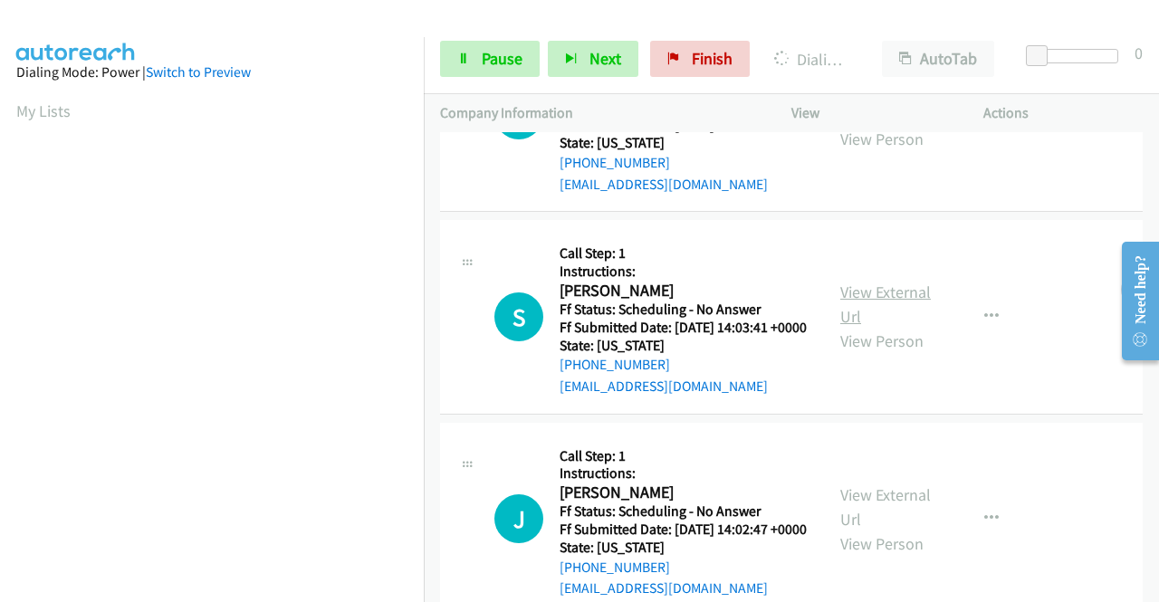
click at [882, 327] on link "View External Url" at bounding box center [885, 304] width 91 height 45
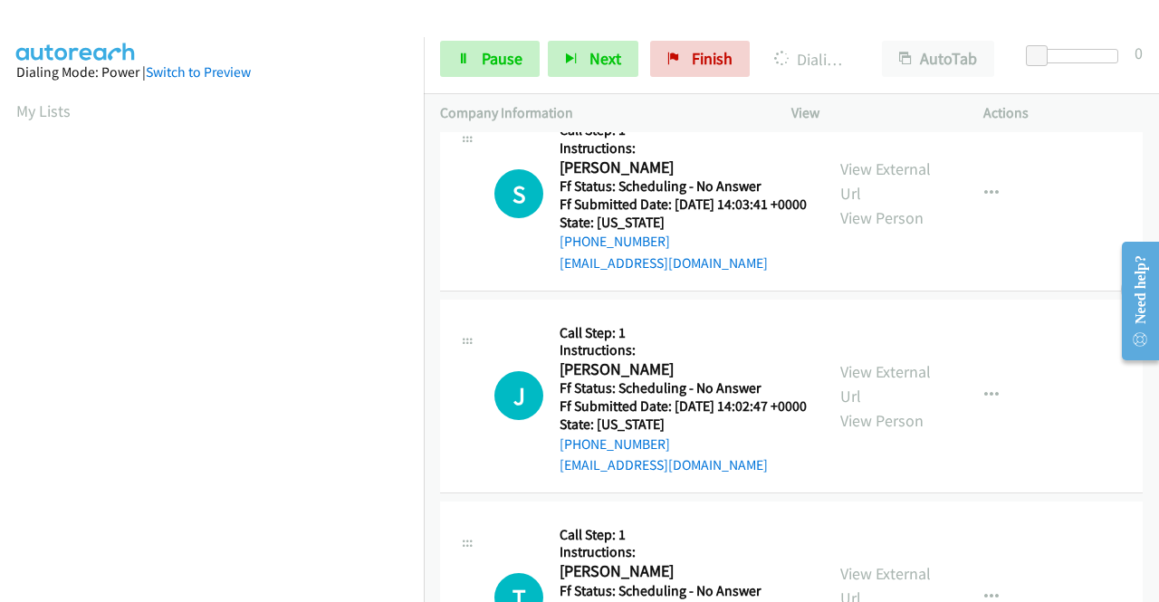
scroll to position [1598, 0]
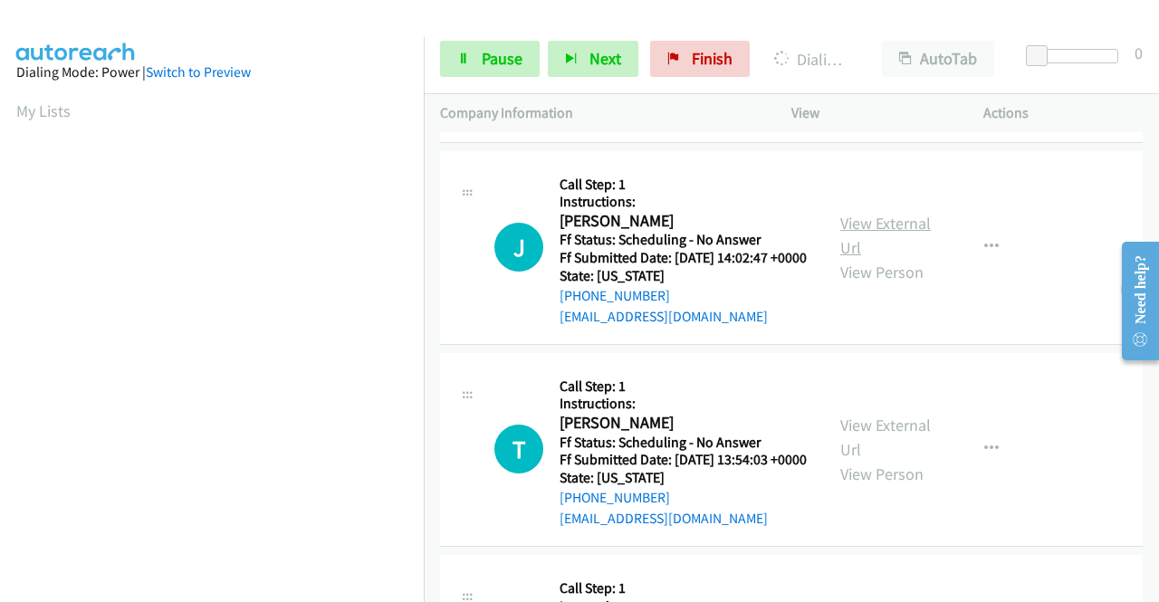
click at [850, 258] on link "View External Url" at bounding box center [885, 235] width 91 height 45
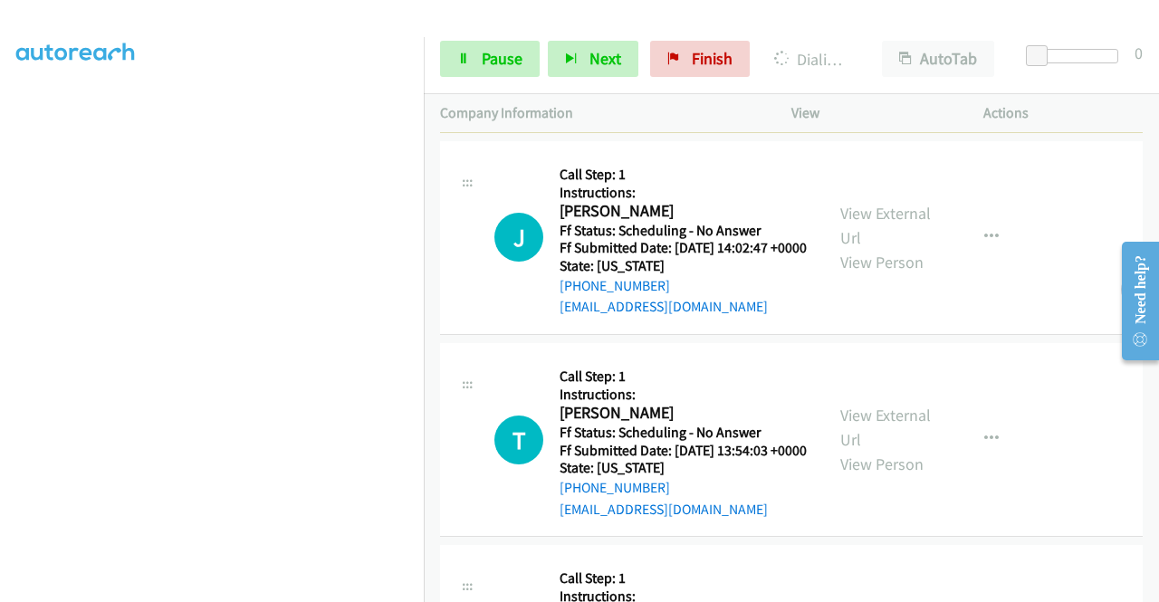
scroll to position [1726, 0]
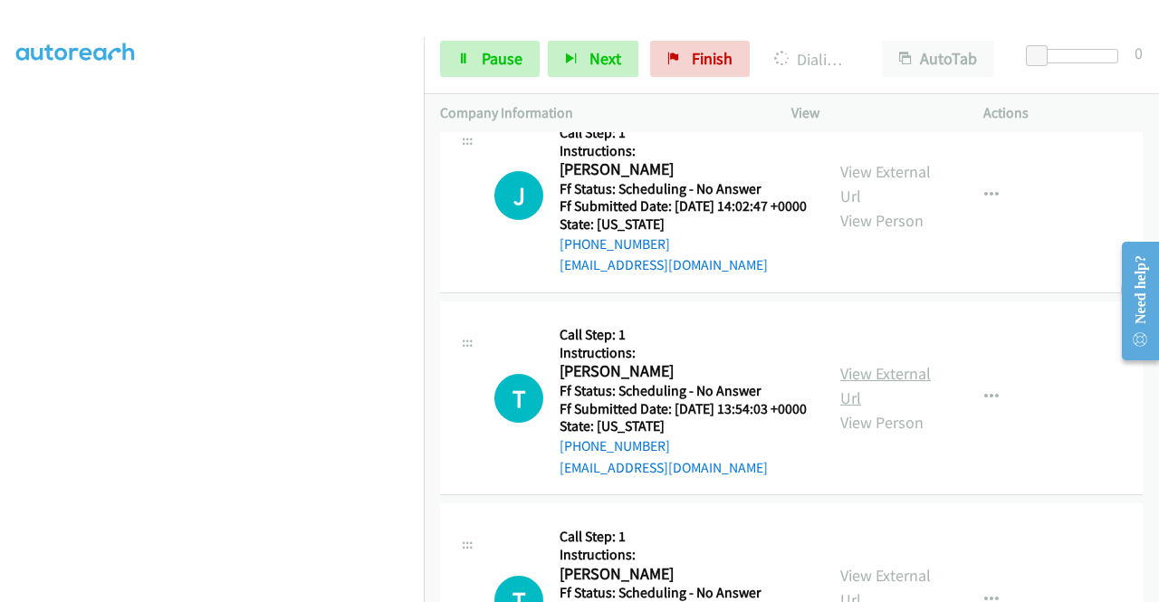
click at [880, 408] on link "View External Url" at bounding box center [885, 385] width 91 height 45
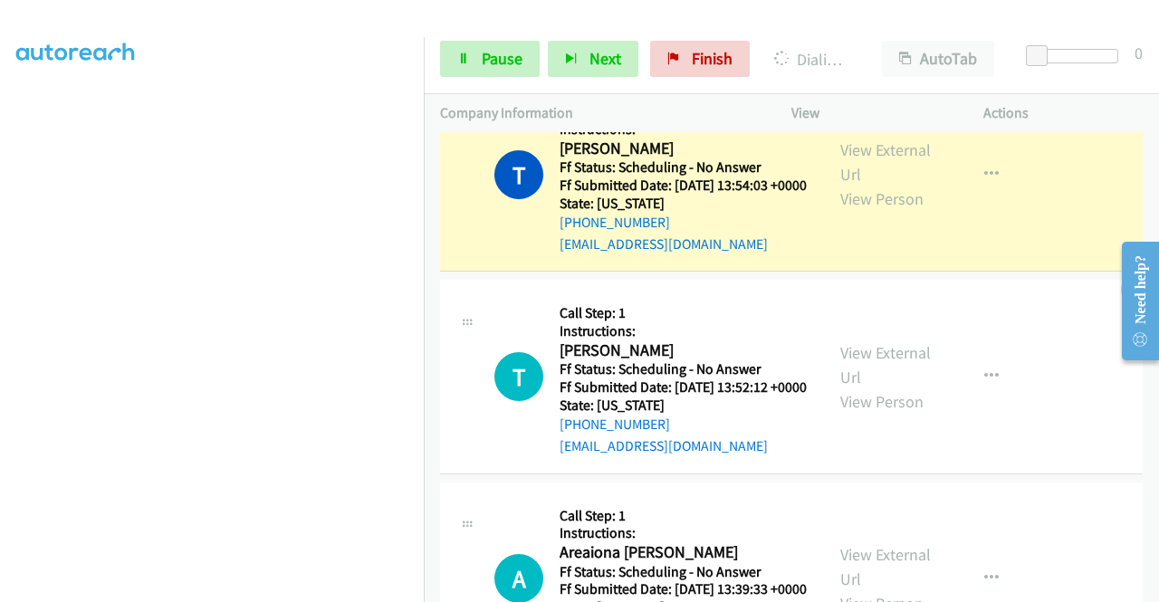
scroll to position [2088, 0]
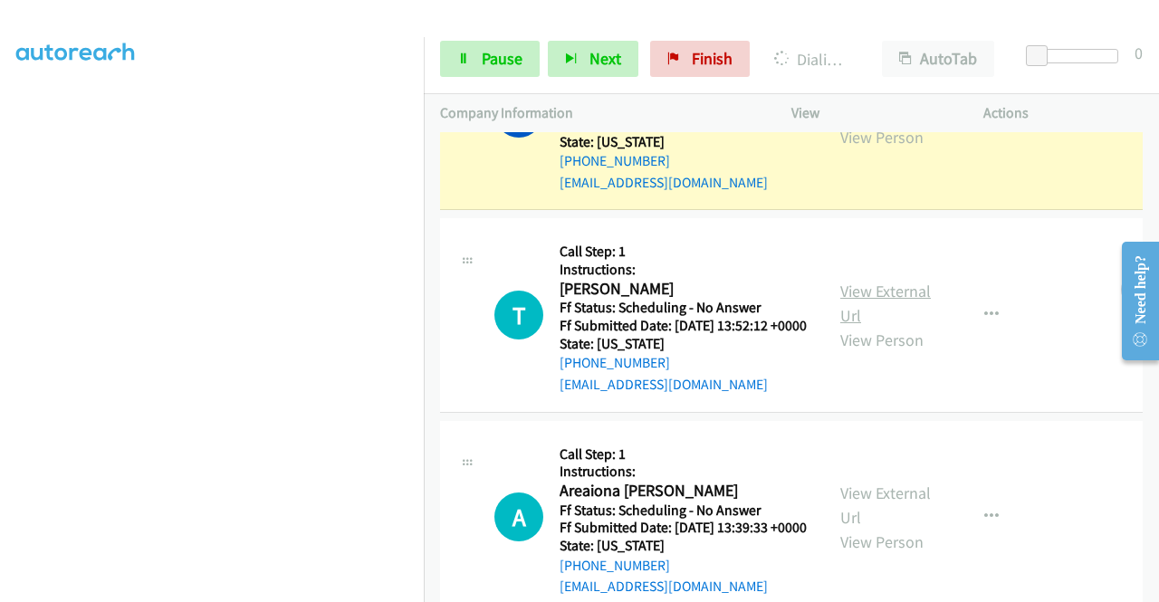
click at [860, 326] on link "View External Url" at bounding box center [885, 303] width 91 height 45
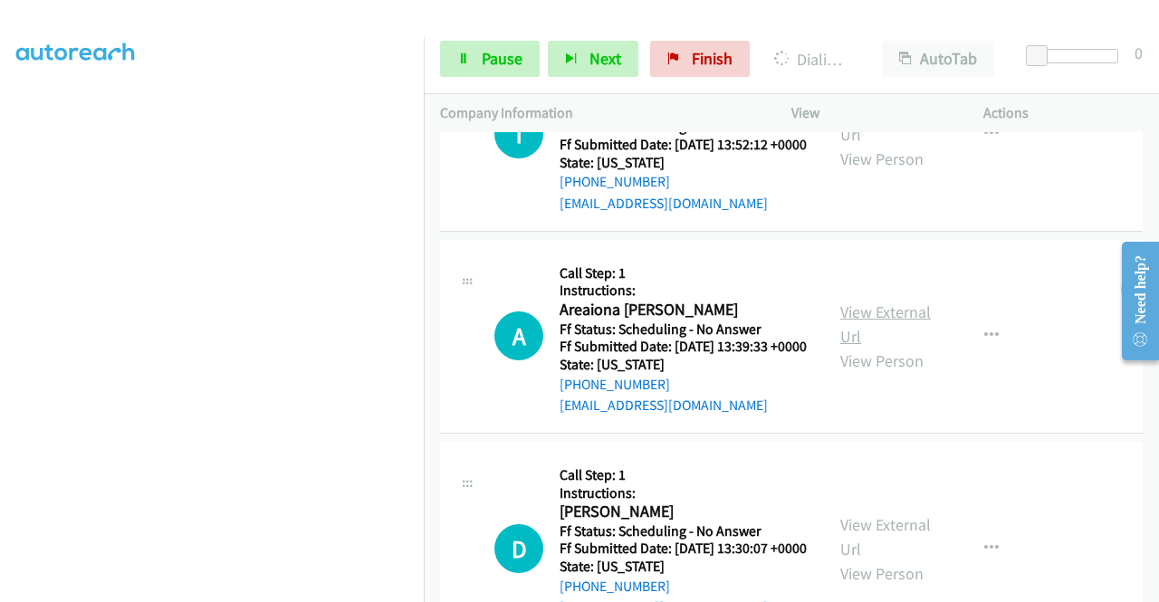
click at [887, 347] on link "View External Url" at bounding box center [885, 324] width 91 height 45
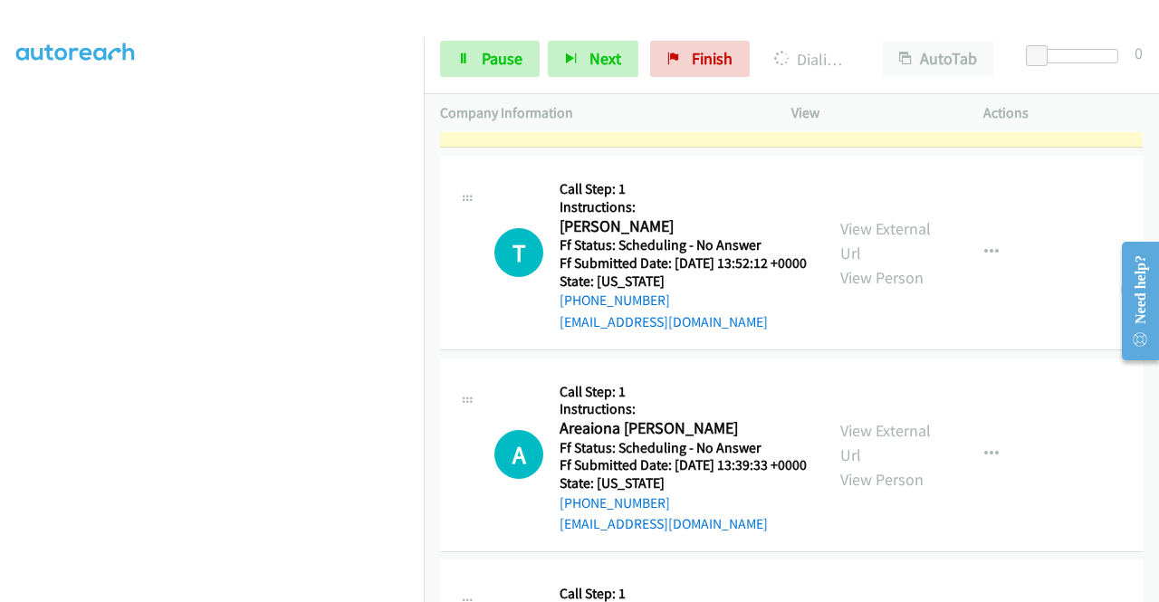
scroll to position [2088, 0]
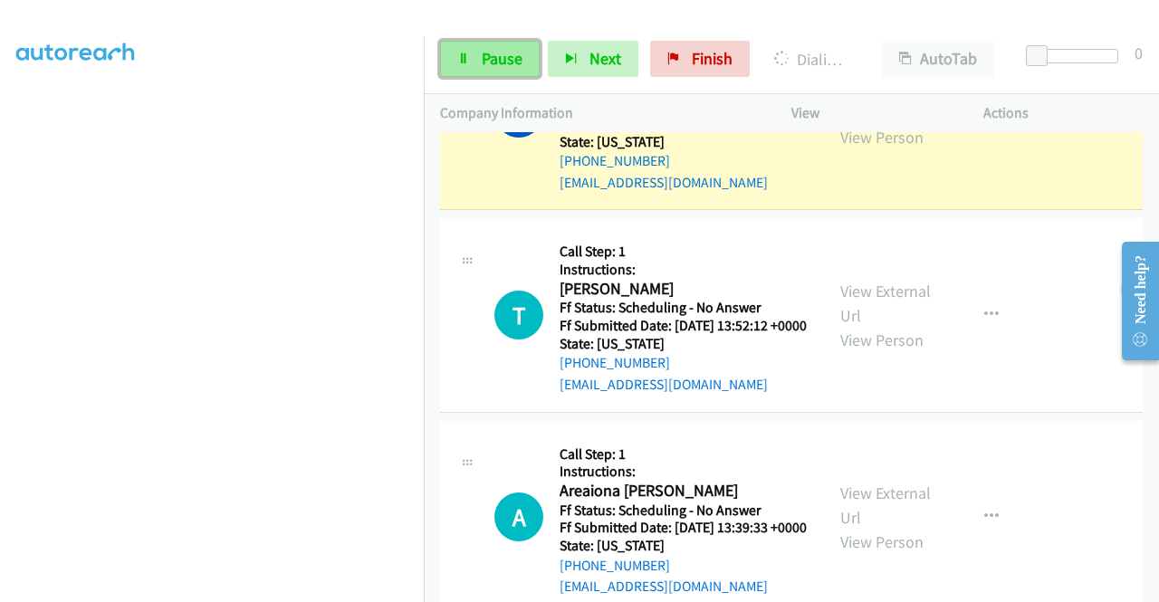
click at [476, 55] on link "Pause" at bounding box center [490, 59] width 100 height 36
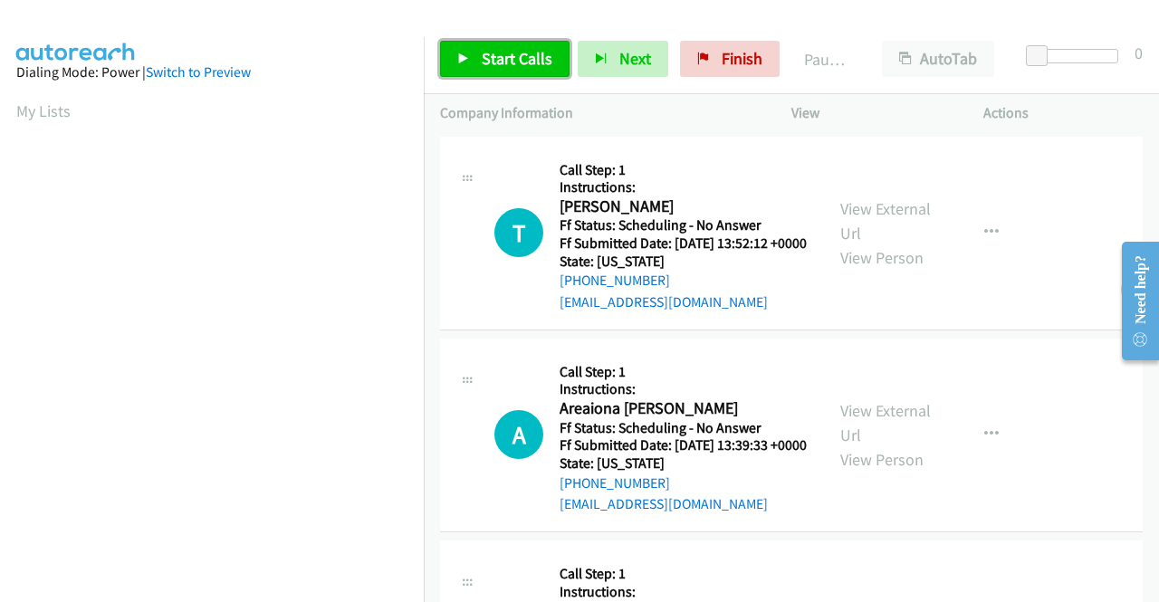
click at [507, 62] on span "Start Calls" at bounding box center [517, 58] width 71 height 21
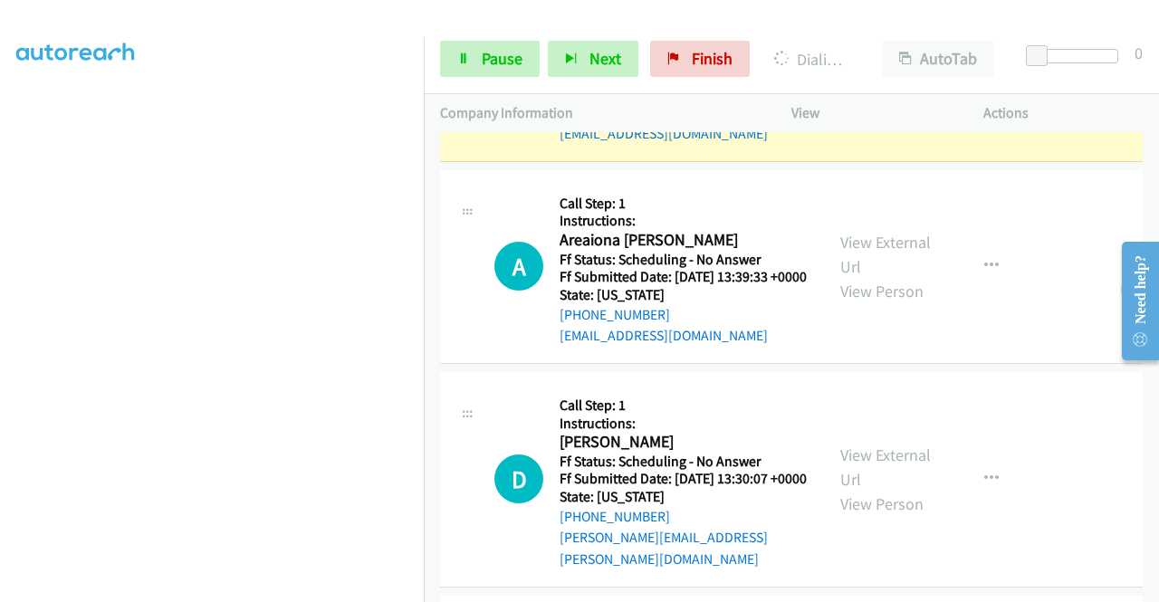
scroll to position [272, 0]
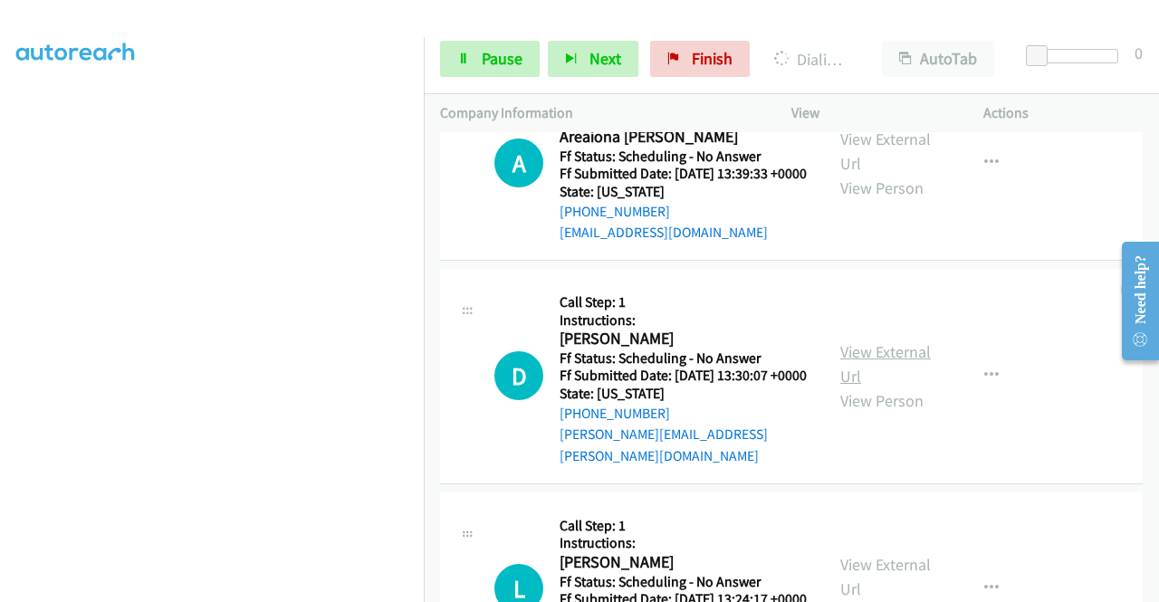
click at [897, 387] on link "View External Url" at bounding box center [885, 363] width 91 height 45
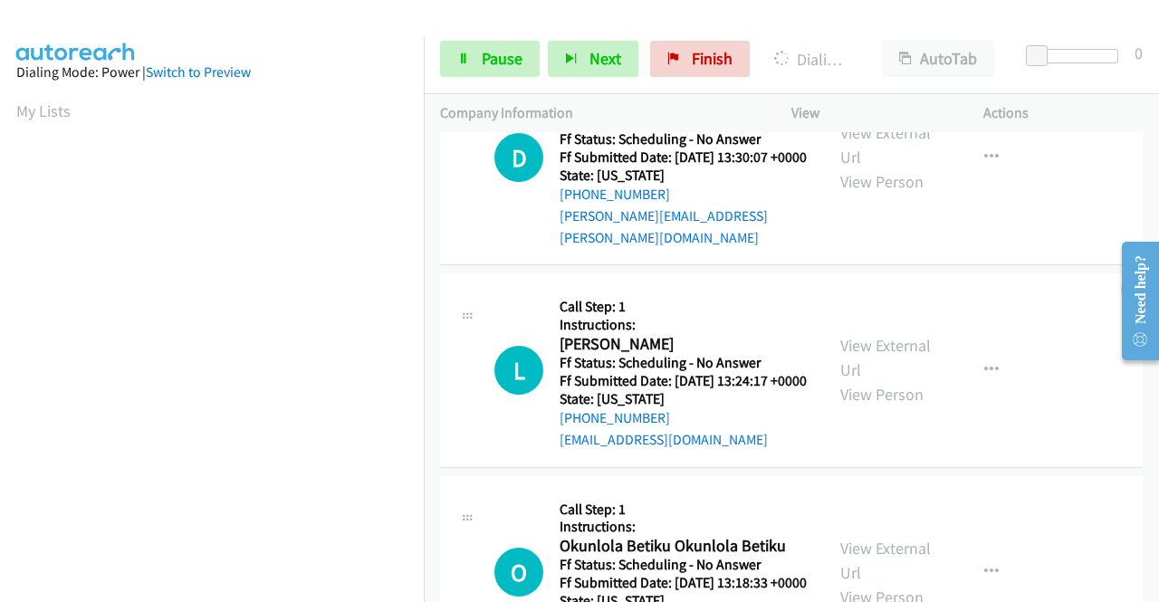
scroll to position [634, 0]
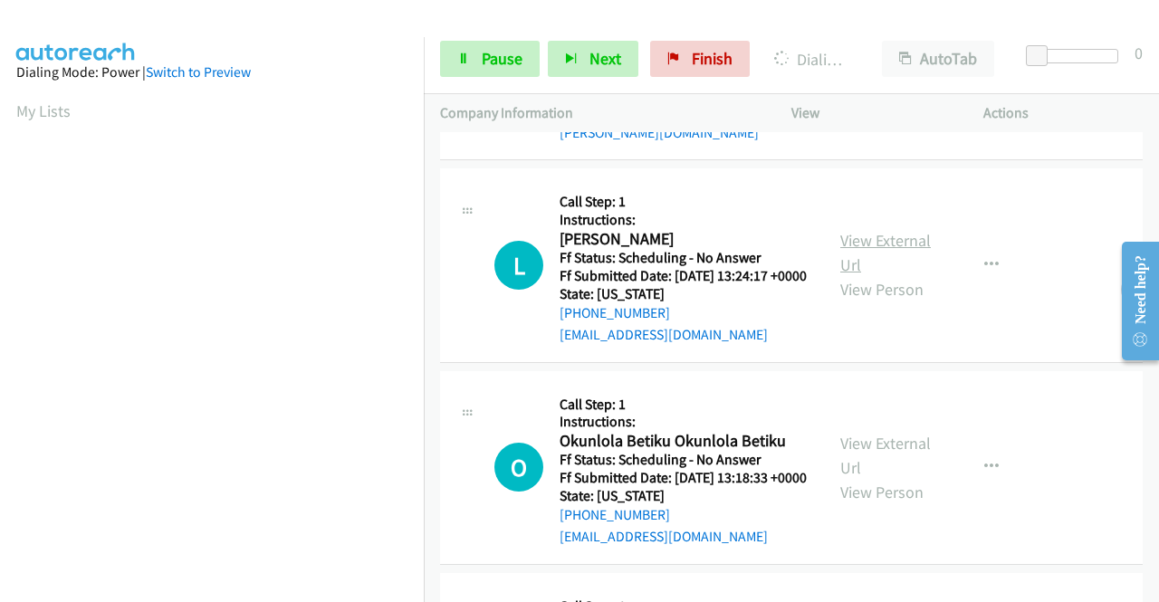
click at [869, 275] on link "View External Url" at bounding box center [885, 252] width 91 height 45
click at [893, 478] on link "View External Url" at bounding box center [885, 455] width 91 height 45
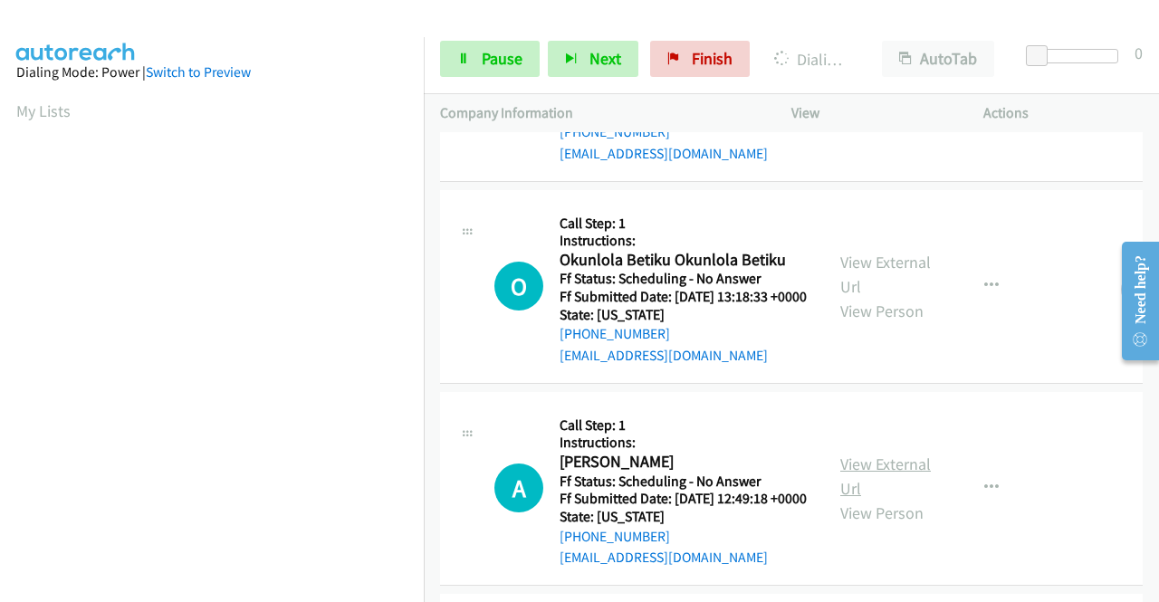
click at [898, 499] on link "View External Url" at bounding box center [885, 476] width 91 height 45
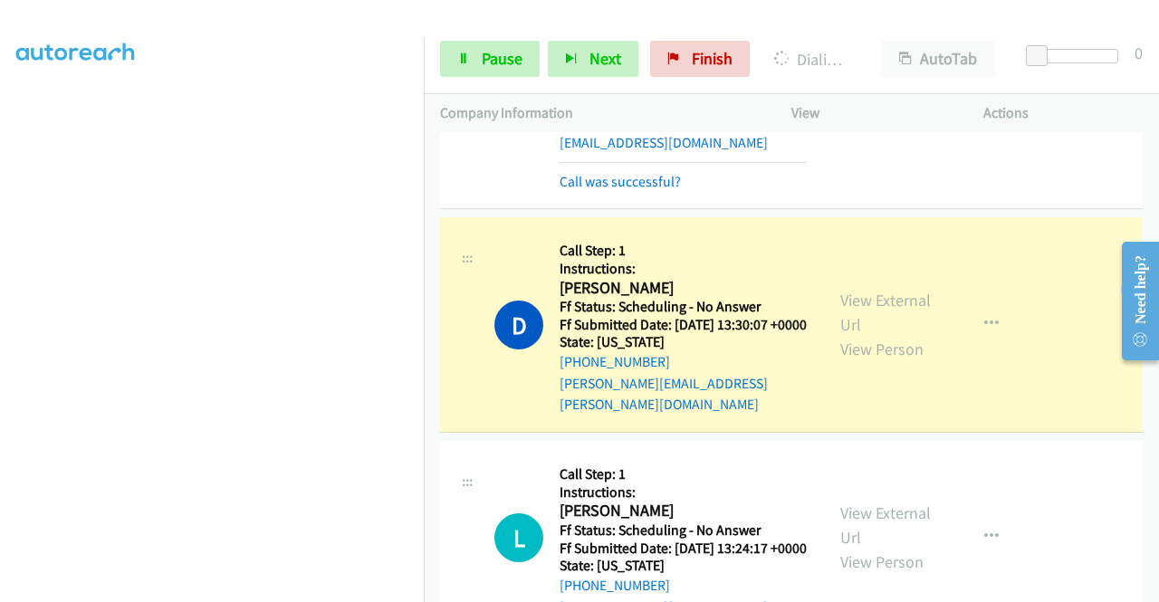
scroll to position [0, 0]
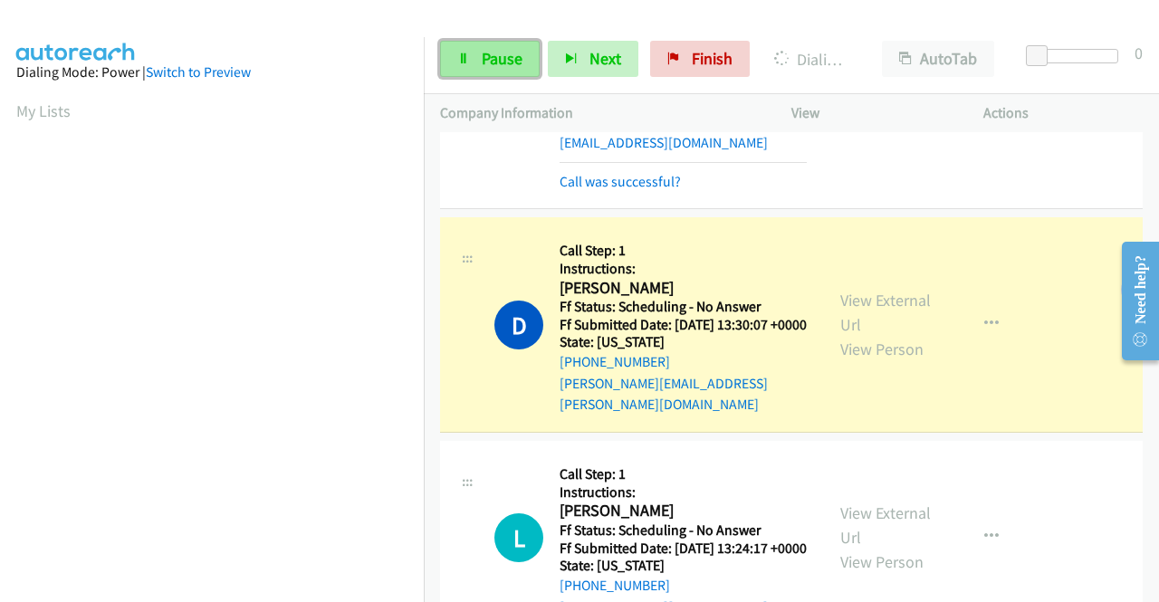
click at [500, 61] on span "Pause" at bounding box center [502, 58] width 41 height 21
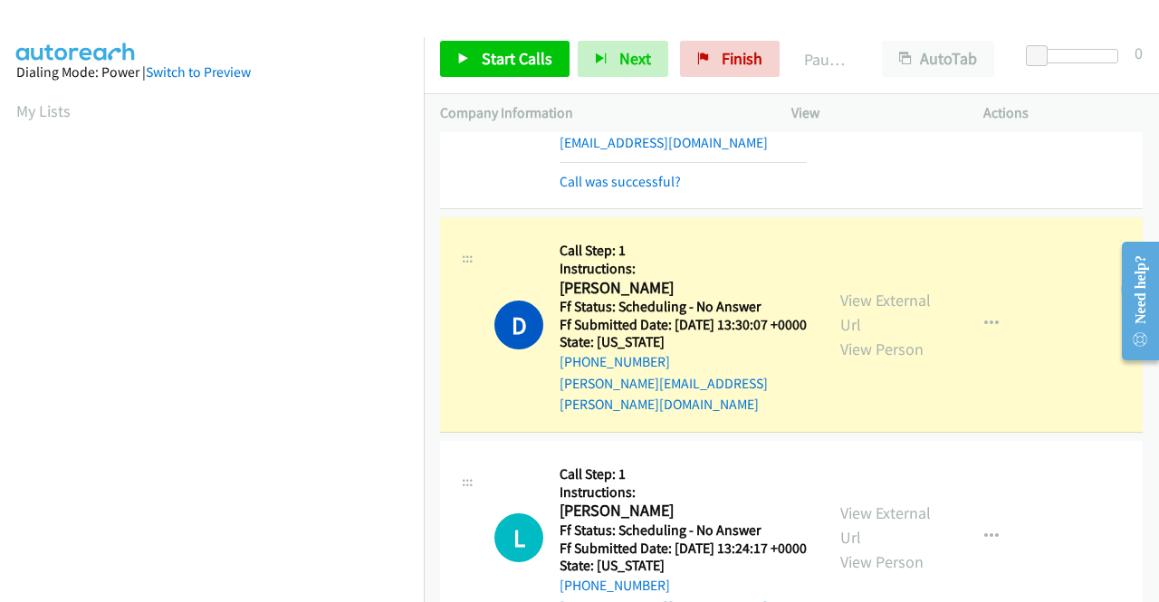
scroll to position [413, 0]
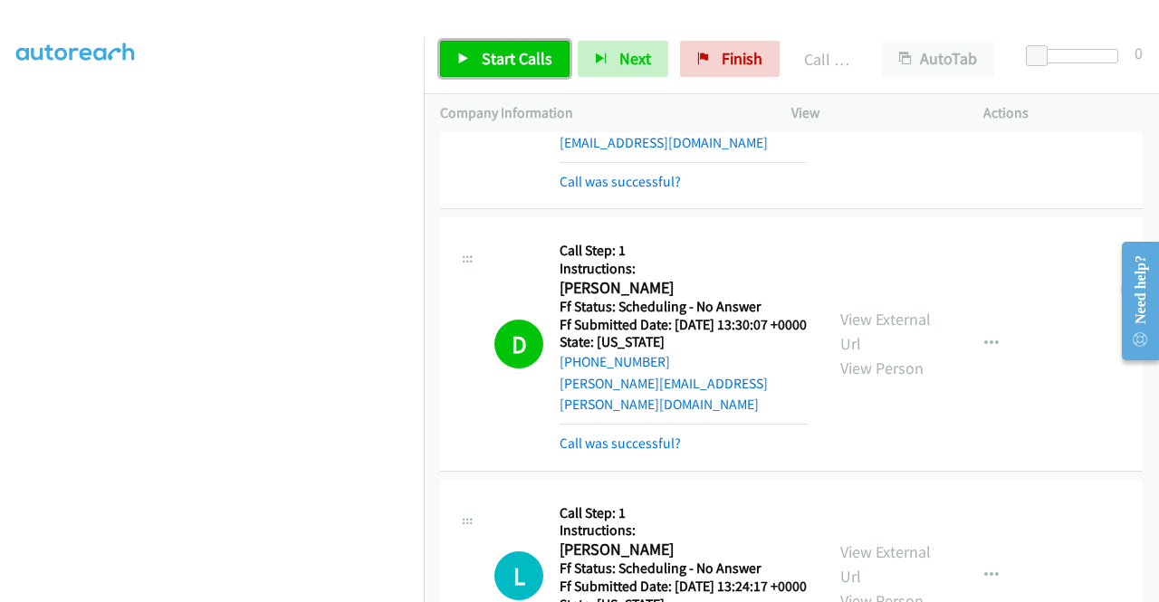
click at [494, 60] on span "Start Calls" at bounding box center [517, 58] width 71 height 21
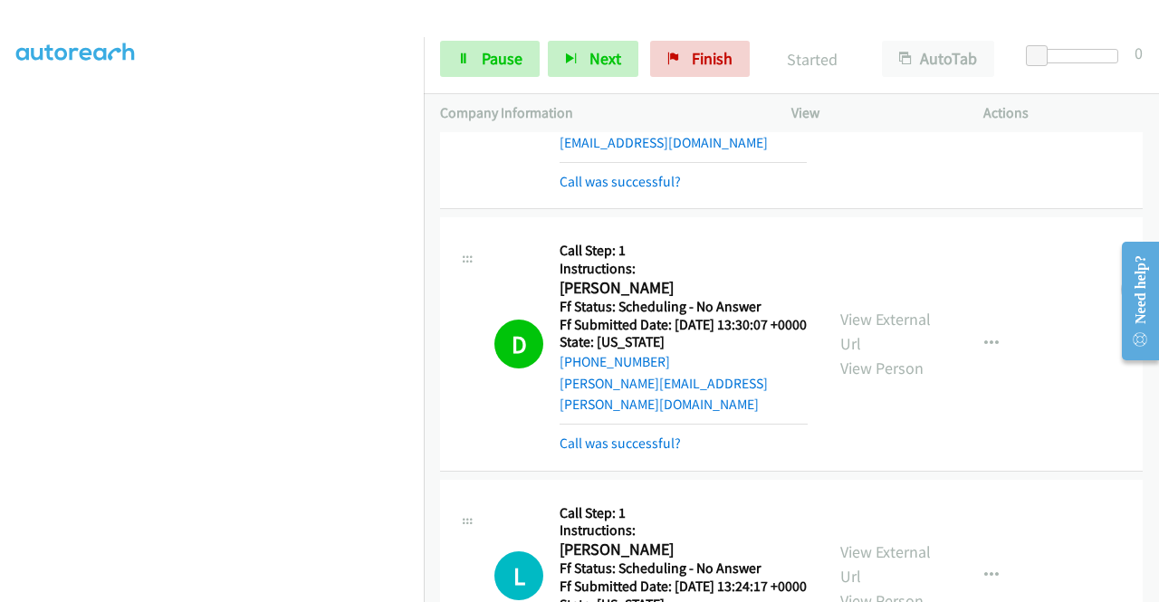
scroll to position [672, 0]
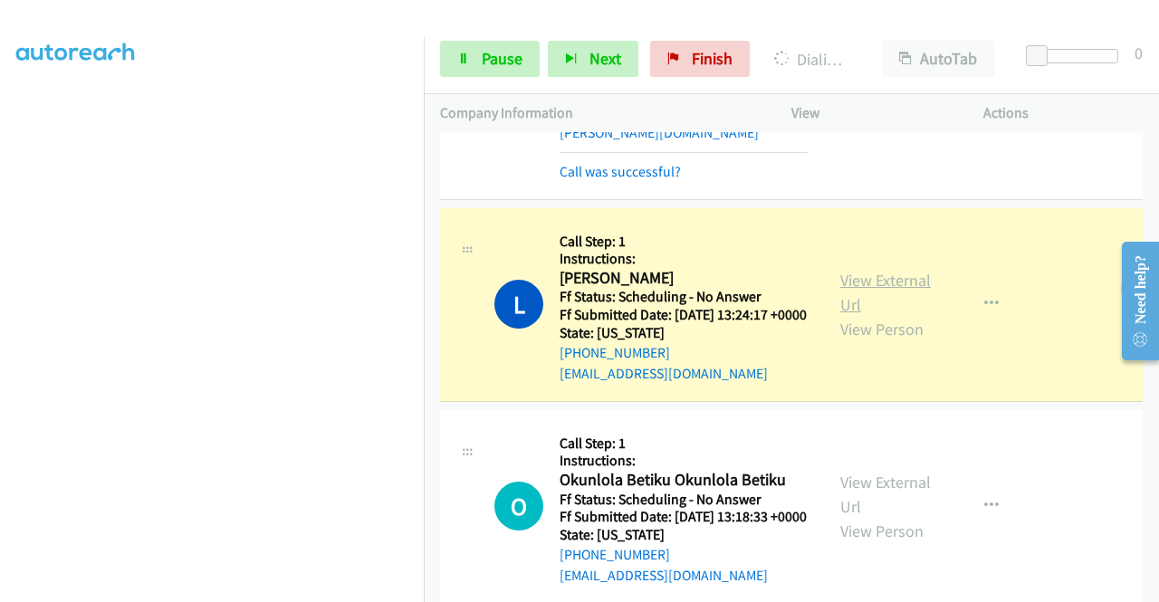
click at [882, 315] on link "View External Url" at bounding box center [885, 292] width 91 height 45
click at [881, 517] on link "View External Url" at bounding box center [885, 494] width 91 height 45
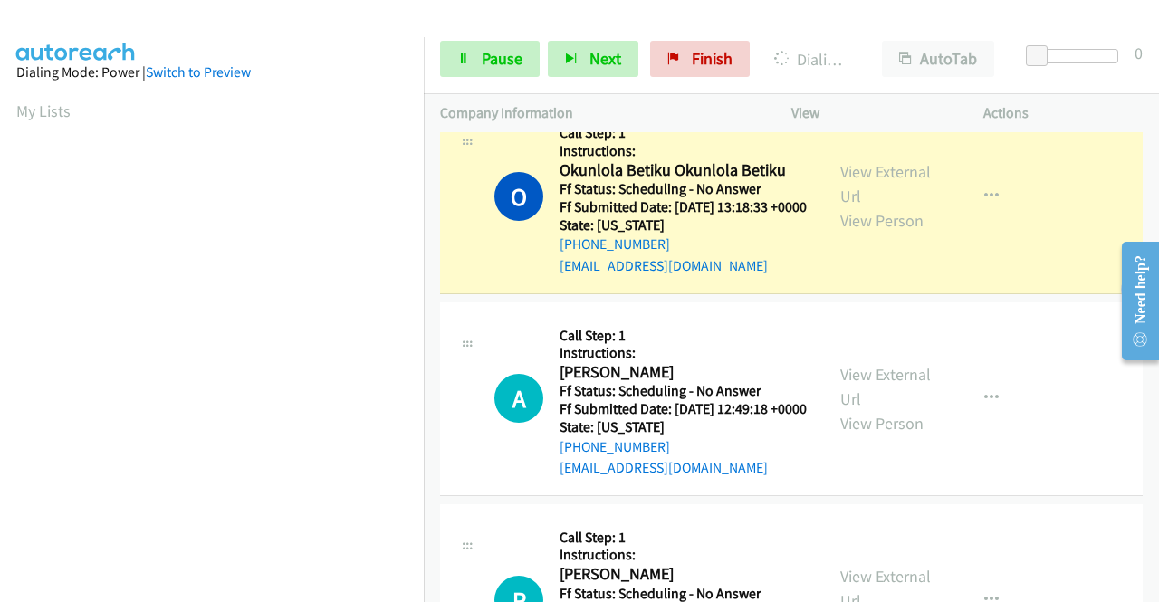
scroll to position [1125, 0]
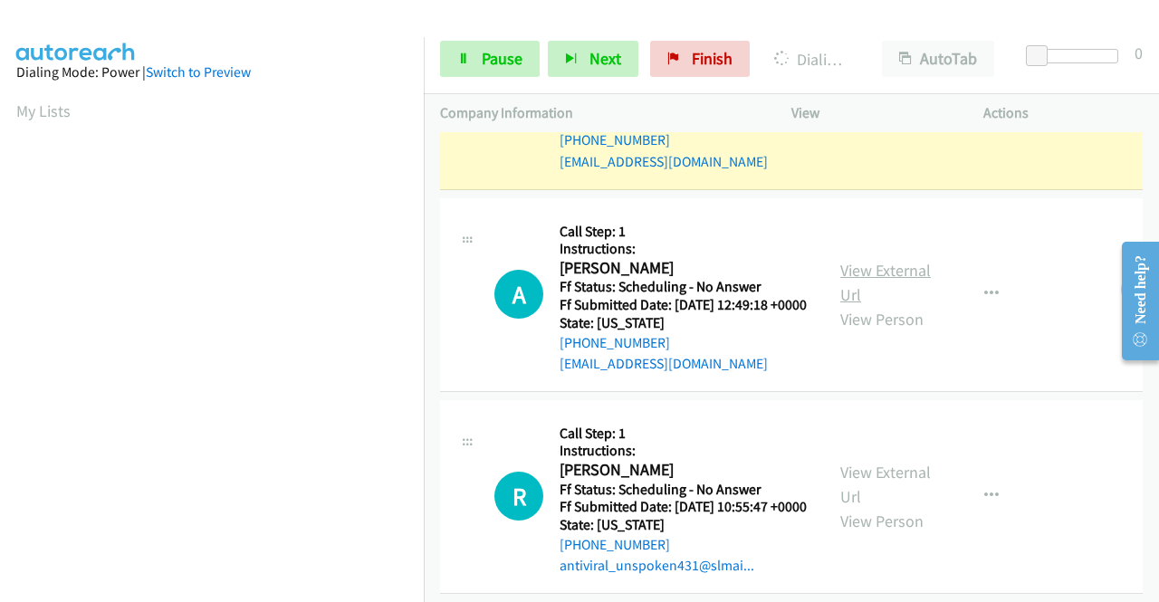
click at [902, 305] on link "View External Url" at bounding box center [885, 282] width 91 height 45
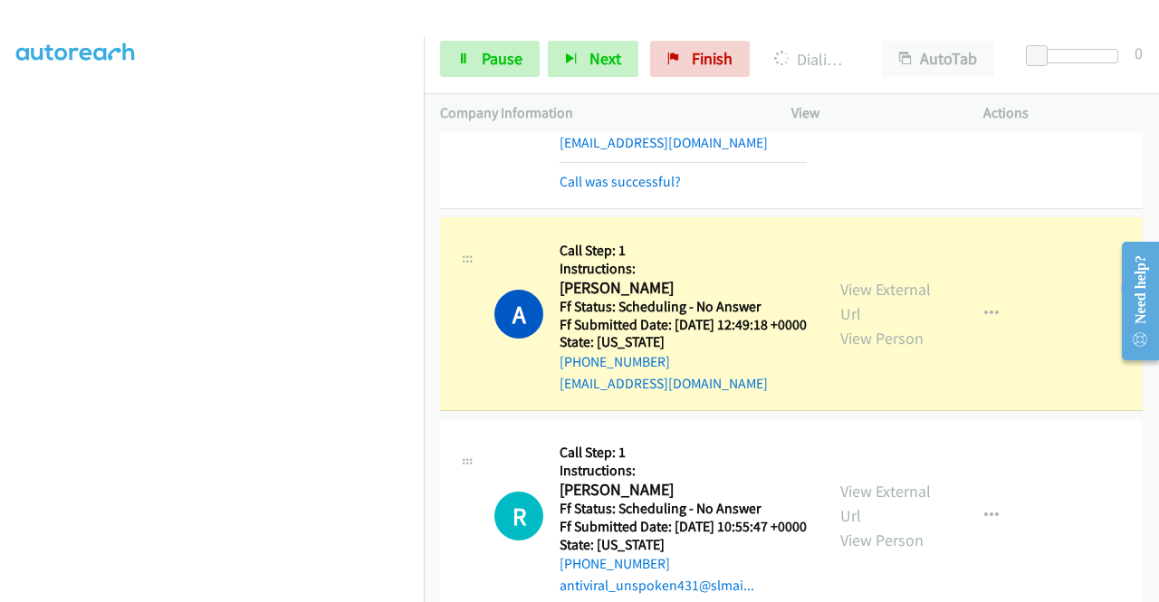
scroll to position [413, 0]
click at [475, 63] on link "Pause" at bounding box center [490, 59] width 100 height 36
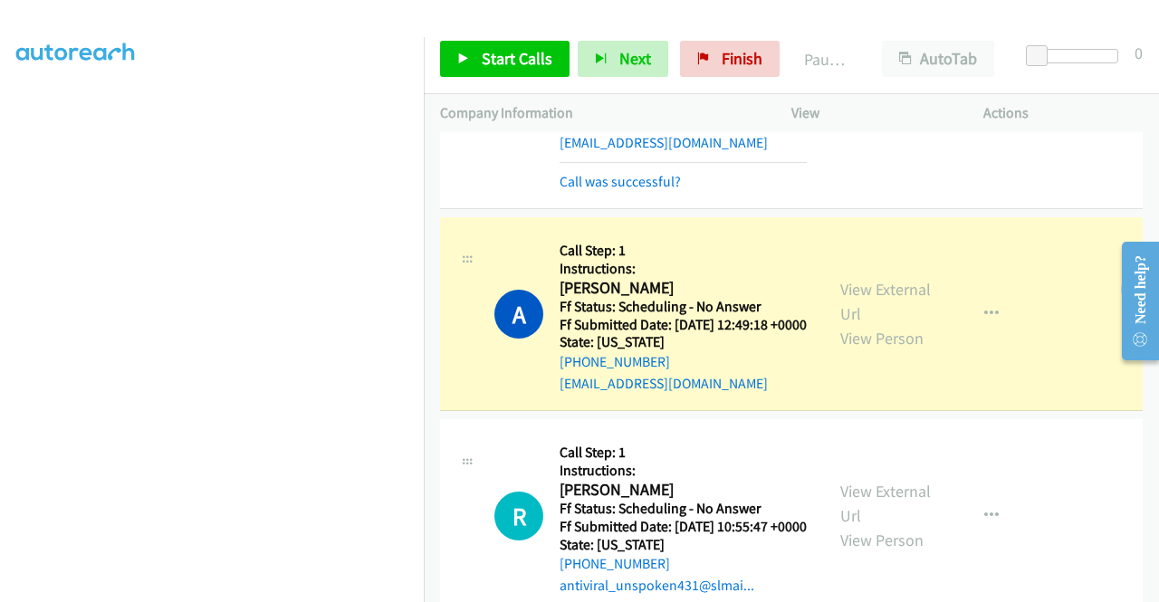
scroll to position [0, 0]
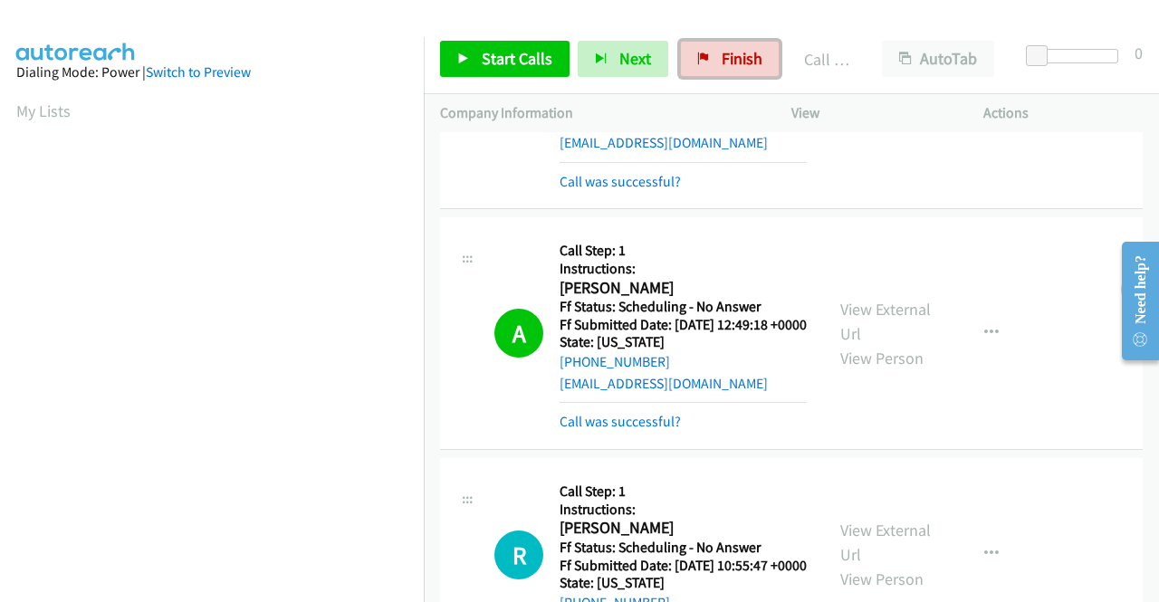
drag, startPoint x: 734, startPoint y: 57, endPoint x: 630, endPoint y: 102, distance: 112.7
click at [734, 57] on span "Finish" at bounding box center [742, 58] width 41 height 21
